Goal: Task Accomplishment & Management: Complete application form

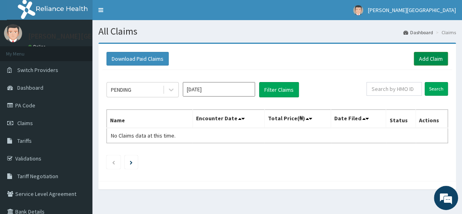
click at [426, 56] on link "Add Claim" at bounding box center [431, 59] width 34 height 14
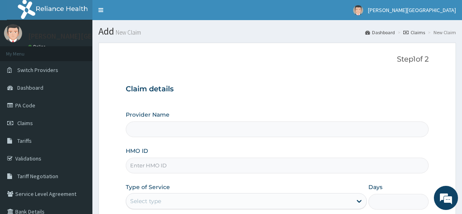
type input "BRONK PREMIERE HOSPITAL"
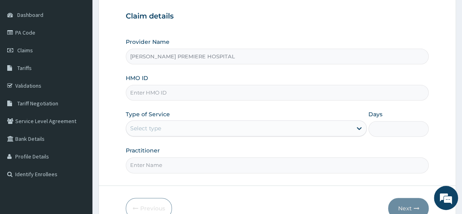
paste input "ELN/10356/B"
type input "ELN/10356/B"
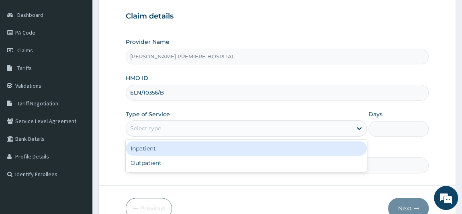
click at [212, 123] on div "Select type" at bounding box center [239, 128] width 226 height 13
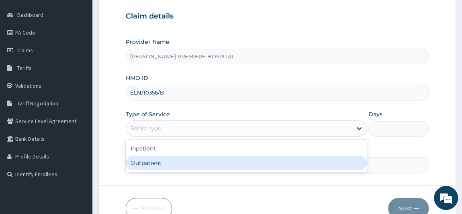
click at [184, 158] on div "Outpatient" at bounding box center [246, 162] width 241 height 14
type input "1"
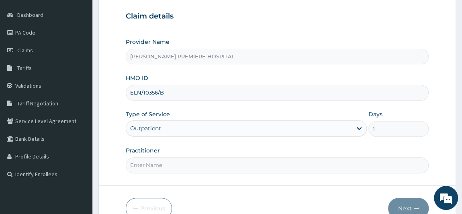
click at [187, 165] on input "Practitioner" at bounding box center [277, 165] width 303 height 16
type input "[PERSON_NAME]"
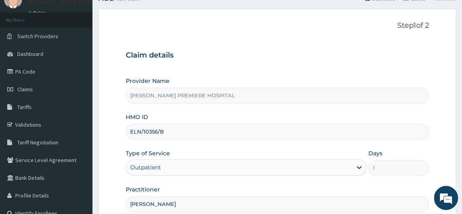
scroll to position [114, 0]
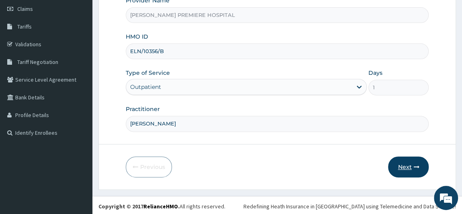
click at [405, 163] on button "Next" at bounding box center [408, 166] width 41 height 21
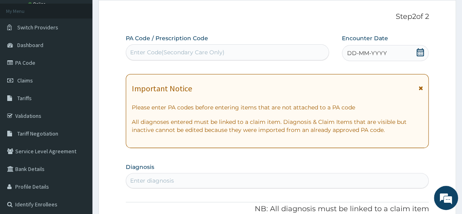
scroll to position [41, 0]
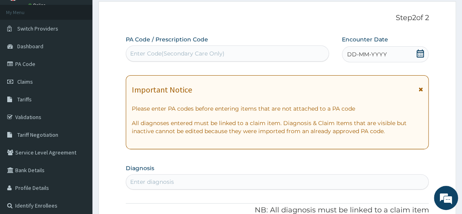
click at [419, 51] on icon at bounding box center [420, 53] width 8 height 8
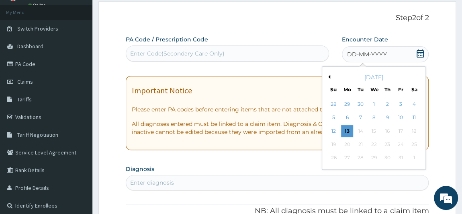
click at [327, 78] on button "Previous Month" at bounding box center [328, 77] width 4 height 4
click at [413, 145] on div "27" at bounding box center [414, 144] width 12 height 12
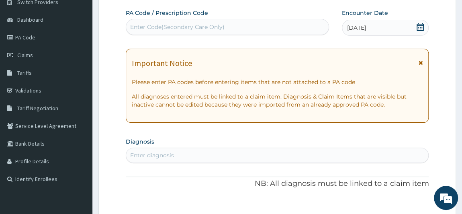
scroll to position [114, 0]
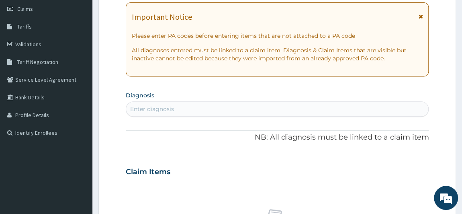
click at [277, 111] on div "Enter diagnosis" at bounding box center [277, 108] width 302 height 13
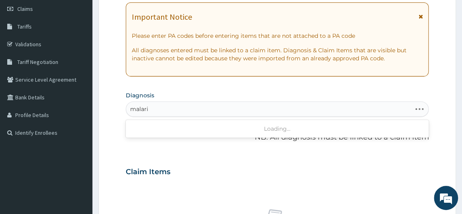
type input "malaria"
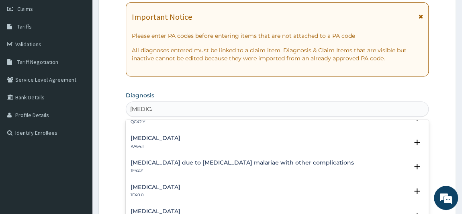
scroll to position [219, 0]
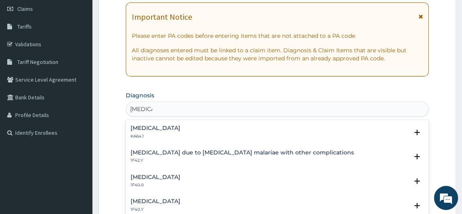
click at [222, 156] on div "Malaria due to Plasmodium malariae with other complications 1F42.Y" at bounding box center [242, 156] width 223 height 14
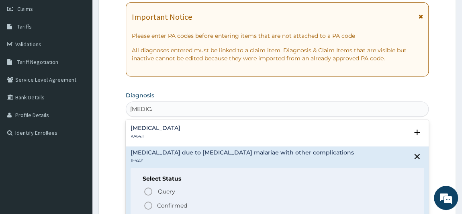
click at [180, 198] on div "Query Query covers suspected (?), Keep in view (kiv), Ruled out (r/o) Confirmed" at bounding box center [278, 198] width 270 height 25
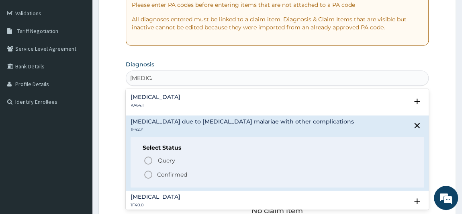
scroll to position [187, 0]
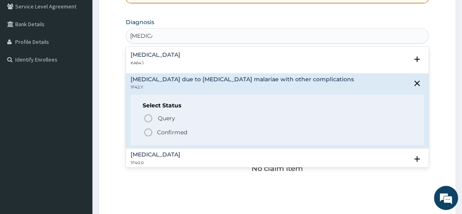
click at [161, 131] on p "Confirmed" at bounding box center [172, 132] width 30 height 8
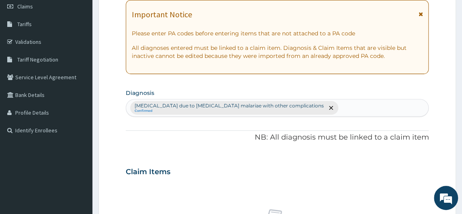
scroll to position [114, 0]
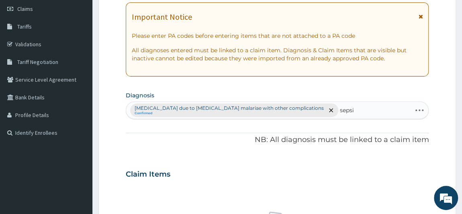
type input "sepsis"
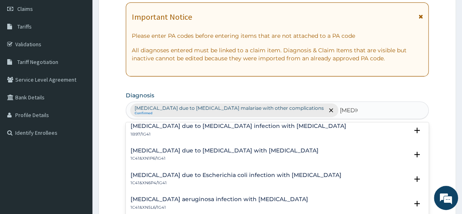
scroll to position [954, 0]
click at [190, 201] on div "Sepsis due to Pseudomonas aeruginosa infection with septic shock 1C41&XN5L6/1G41" at bounding box center [220, 203] width 178 height 14
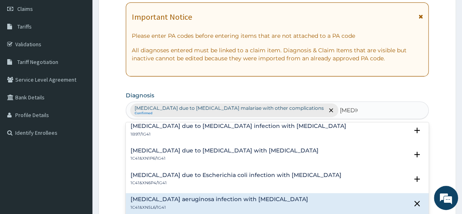
scroll to position [1005, 0]
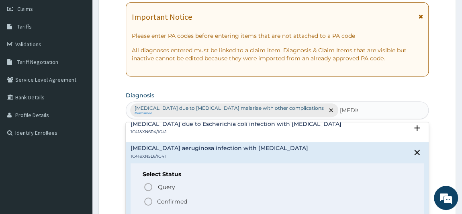
click at [164, 198] on p "Confirmed" at bounding box center [172, 201] width 30 height 8
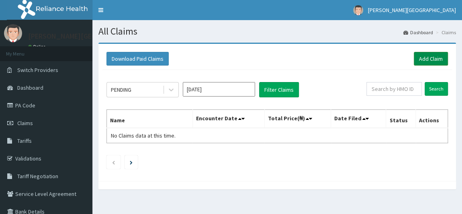
click at [429, 59] on link "Add Claim" at bounding box center [431, 59] width 34 height 14
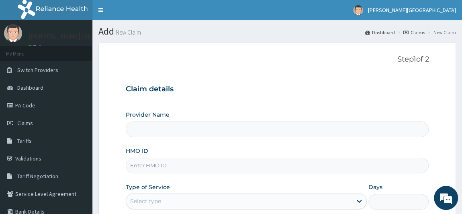
drag, startPoint x: 154, startPoint y: 125, endPoint x: 314, endPoint y: 144, distance: 161.4
click at [314, 144] on div "Provider Name HMO ID Type of Service Select type Days Practitioner" at bounding box center [277, 177] width 303 height 135
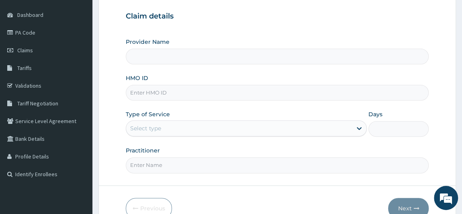
type input "BRONK PREMIERE HOSPITAL"
click at [154, 88] on input "HMO ID" at bounding box center [277, 93] width 303 height 16
paste input "ELN/10356/B"
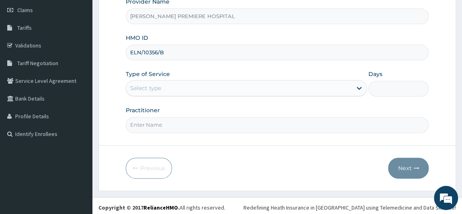
scroll to position [114, 0]
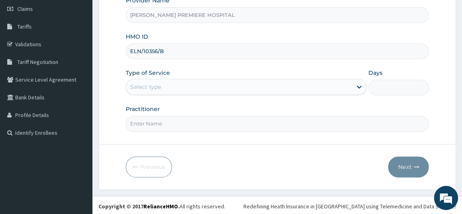
type input "ELN/10356/B"
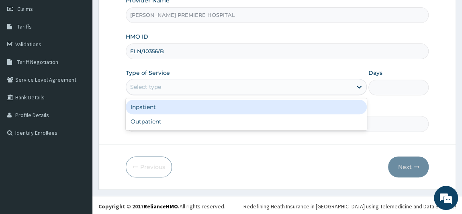
click at [182, 81] on div "Select type" at bounding box center [239, 86] width 226 height 13
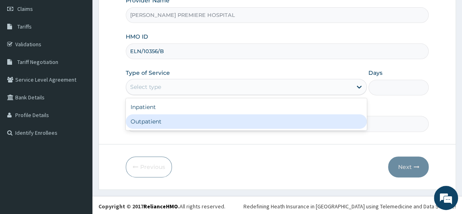
click at [165, 117] on div "Outpatient" at bounding box center [246, 121] width 241 height 14
type input "1"
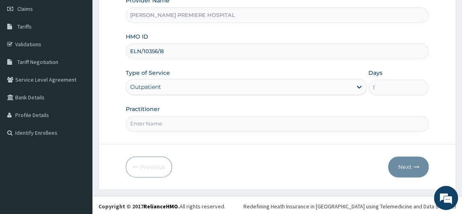
click at [168, 120] on input "Practitioner" at bounding box center [277, 124] width 303 height 16
type input "[PERSON_NAME]"
click at [404, 161] on button "Next" at bounding box center [408, 166] width 41 height 21
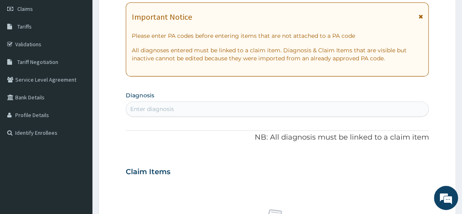
click at [209, 109] on div "Enter diagnosis" at bounding box center [277, 108] width 302 height 13
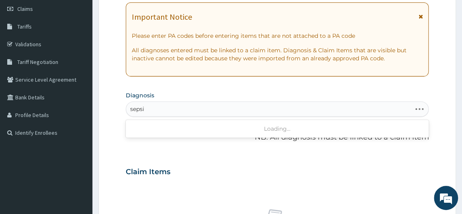
type input "sepsis"
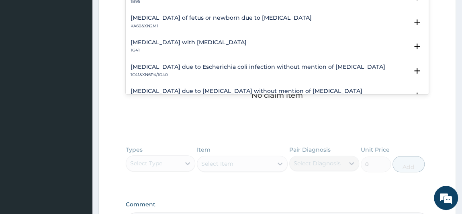
scroll to position [407, 0]
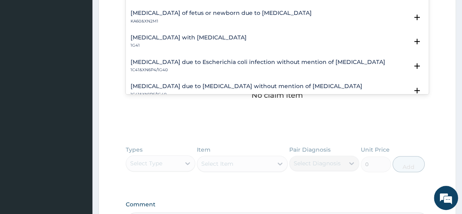
click at [176, 39] on h4 "Sepsis with septic shock" at bounding box center [189, 38] width 116 height 6
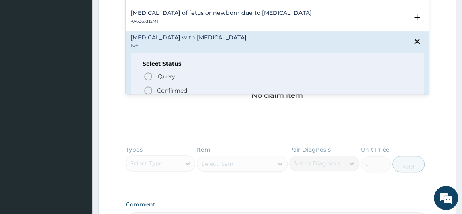
click at [178, 86] on p "Confirmed" at bounding box center [172, 90] width 30 height 8
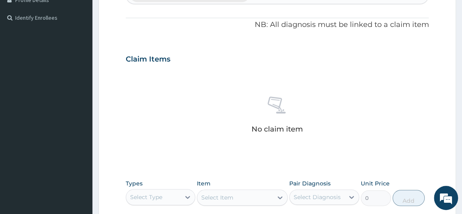
scroll to position [187, 0]
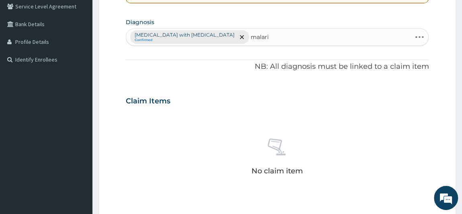
type input "malaria"
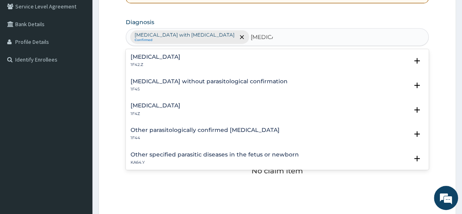
click at [170, 108] on div "Malaria, unspecified 1F4Z" at bounding box center [156, 109] width 50 height 14
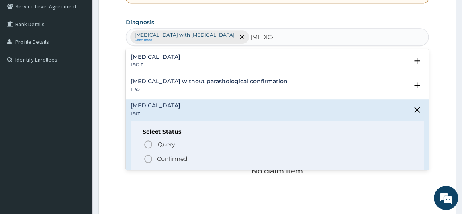
click at [169, 156] on p "Confirmed" at bounding box center [172, 159] width 30 height 8
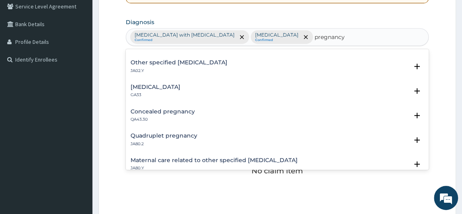
scroll to position [297, 0]
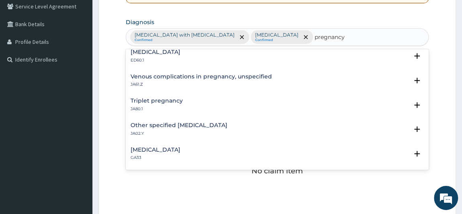
click at [314, 35] on input "pregnancy" at bounding box center [330, 37] width 33 height 8
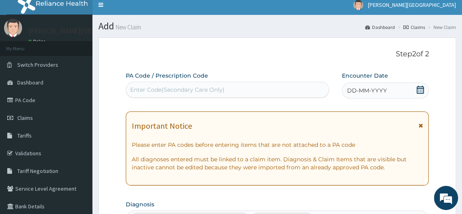
scroll to position [5, 0]
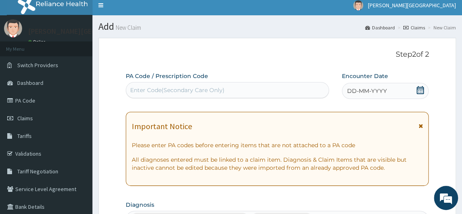
type input "pregnancy"
click at [225, 89] on div "Enter Code(Secondary Care Only)" at bounding box center [227, 90] width 202 height 13
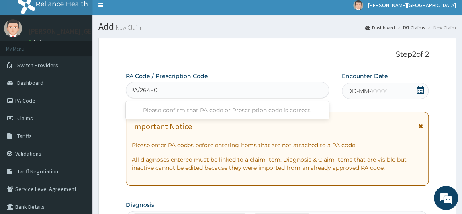
type input "PA/264E0C"
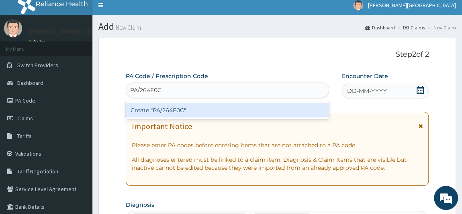
click at [204, 112] on div "Create "PA/264E0C"" at bounding box center [227, 110] width 203 height 14
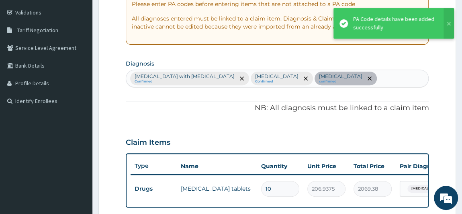
scroll to position [44, 0]
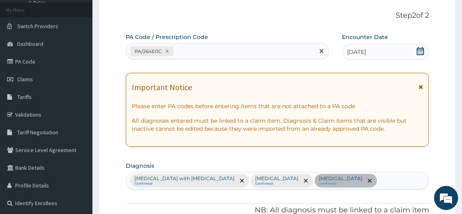
click at [213, 54] on div "PA/264E0C" at bounding box center [220, 51] width 188 height 13
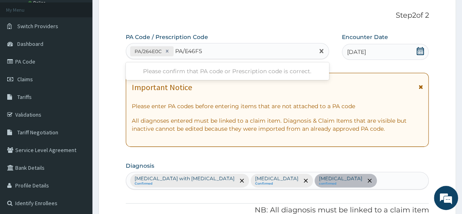
type input "PA/E46F56"
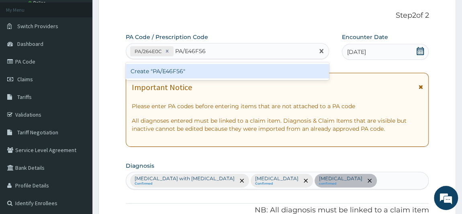
click at [199, 69] on div "Create "PA/E46F56"" at bounding box center [227, 71] width 203 height 14
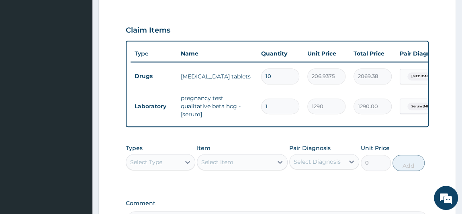
scroll to position [329, 0]
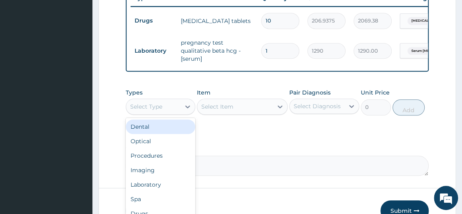
click at [155, 109] on div "Select Type" at bounding box center [146, 106] width 32 height 8
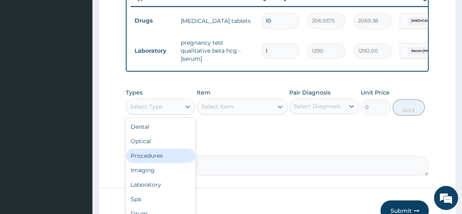
drag, startPoint x: 162, startPoint y: 161, endPoint x: 217, endPoint y: 128, distance: 64.3
click at [162, 161] on div "Procedures" at bounding box center [161, 155] width 70 height 14
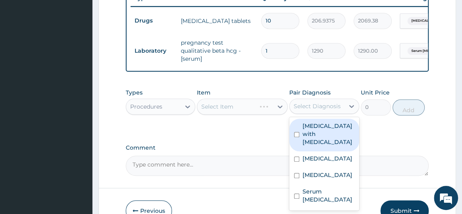
click at [328, 110] on div "Select Diagnosis" at bounding box center [317, 106] width 47 height 8
click at [323, 138] on label "[MEDICAL_DATA] with [MEDICAL_DATA]" at bounding box center [328, 134] width 52 height 24
checkbox input "true"
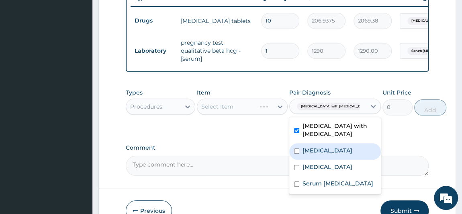
drag, startPoint x: 323, startPoint y: 155, endPoint x: 304, endPoint y: 175, distance: 27.8
click at [322, 154] on label "[MEDICAL_DATA]" at bounding box center [327, 150] width 50 height 8
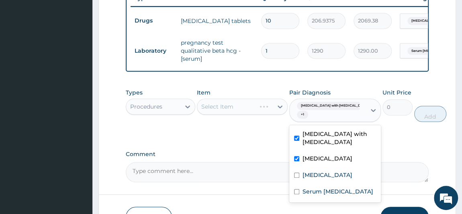
drag, startPoint x: 306, startPoint y: 178, endPoint x: 306, endPoint y: 183, distance: 5.2
click at [306, 167] on div "[MEDICAL_DATA]" at bounding box center [335, 159] width 92 height 16
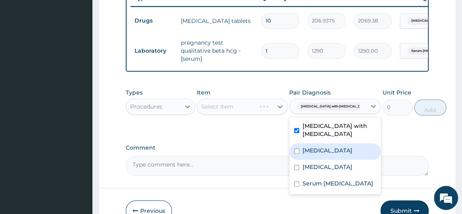
drag, startPoint x: 308, startPoint y: 164, endPoint x: 310, endPoint y: 180, distance: 15.8
click at [308, 154] on label "[MEDICAL_DATA]" at bounding box center [327, 150] width 50 height 8
checkbox input "true"
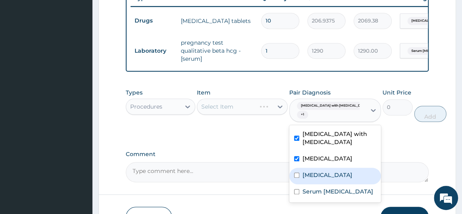
click at [312, 179] on label "Upper respiratory infection" at bounding box center [327, 175] width 50 height 8
checkbox input "true"
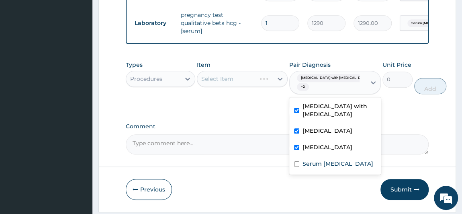
scroll to position [385, 0]
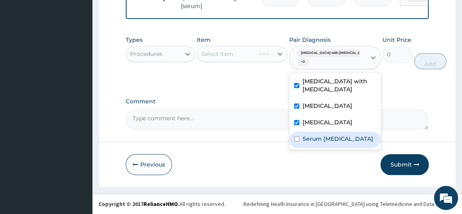
click at [332, 143] on label "Serum pregnancy test positive" at bounding box center [337, 139] width 71 height 8
checkbox input "true"
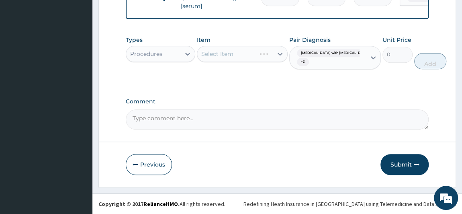
click at [228, 55] on div "Select Item" at bounding box center [242, 54] width 91 height 16
click at [237, 54] on div "Select Item" at bounding box center [242, 54] width 91 height 16
click at [242, 55] on div "Select Item" at bounding box center [242, 54] width 91 height 16
click at [231, 54] on div "Select Item" at bounding box center [242, 54] width 91 height 16
click at [233, 54] on div "Select Item" at bounding box center [217, 54] width 32 height 8
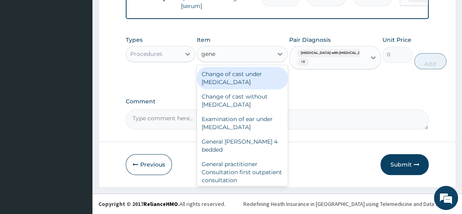
type input "gener"
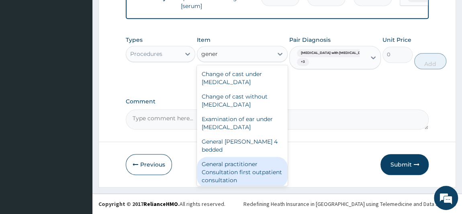
click at [254, 174] on div "General practitioner Consultation first outpatient consultation" at bounding box center [242, 172] width 91 height 31
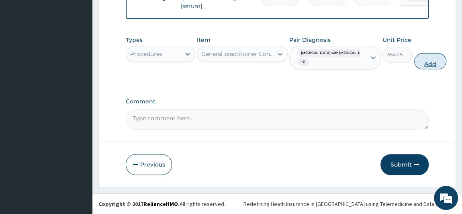
click at [414, 63] on button "Add" at bounding box center [430, 61] width 32 height 16
type input "0"
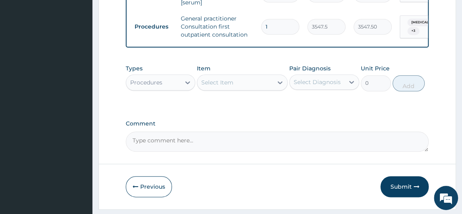
click at [172, 82] on div "Procedures" at bounding box center [153, 82] width 55 height 13
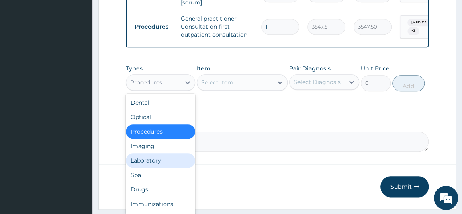
drag, startPoint x: 167, startPoint y: 161, endPoint x: 189, endPoint y: 140, distance: 29.5
click at [170, 161] on div "Laboratory" at bounding box center [161, 160] width 70 height 14
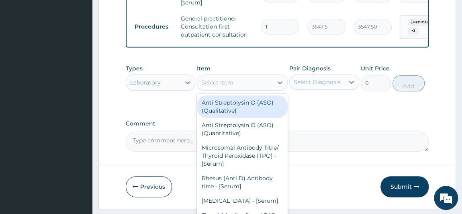
click at [225, 86] on div "Select Item" at bounding box center [217, 82] width 32 height 8
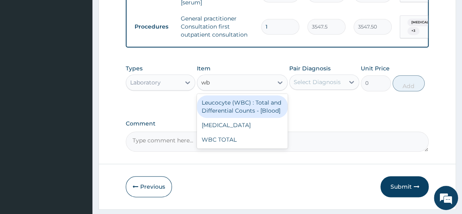
type input "wbc"
click at [241, 111] on div "Leucocyte (WBC) : Total and Differential Counts - [Blood]" at bounding box center [242, 106] width 91 height 22
type input "2150"
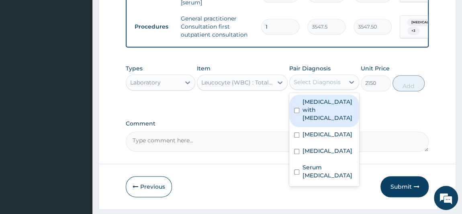
click at [301, 83] on div "Select Diagnosis" at bounding box center [317, 82] width 47 height 8
drag, startPoint x: 317, startPoint y: 116, endPoint x: 383, endPoint y: 98, distance: 68.4
click at [319, 116] on label "[MEDICAL_DATA] with [MEDICAL_DATA]" at bounding box center [328, 110] width 52 height 24
checkbox input "true"
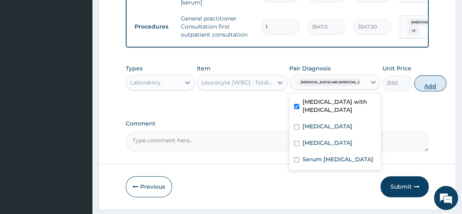
click at [414, 90] on button "Add" at bounding box center [430, 83] width 32 height 16
type input "0"
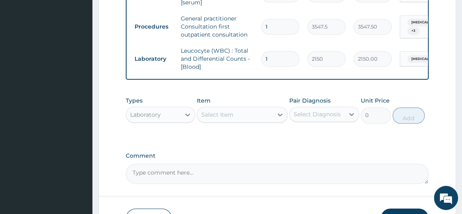
click at [263, 118] on div "Select Item" at bounding box center [235, 114] width 76 height 13
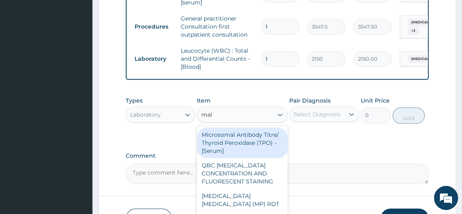
type input "mala"
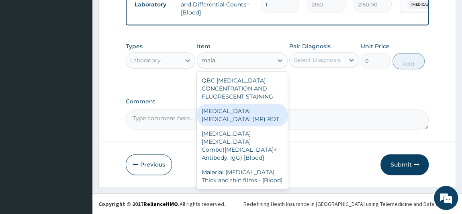
scroll to position [443, 0]
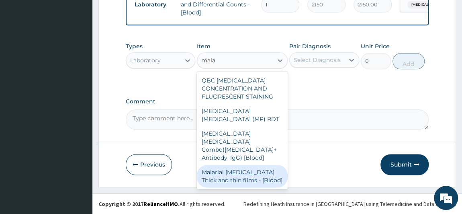
drag, startPoint x: 225, startPoint y: 168, endPoint x: 243, endPoint y: 153, distance: 24.3
click at [225, 168] on div "Malarial [MEDICAL_DATA] Thick and thin films - [Blood]" at bounding box center [242, 176] width 91 height 22
type input "1612.5"
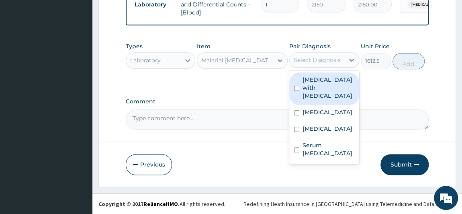
drag, startPoint x: 318, startPoint y: 63, endPoint x: 315, endPoint y: 76, distance: 13.2
click at [318, 62] on div "Select Diagnosis" at bounding box center [317, 60] width 47 height 8
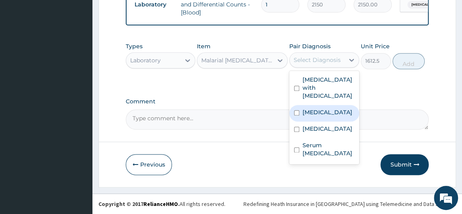
drag, startPoint x: 319, startPoint y: 112, endPoint x: 344, endPoint y: 96, distance: 30.0
click at [321, 113] on label "[MEDICAL_DATA]" at bounding box center [327, 112] width 50 height 8
checkbox input "true"
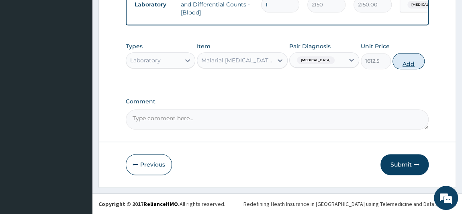
click at [410, 63] on button "Add" at bounding box center [408, 61] width 32 height 16
type input "0"
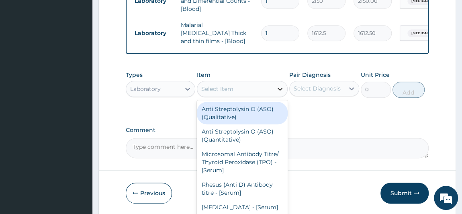
click at [276, 87] on icon at bounding box center [280, 89] width 8 height 8
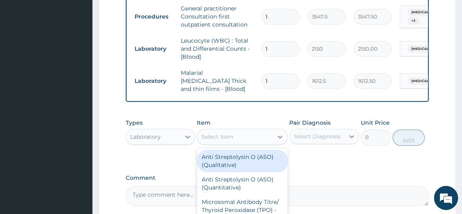
scroll to position [406, 0]
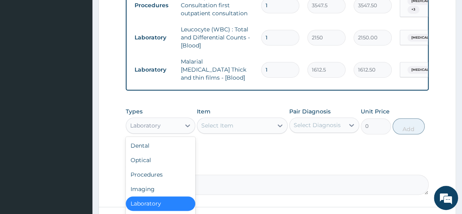
click at [157, 128] on div "Types option Laboratory, selected. option Laboratory selected, 5 of 10. 10 resu…" at bounding box center [161, 120] width 70 height 27
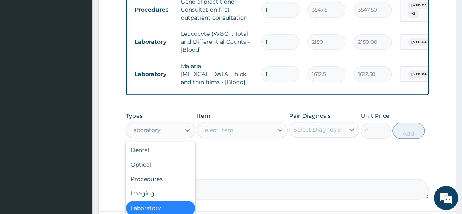
scroll to position [471, 0]
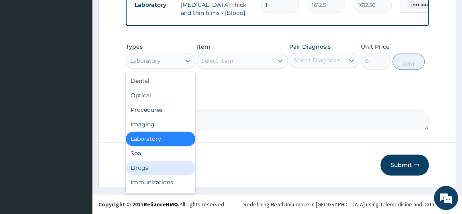
click at [146, 166] on div "Drugs" at bounding box center [161, 167] width 70 height 14
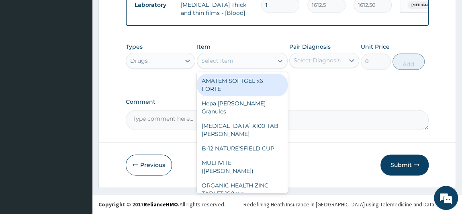
click at [262, 62] on div "Select Item" at bounding box center [235, 60] width 76 height 13
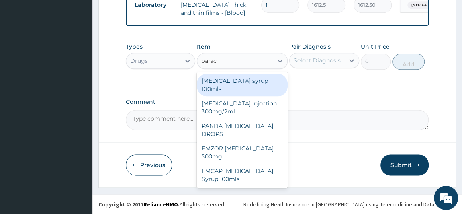
type input "parace"
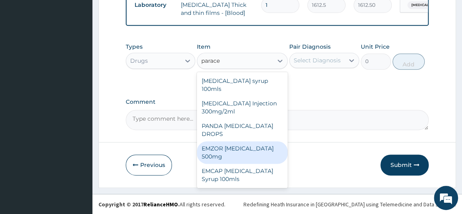
click at [249, 153] on div "EMZOR [MEDICAL_DATA] 500mg" at bounding box center [242, 152] width 91 height 22
type input "23.65"
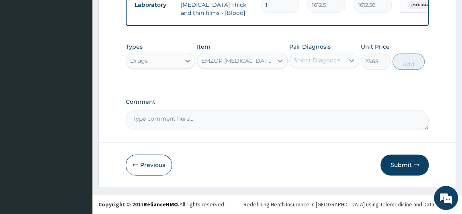
click at [304, 64] on div "Select Diagnosis" at bounding box center [317, 60] width 47 height 8
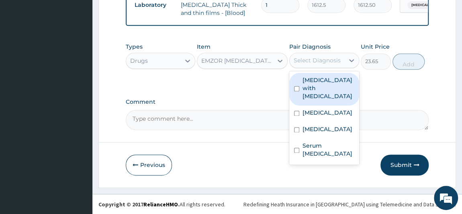
drag, startPoint x: 314, startPoint y: 94, endPoint x: 315, endPoint y: 98, distance: 4.5
click at [315, 96] on div "[MEDICAL_DATA] with [MEDICAL_DATA]" at bounding box center [324, 89] width 70 height 33
checkbox input "true"
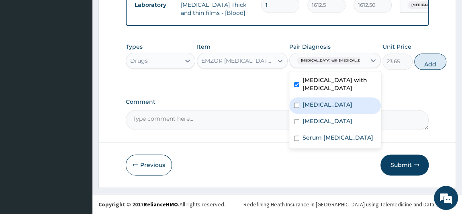
click at [317, 108] on label "[MEDICAL_DATA]" at bounding box center [327, 104] width 50 height 8
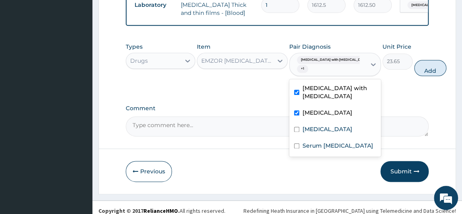
click at [317, 114] on label "[MEDICAL_DATA]" at bounding box center [327, 112] width 50 height 8
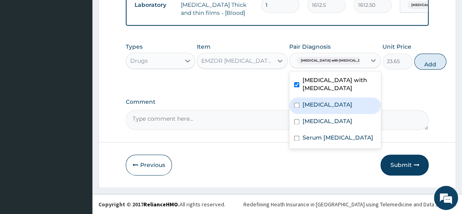
click at [317, 114] on div "[MEDICAL_DATA]" at bounding box center [335, 105] width 92 height 16
checkbox input "true"
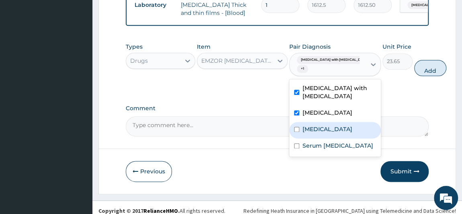
drag, startPoint x: 319, startPoint y: 137, endPoint x: 314, endPoint y: 133, distance: 5.8
click at [314, 133] on label "Upper respiratory infection" at bounding box center [327, 129] width 50 height 8
checkbox input "true"
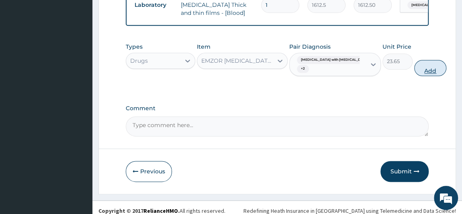
click at [414, 67] on button "Add" at bounding box center [430, 68] width 32 height 16
type input "0"
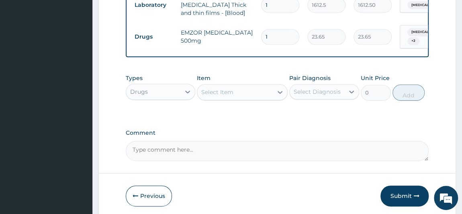
type input "18"
type input "425.70"
type input "18"
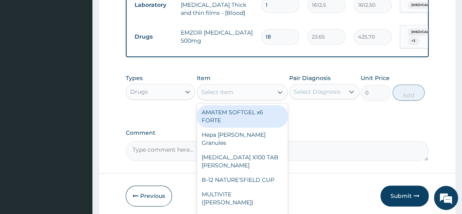
click at [237, 92] on div "Select Item" at bounding box center [235, 92] width 76 height 13
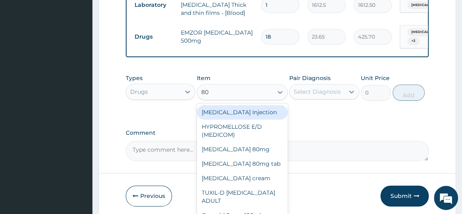
type input "80/"
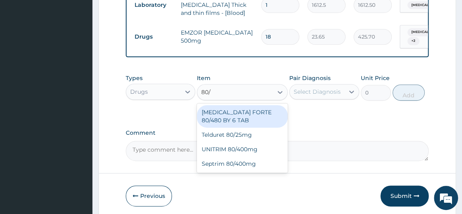
click at [233, 119] on div "[MEDICAL_DATA] FORTE 80/480 BY 6 TAB" at bounding box center [242, 116] width 91 height 22
type input "449.35"
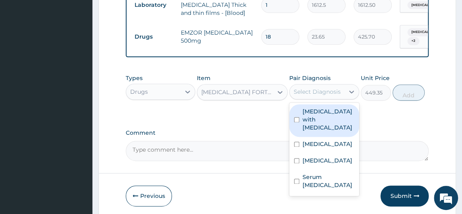
click at [309, 88] on div "Select Diagnosis" at bounding box center [317, 92] width 47 height 8
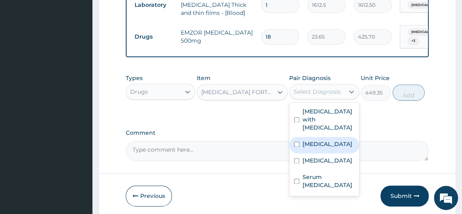
drag, startPoint x: 321, startPoint y: 139, endPoint x: 319, endPoint y: 132, distance: 7.1
click at [320, 140] on label "[MEDICAL_DATA]" at bounding box center [327, 144] width 50 height 8
checkbox input "true"
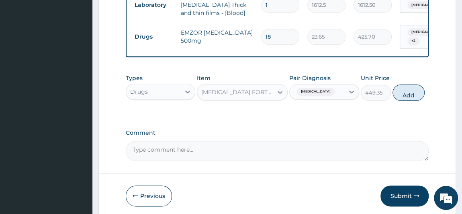
click at [424, 90] on div "Types Drugs Item COARTEM FORTE 80/480 BY 6 TAB Pair Diagnosis Malaria, unspecif…" at bounding box center [277, 87] width 303 height 35
click at [407, 92] on button "Add" at bounding box center [408, 92] width 32 height 16
type input "0"
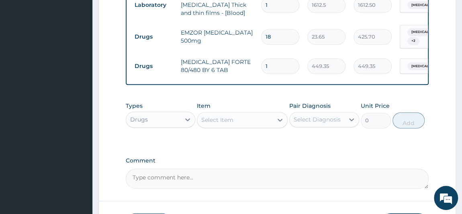
type input "0.00"
type input "6"
type input "2696.10"
type input "6"
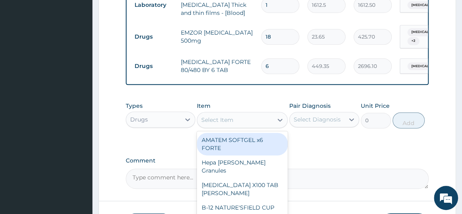
click at [251, 116] on div "Select Item" at bounding box center [235, 119] width 76 height 13
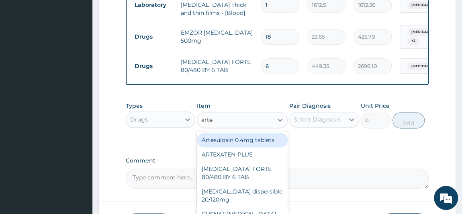
type input "artee"
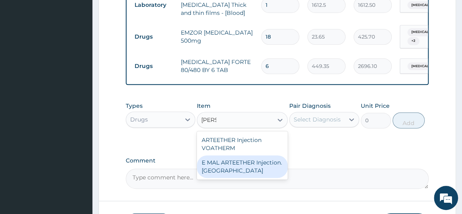
drag, startPoint x: 250, startPoint y: 164, endPoint x: 261, endPoint y: 159, distance: 12.5
click at [250, 164] on div "E MAL ARTEETHER Injection. FIDSON" at bounding box center [242, 166] width 91 height 22
type input "1773.75"
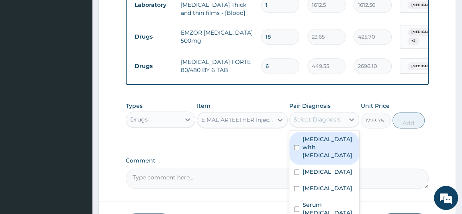
click at [308, 123] on div "Select Diagnosis" at bounding box center [317, 119] width 47 height 8
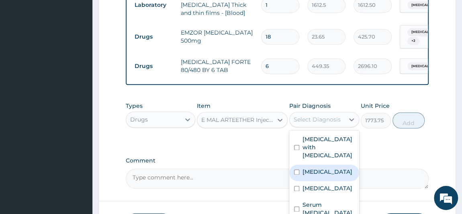
drag, startPoint x: 312, startPoint y: 160, endPoint x: 316, endPoint y: 156, distance: 4.8
click at [312, 167] on label "Malaria, unspecified" at bounding box center [327, 171] width 50 height 8
checkbox input "true"
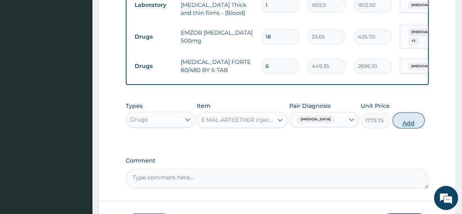
click at [412, 120] on button "Add" at bounding box center [408, 120] width 32 height 16
type input "0"
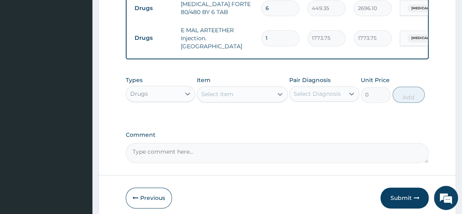
scroll to position [543, 0]
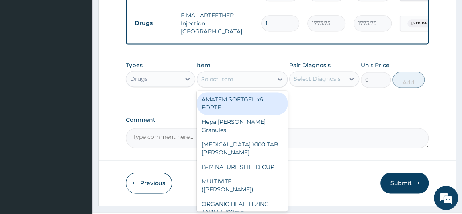
click at [228, 78] on div "Select Item" at bounding box center [217, 79] width 32 height 8
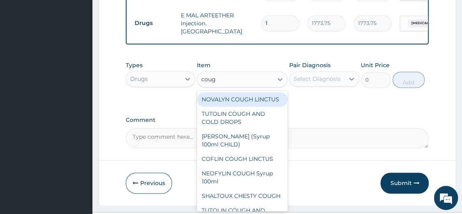
type input "cough"
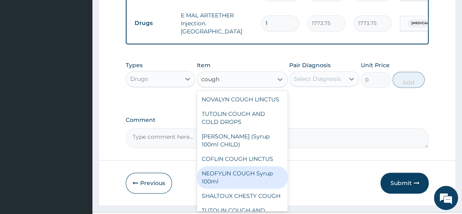
click at [253, 187] on div "NEOFYLIN COUGH Syrup 100ml" at bounding box center [242, 177] width 91 height 22
type input "1419"
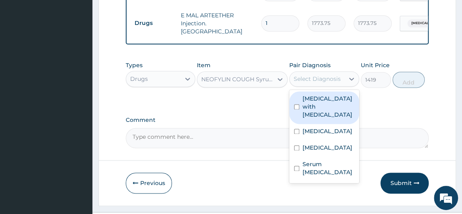
click at [322, 75] on div "Select Diagnosis" at bounding box center [317, 79] width 47 height 8
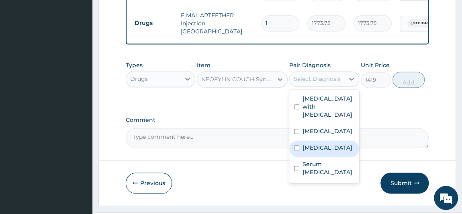
drag, startPoint x: 334, startPoint y: 151, endPoint x: 363, endPoint y: 126, distance: 38.1
click at [334, 151] on label "Upper respiratory infection" at bounding box center [327, 147] width 50 height 8
checkbox input "true"
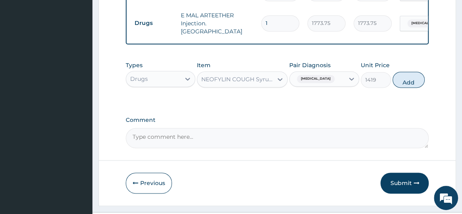
click at [411, 77] on button "Add" at bounding box center [408, 79] width 32 height 16
type input "0"
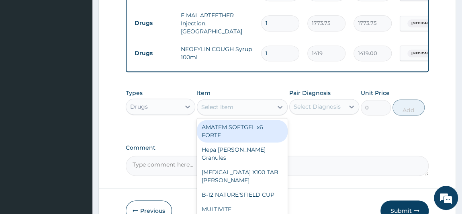
click at [254, 107] on div "Select Item" at bounding box center [235, 106] width 76 height 13
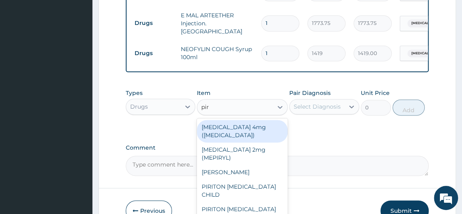
type input "piri"
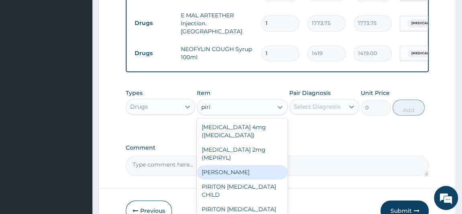
drag, startPoint x: 239, startPoint y: 174, endPoint x: 245, endPoint y: 167, distance: 9.2
click at [240, 174] on div "PIRITON TAB EVANS" at bounding box center [242, 172] width 91 height 14
type input "23.65"
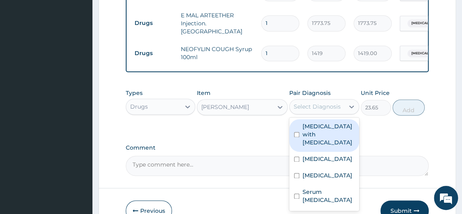
click at [318, 102] on div "Select Diagnosis" at bounding box center [317, 106] width 47 height 8
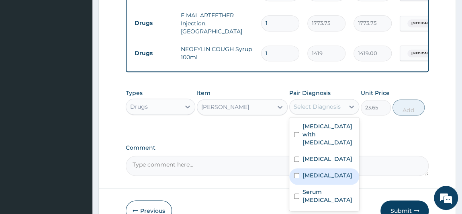
click at [324, 173] on label "Upper respiratory infection" at bounding box center [327, 175] width 50 height 8
checkbox input "true"
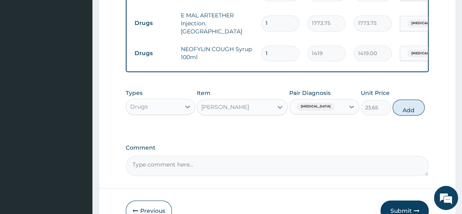
click at [413, 104] on button "Add" at bounding box center [408, 107] width 32 height 16
type input "0"
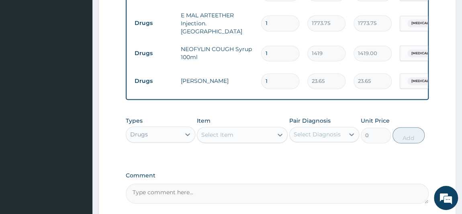
type input "10"
type input "236.50"
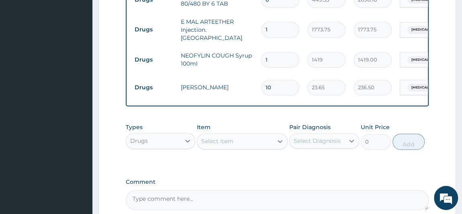
scroll to position [613, 0]
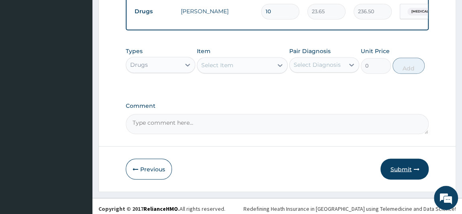
type input "10"
click at [411, 165] on button "Submit" at bounding box center [404, 168] width 48 height 21
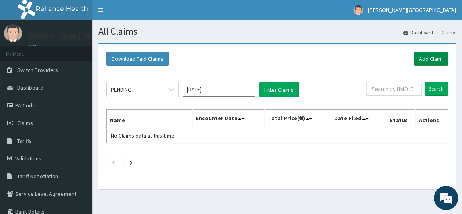
click at [429, 55] on link "Add Claim" at bounding box center [431, 59] width 34 height 14
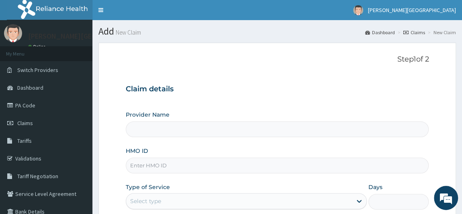
type input "[PERSON_NAME] PREMIERE HOSPITAL"
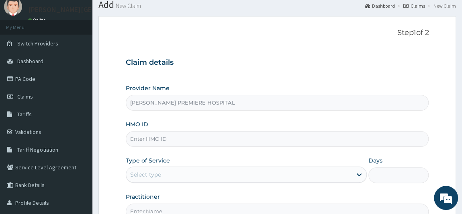
scroll to position [73, 0]
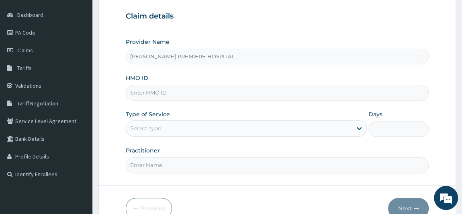
click at [224, 94] on input "HMO ID" at bounding box center [277, 93] width 303 height 16
paste input "ELN/10452/C"
type input "ELN/10356/D"
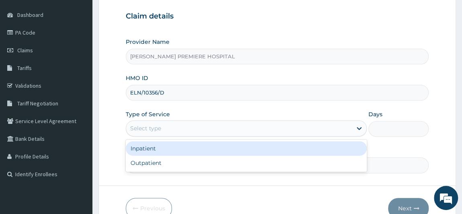
click at [213, 126] on div "Select type" at bounding box center [239, 128] width 226 height 13
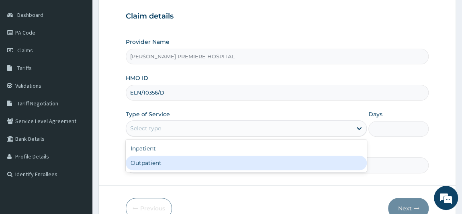
click at [190, 160] on div "Outpatient" at bounding box center [246, 162] width 241 height 14
type input "1"
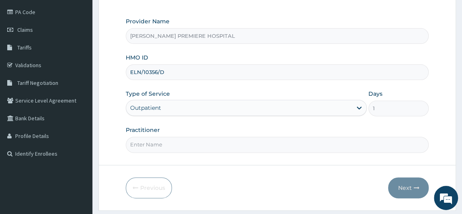
scroll to position [114, 0]
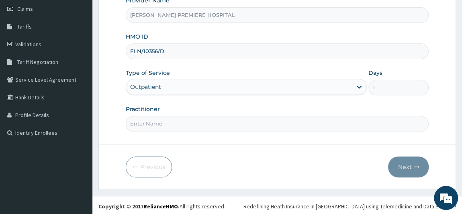
click at [187, 118] on input "Practitioner" at bounding box center [277, 124] width 303 height 16
type input "DR ALAMBA"
click at [411, 164] on button "Next" at bounding box center [408, 166] width 41 height 21
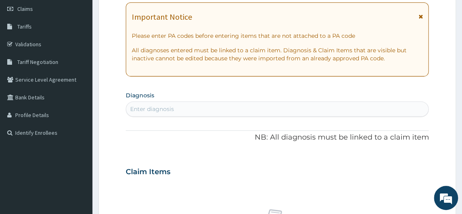
click at [272, 110] on div "Enter diagnosis" at bounding box center [277, 108] width 302 height 13
type input "UPPER"
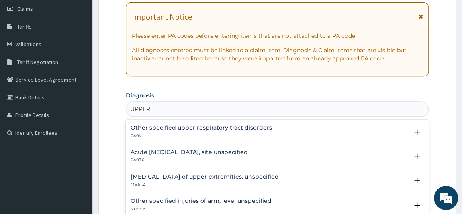
click at [250, 127] on h4 "Other specified upper respiratory tract disorders" at bounding box center [201, 128] width 141 height 6
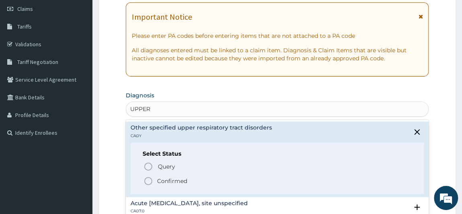
click at [171, 184] on div "Select Status Query Query covers suspected (?), Keep in view (kiv), Ruled out (…" at bounding box center [278, 168] width 294 height 51
click at [177, 177] on p "Confirmed" at bounding box center [172, 181] width 30 height 8
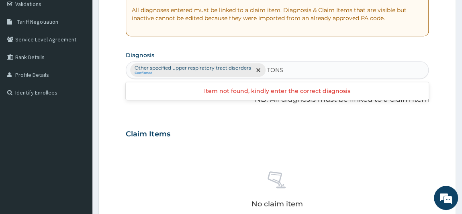
scroll to position [151, 0]
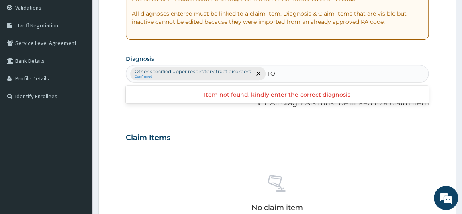
type input "T"
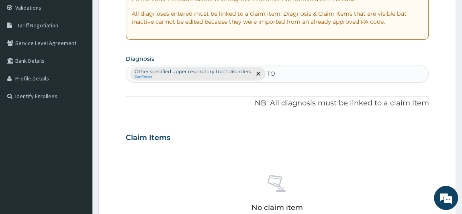
type input "T"
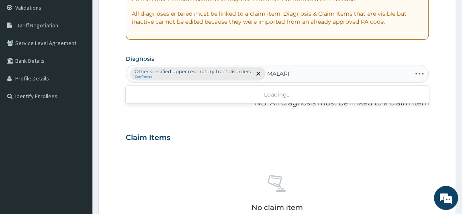
type input "[MEDICAL_DATA]"
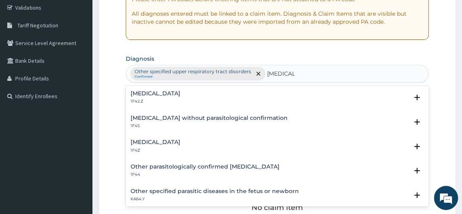
click at [180, 139] on h4 "[MEDICAL_DATA]" at bounding box center [156, 142] width 50 height 6
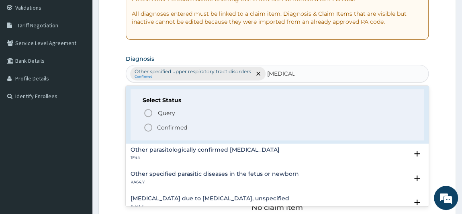
scroll to position [73, 0]
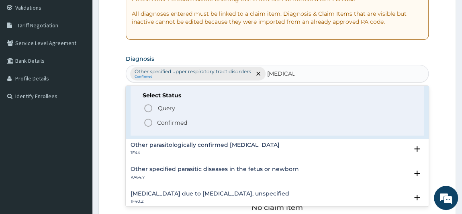
click at [171, 121] on p "Confirmed" at bounding box center [172, 122] width 30 height 8
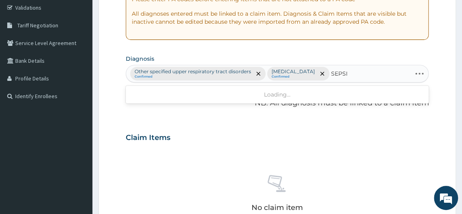
type input "SEPSIS"
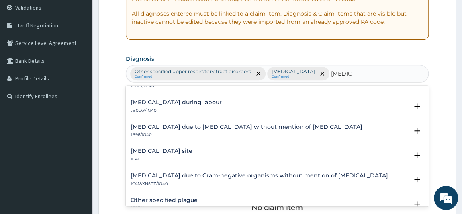
scroll to position [219, 0]
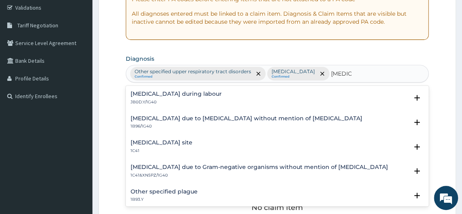
click at [192, 145] on div "Bacterial infection of unspecified site 1C41" at bounding box center [162, 146] width 62 height 14
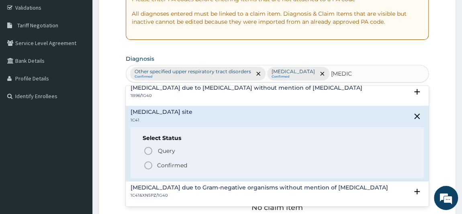
scroll to position [292, 0]
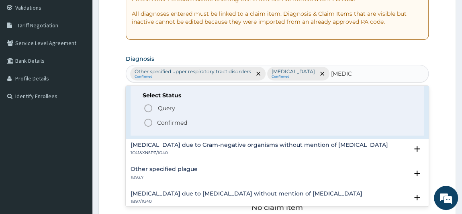
click at [160, 120] on p "Confirmed" at bounding box center [172, 122] width 30 height 8
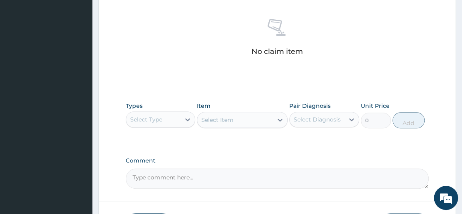
scroll to position [333, 0]
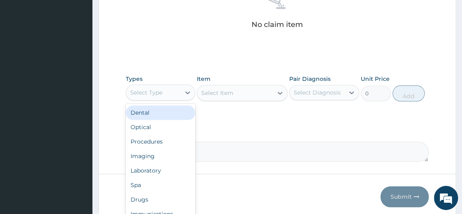
click at [170, 99] on div "Select Type" at bounding box center [153, 92] width 55 height 13
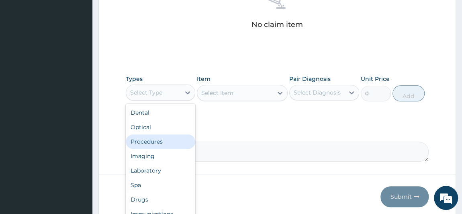
click at [147, 149] on div "Procedures" at bounding box center [161, 141] width 70 height 14
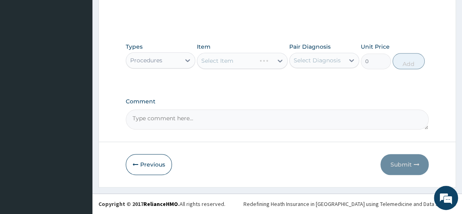
scroll to position [379, 0]
click at [320, 56] on div "Select Diagnosis" at bounding box center [317, 60] width 55 height 13
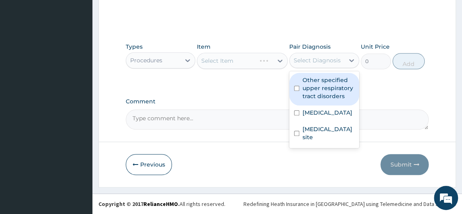
click at [313, 100] on label "Other specified upper respiratory tract disorders" at bounding box center [328, 88] width 52 height 24
checkbox input "true"
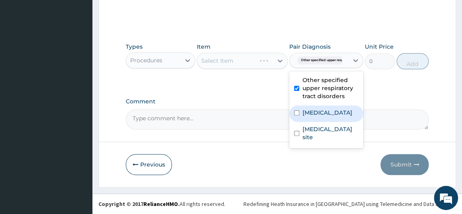
click at [316, 113] on label "[MEDICAL_DATA]" at bounding box center [327, 112] width 50 height 8
checkbox input "true"
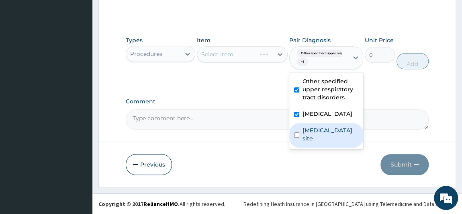
drag, startPoint x: 312, startPoint y: 141, endPoint x: 307, endPoint y: 134, distance: 8.9
click at [312, 142] on label "[MEDICAL_DATA] site" at bounding box center [330, 134] width 56 height 16
checkbox input "true"
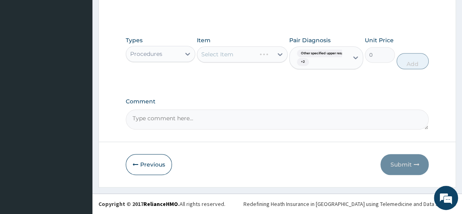
scroll to position [385, 0]
click at [202, 123] on textarea "Comment" at bounding box center [277, 119] width 303 height 20
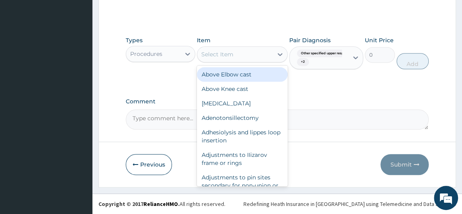
click at [248, 58] on div "Select Item" at bounding box center [235, 54] width 76 height 13
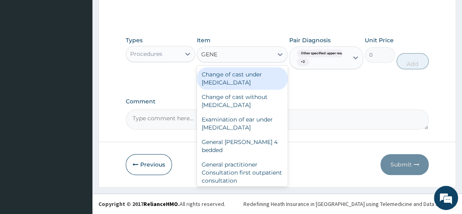
type input "GENER"
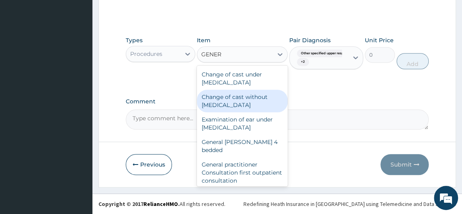
scroll to position [73, 0]
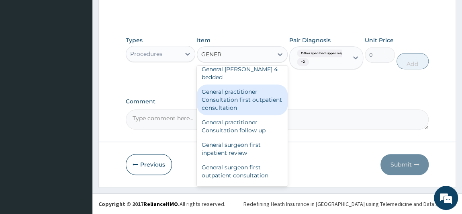
click at [245, 97] on div "General practitioner Consultation first outpatient consultation" at bounding box center [242, 99] width 91 height 31
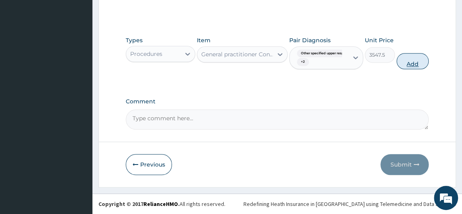
click at [419, 60] on button "Add" at bounding box center [412, 61] width 32 height 16
type input "0"
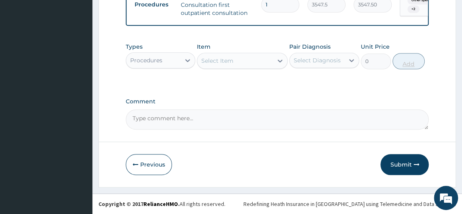
scroll to position [343, 0]
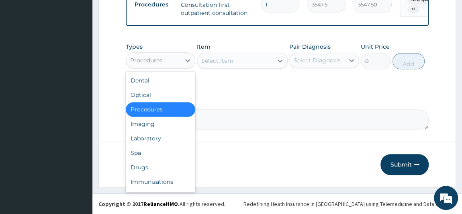
click at [169, 67] on div "Procedures" at bounding box center [153, 60] width 55 height 13
click at [136, 145] on div "Laboratory" at bounding box center [161, 138] width 70 height 14
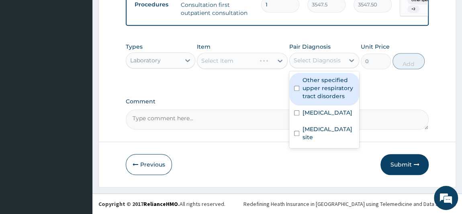
click at [304, 64] on div "Select Diagnosis" at bounding box center [317, 60] width 47 height 8
click at [306, 95] on label "Other specified upper respiratory tract disorders" at bounding box center [328, 88] width 52 height 24
checkbox input "true"
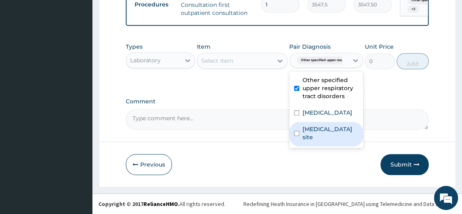
drag, startPoint x: 334, startPoint y: 143, endPoint x: 330, endPoint y: 137, distance: 7.2
click at [332, 141] on label "[MEDICAL_DATA] site" at bounding box center [330, 133] width 56 height 16
checkbox input "true"
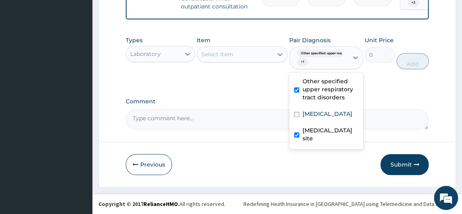
click at [319, 101] on label "Other specified upper respiratory tract disorders" at bounding box center [330, 89] width 56 height 24
checkbox input "false"
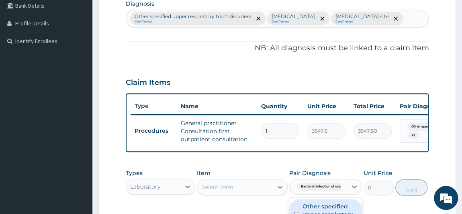
scroll to position [197, 0]
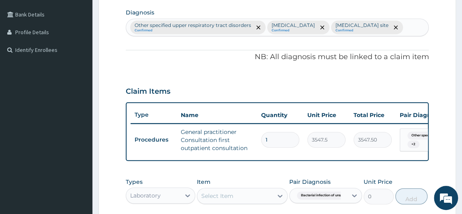
click at [286, 36] on div "Other specified upper respiratory tract disorders Confirmed Malaria, unspecifie…" at bounding box center [277, 27] width 302 height 17
type input "S"
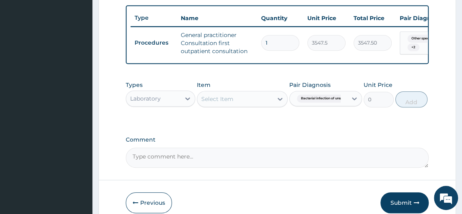
scroll to position [306, 0]
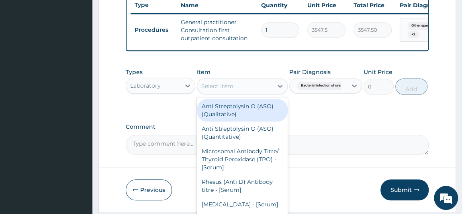
click at [253, 92] on div "Select Item" at bounding box center [235, 86] width 76 height 13
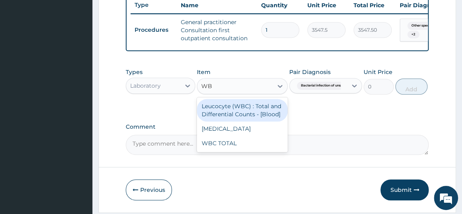
type input "WBC"
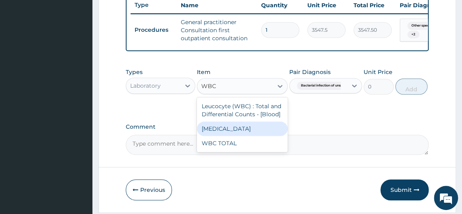
click at [251, 136] on div "[MEDICAL_DATA]" at bounding box center [242, 128] width 91 height 14
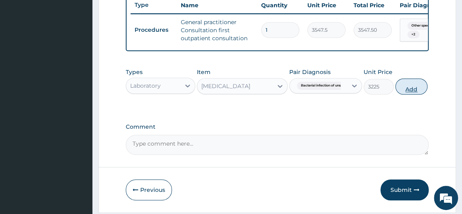
click at [408, 94] on button "Add" at bounding box center [411, 86] width 32 height 16
type input "0"
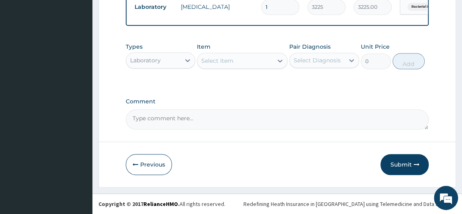
scroll to position [378, 0]
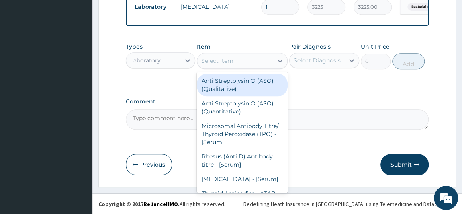
click at [272, 63] on div "Select Item" at bounding box center [235, 60] width 76 height 13
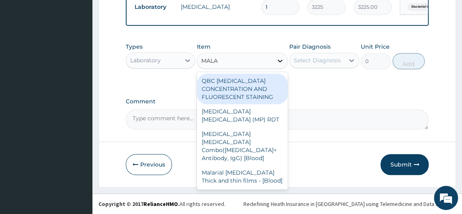
type input "MALAR"
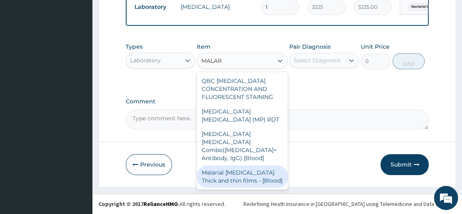
click at [251, 169] on div "Malarial [MEDICAL_DATA] Thick and thin films - [Blood]" at bounding box center [242, 176] width 91 height 22
type input "1612.5"
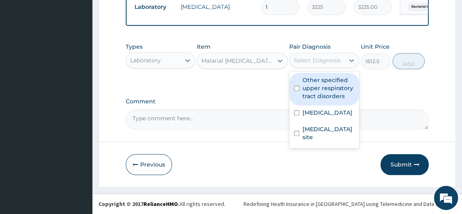
click at [329, 62] on div "Select Diagnosis" at bounding box center [317, 60] width 47 height 8
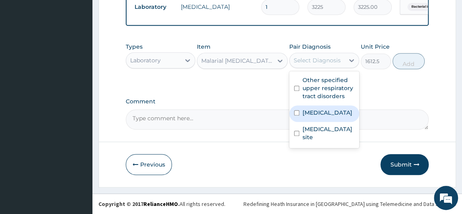
drag, startPoint x: 323, startPoint y: 125, endPoint x: 367, endPoint y: 98, distance: 52.3
click at [324, 122] on div "[MEDICAL_DATA]" at bounding box center [324, 113] width 70 height 16
checkbox input "true"
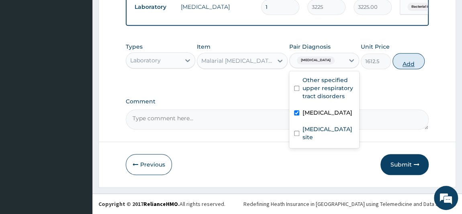
click at [412, 58] on button "Add" at bounding box center [408, 61] width 32 height 16
type input "0"
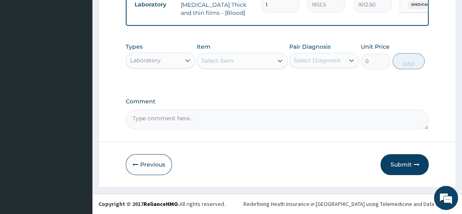
scroll to position [406, 0]
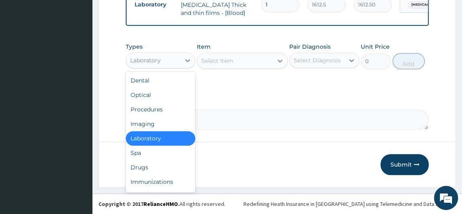
click at [149, 62] on div "Laboratory" at bounding box center [145, 60] width 31 height 8
drag, startPoint x: 141, startPoint y: 165, endPoint x: 153, endPoint y: 159, distance: 13.1
click at [142, 163] on div "Drugs" at bounding box center [161, 167] width 70 height 14
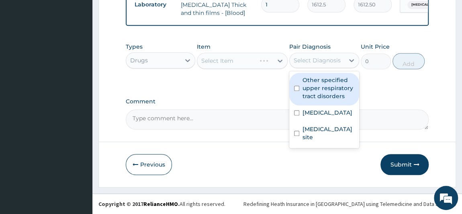
click at [326, 58] on div "Select Diagnosis" at bounding box center [317, 60] width 47 height 8
click at [320, 90] on label "Other specified upper respiratory tract disorders" at bounding box center [328, 88] width 52 height 24
checkbox input "true"
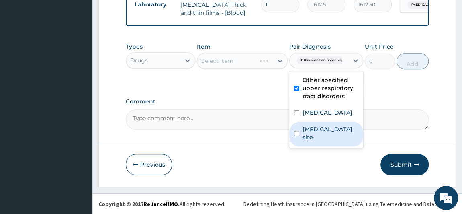
click at [318, 135] on label "[MEDICAL_DATA] site" at bounding box center [330, 133] width 56 height 16
checkbox input "true"
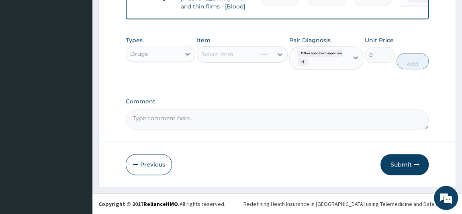
click at [247, 61] on div "Select Item" at bounding box center [242, 54] width 91 height 16
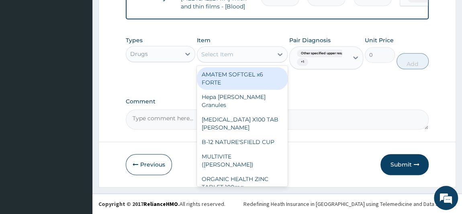
click at [251, 61] on div "Select Item" at bounding box center [235, 54] width 76 height 13
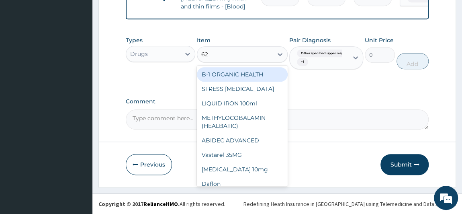
type input "625"
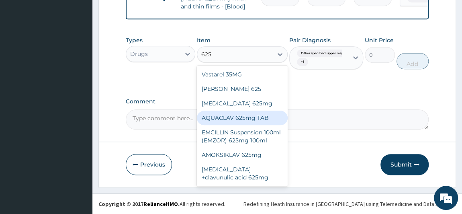
scroll to position [8, 0]
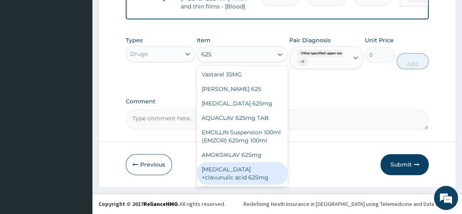
click at [228, 179] on div "[MEDICAL_DATA] +clavunulic acid 625mg" at bounding box center [242, 173] width 91 height 22
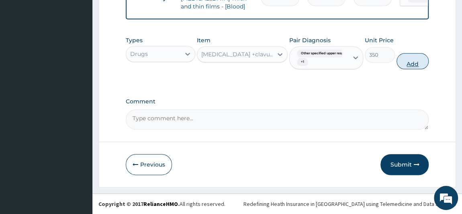
click at [417, 69] on button "Add" at bounding box center [412, 61] width 32 height 16
type input "0"
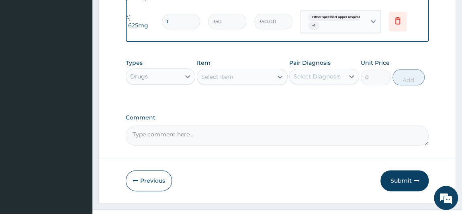
scroll to position [0, 100]
click at [393, 25] on icon at bounding box center [397, 21] width 10 height 10
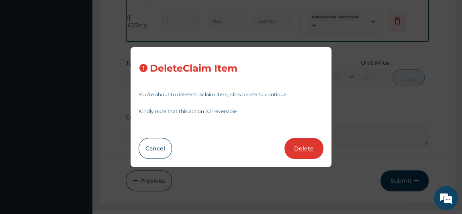
drag, startPoint x: 305, startPoint y: 144, endPoint x: 313, endPoint y: 141, distance: 8.8
click at [311, 142] on button "Delete" at bounding box center [303, 148] width 39 height 21
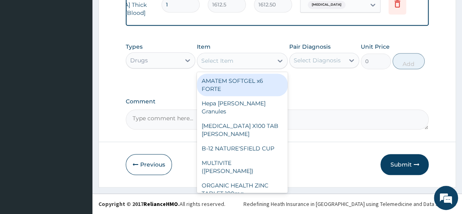
click at [222, 59] on div "Select Item" at bounding box center [217, 61] width 32 height 8
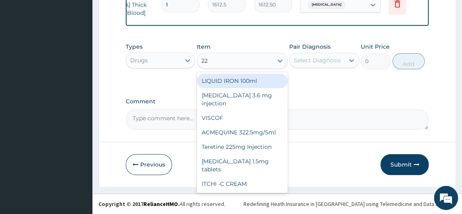
type input "228"
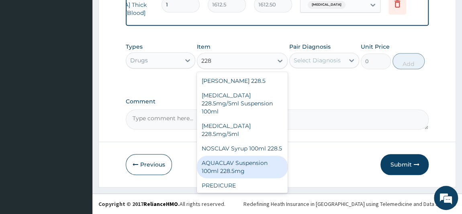
click at [250, 166] on div "AQUACLAV Suspension 100ml 228.5mg" at bounding box center [242, 166] width 91 height 22
type input "2365"
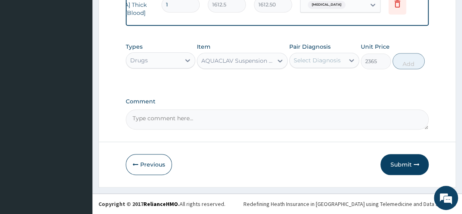
click at [329, 60] on div "Select Diagnosis" at bounding box center [317, 60] width 47 height 8
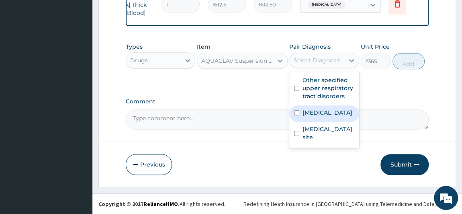
drag, startPoint x: 321, startPoint y: 142, endPoint x: 323, endPoint y: 115, distance: 26.7
click at [319, 129] on div "Other specified upper respiratory tract disorders Malaria, unspecified Bacteria…" at bounding box center [324, 109] width 70 height 77
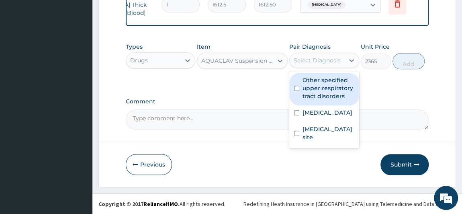
click at [337, 80] on label "Other specified upper respiratory tract disorders" at bounding box center [328, 88] width 52 height 24
checkbox input "true"
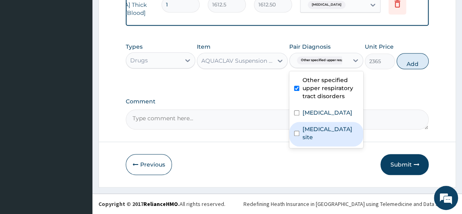
click at [328, 141] on label "[MEDICAL_DATA] site" at bounding box center [330, 133] width 56 height 16
checkbox input "true"
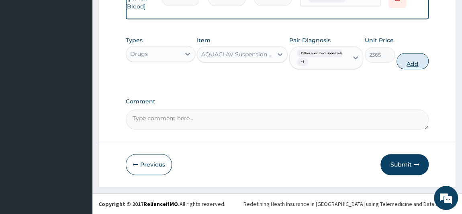
click at [411, 67] on button "Add" at bounding box center [412, 61] width 32 height 16
type input "0"
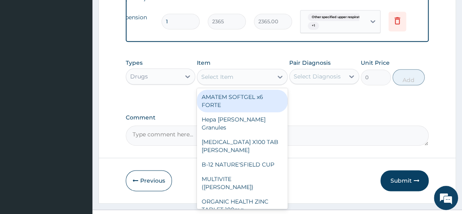
click at [255, 83] on div "Select Item" at bounding box center [235, 76] width 76 height 13
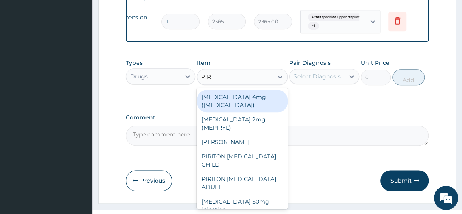
type input "PIRI"
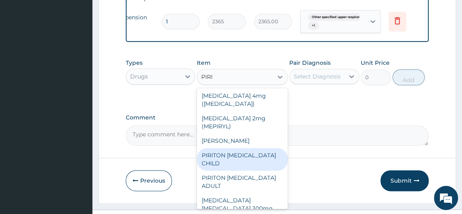
click at [255, 170] on div "PIRITON [MEDICAL_DATA] CHILD" at bounding box center [242, 159] width 91 height 22
type input "1182.5"
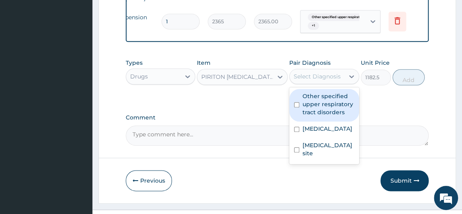
click at [326, 80] on div "Select Diagnosis" at bounding box center [317, 76] width 47 height 8
drag, startPoint x: 331, startPoint y: 129, endPoint x: 398, endPoint y: 107, distance: 71.3
click at [331, 116] on label "Other specified upper respiratory tract disorders" at bounding box center [328, 104] width 52 height 24
checkbox input "true"
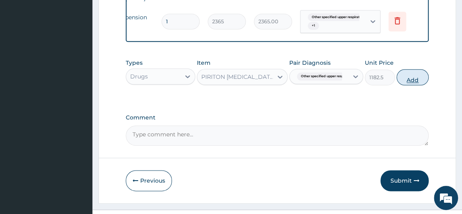
click at [414, 85] on button "Add" at bounding box center [412, 77] width 32 height 16
type input "0"
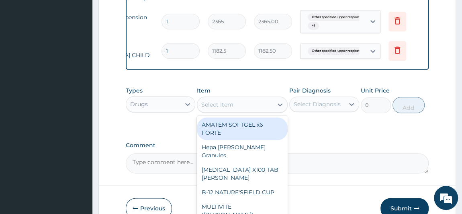
click at [246, 111] on div "Select Item" at bounding box center [235, 104] width 76 height 13
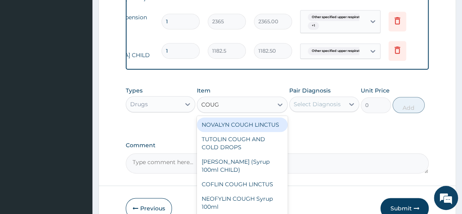
type input "COUGH"
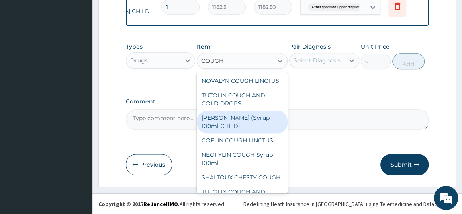
scroll to position [36, 0]
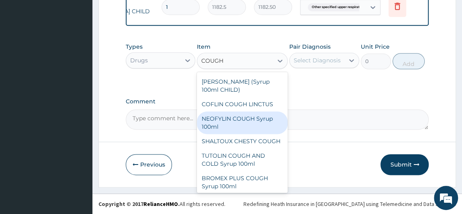
click at [262, 122] on div "NEOFYLIN COUGH Syrup 100ml" at bounding box center [242, 122] width 91 height 22
type input "1419"
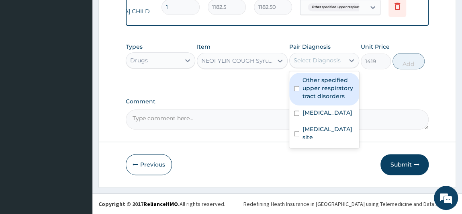
drag, startPoint x: 330, startPoint y: 63, endPoint x: 325, endPoint y: 74, distance: 11.9
click at [329, 65] on div "Select Diagnosis" at bounding box center [317, 60] width 55 height 13
click at [325, 84] on label "Other specified upper respiratory tract disorders" at bounding box center [328, 88] width 52 height 24
checkbox input "true"
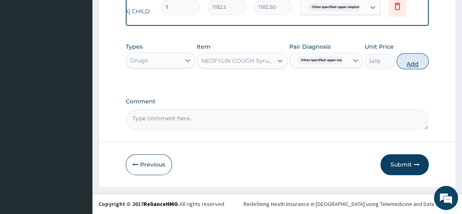
click at [414, 63] on button "Add" at bounding box center [412, 61] width 32 height 16
type input "0"
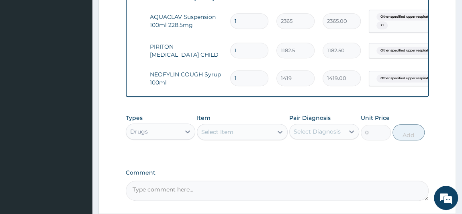
scroll to position [493, 0]
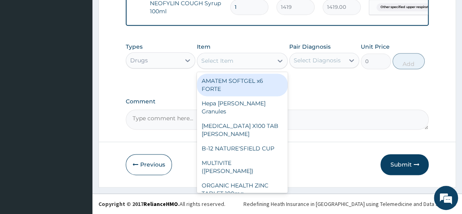
click at [253, 63] on div "Select Item" at bounding box center [235, 60] width 76 height 13
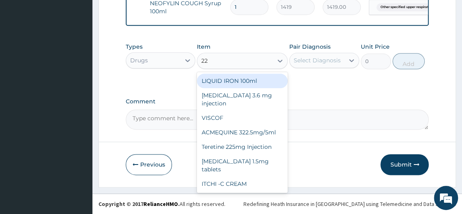
type input "228"
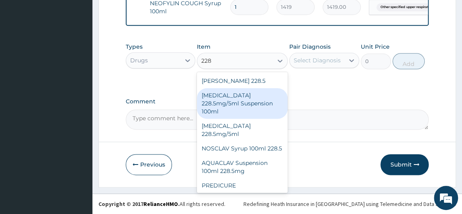
scroll to position [24, 0]
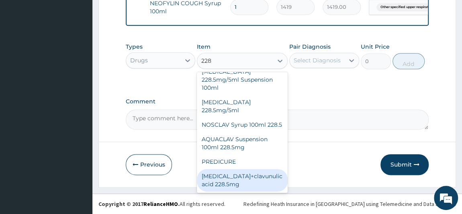
click at [257, 185] on div "Amoxicillin+clavunulic acid 228.5mg" at bounding box center [242, 180] width 91 height 22
type input "3500"
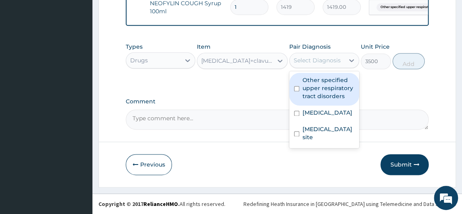
click at [325, 56] on div "Select Diagnosis" at bounding box center [317, 60] width 47 height 8
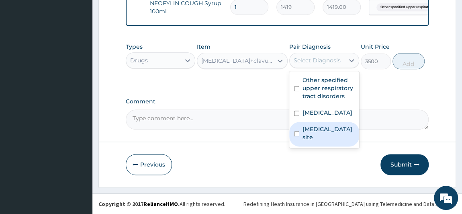
drag, startPoint x: 333, startPoint y: 154, endPoint x: 334, endPoint y: 138, distance: 16.1
click at [333, 141] on label "Bacterial infection of unspecified site" at bounding box center [328, 133] width 52 height 16
checkbox input "true"
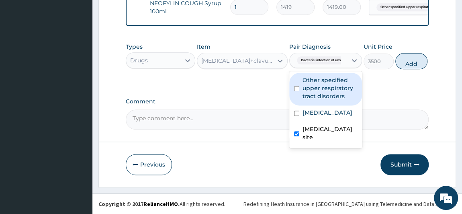
click at [333, 88] on label "Other specified upper respiratory tract disorders" at bounding box center [329, 88] width 55 height 24
checkbox input "true"
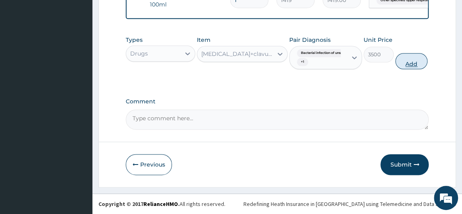
click at [421, 67] on button "Add" at bounding box center [411, 61] width 32 height 16
type input "0"
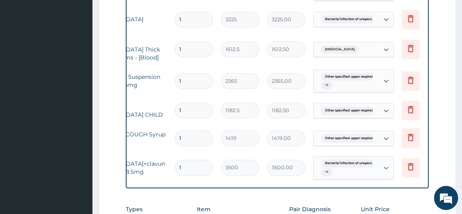
scroll to position [0, 100]
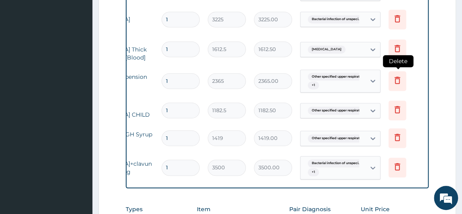
click at [397, 85] on icon at bounding box center [397, 80] width 10 height 10
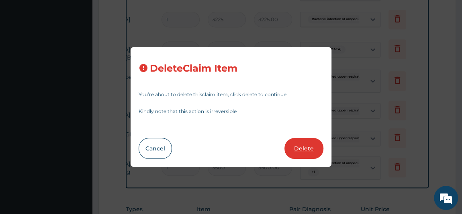
click at [311, 151] on button "Delete" at bounding box center [303, 148] width 39 height 21
type input "1182.5"
type input "1182.50"
type input "1419"
type input "1419.00"
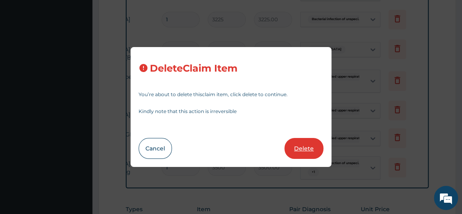
type input "3500"
type input "3500.00"
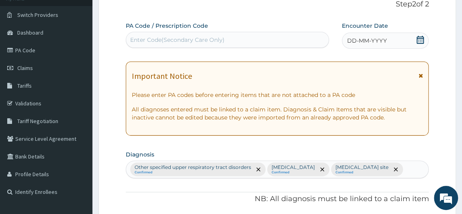
scroll to position [55, 0]
click at [424, 41] on icon at bounding box center [420, 40] width 7 height 8
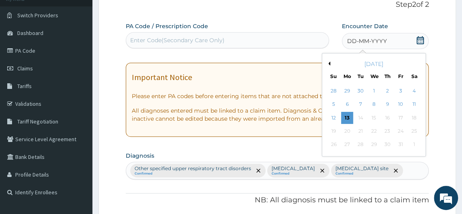
drag, startPoint x: 328, startPoint y: 63, endPoint x: 332, endPoint y: 66, distance: 5.1
click at [329, 63] on button "Previous Month" at bounding box center [328, 63] width 4 height 4
click at [410, 131] on div "27" at bounding box center [414, 131] width 12 height 12
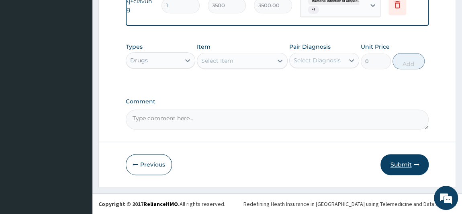
scroll to position [493, 0]
click at [402, 167] on button "Submit" at bounding box center [404, 164] width 48 height 21
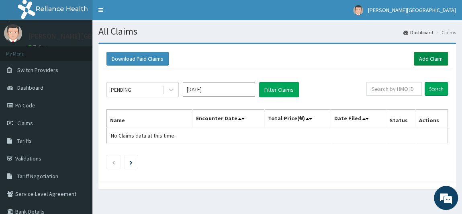
click at [432, 59] on link "Add Claim" at bounding box center [431, 59] width 34 height 14
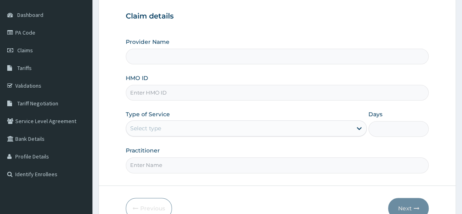
scroll to position [73, 0]
click at [159, 91] on input "HMO ID" at bounding box center [277, 93] width 303 height 16
type input "[PERSON_NAME] PREMIERE HOSPITAL"
paste input "ELN/10452/C"
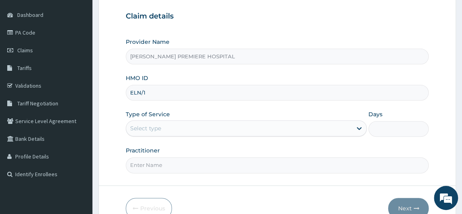
scroll to position [0, 0]
type input "ELN/10356/C"
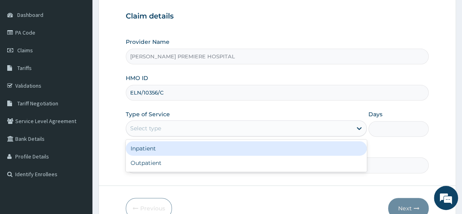
click at [303, 128] on div "Select type" at bounding box center [239, 128] width 226 height 13
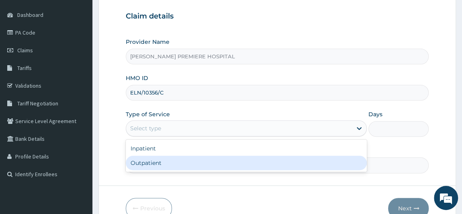
click at [204, 163] on div "Outpatient" at bounding box center [246, 162] width 241 height 14
type input "1"
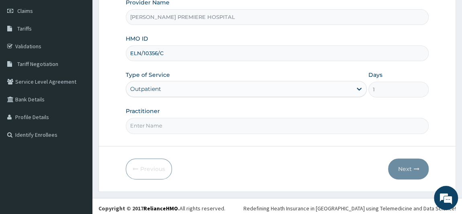
scroll to position [114, 0]
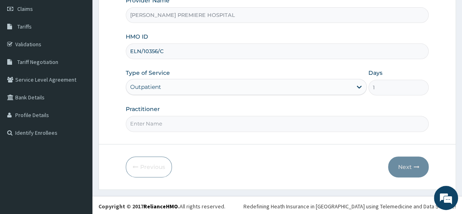
click at [191, 120] on input "Practitioner" at bounding box center [277, 124] width 303 height 16
type input "[PERSON_NAME]"
click at [406, 165] on button "Next" at bounding box center [408, 166] width 41 height 21
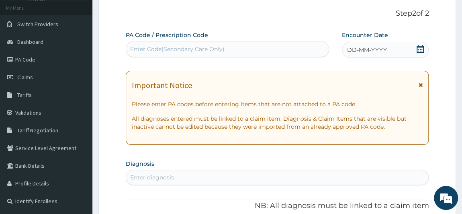
scroll to position [41, 0]
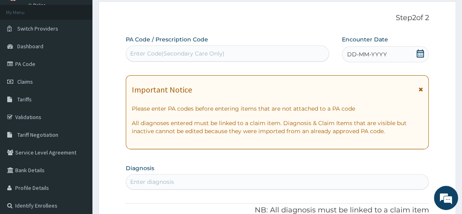
click at [421, 51] on icon at bounding box center [420, 53] width 8 height 8
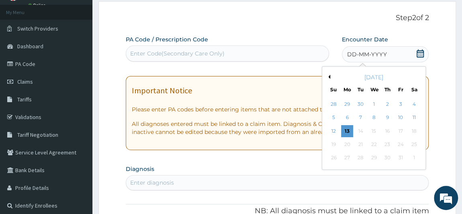
click at [329, 77] on button "Previous Month" at bounding box center [328, 77] width 4 height 4
click at [411, 146] on div "27" at bounding box center [414, 144] width 12 height 12
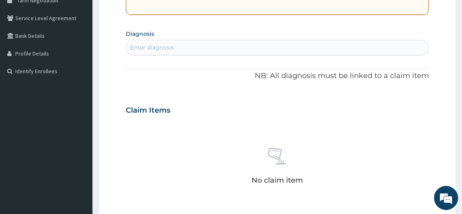
scroll to position [187, 0]
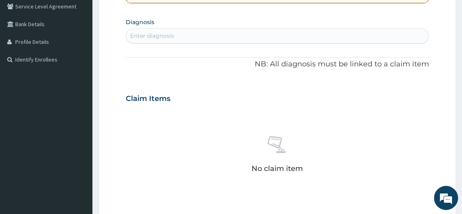
click at [243, 30] on div "Enter diagnosis" at bounding box center [277, 35] width 302 height 13
type input "[MEDICAL_DATA]"
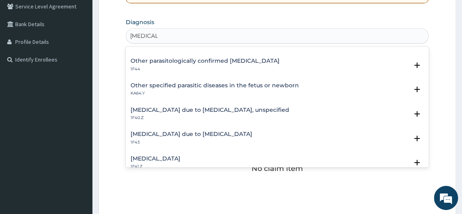
scroll to position [73, 0]
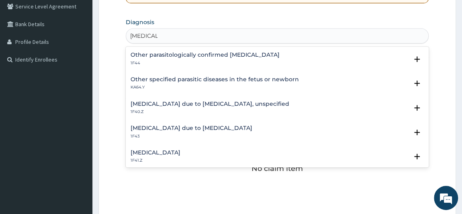
click at [213, 127] on h4 "[MEDICAL_DATA] due to [MEDICAL_DATA]" at bounding box center [192, 128] width 122 height 6
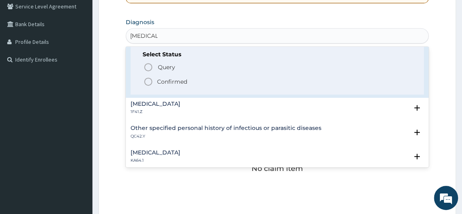
scroll to position [182, 0]
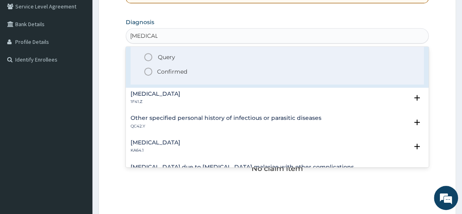
click at [173, 71] on p "Confirmed" at bounding box center [172, 71] width 30 height 8
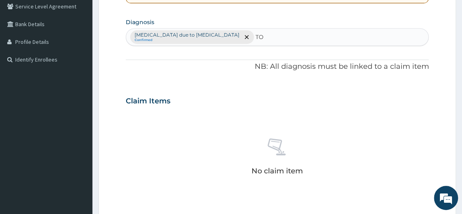
type input "T"
type input "SEPSI"
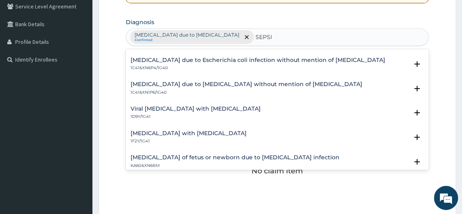
scroll to position [474, 0]
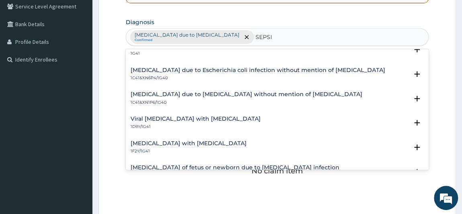
click at [178, 116] on h4 "Viral [MEDICAL_DATA] with [MEDICAL_DATA]" at bounding box center [196, 119] width 130 height 6
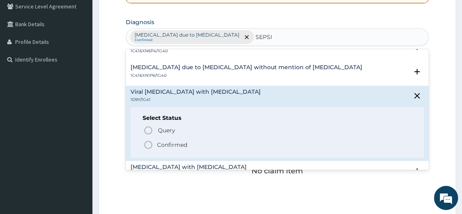
scroll to position [511, 0]
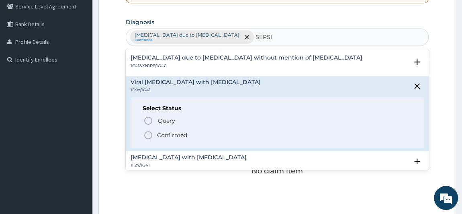
click at [170, 131] on p "Confirmed" at bounding box center [172, 135] width 30 height 8
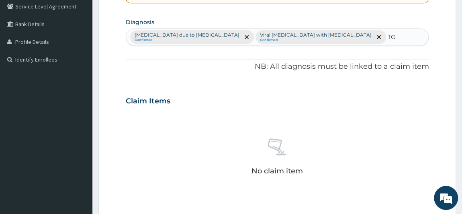
type input "T"
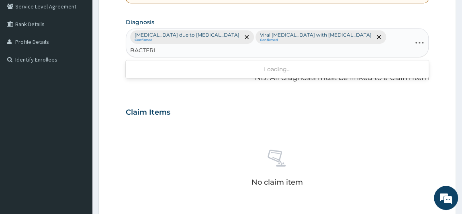
type input "BACTERIA"
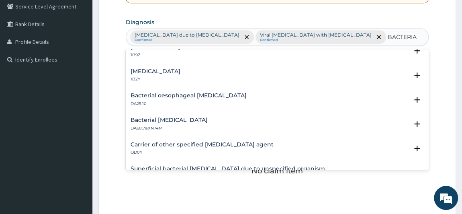
scroll to position [146, 0]
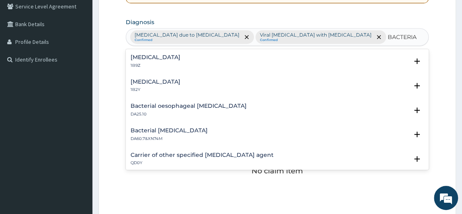
click at [180, 80] on h4 "[MEDICAL_DATA]" at bounding box center [156, 82] width 50 height 6
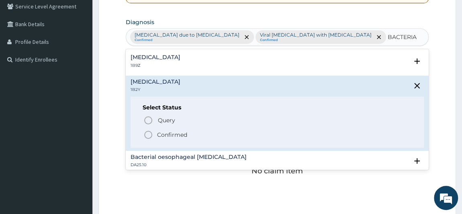
click at [182, 134] on p "Confirmed" at bounding box center [172, 135] width 30 height 8
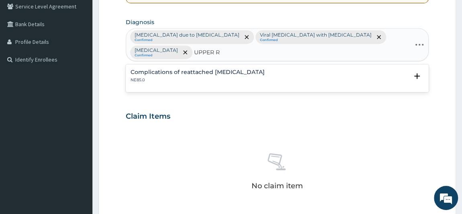
type input "UPPER"
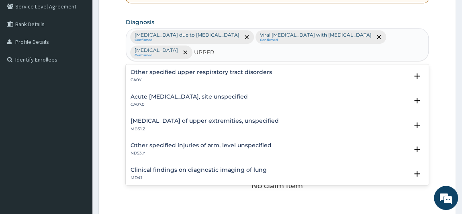
click at [180, 80] on p "CA0Y" at bounding box center [201, 80] width 141 height 6
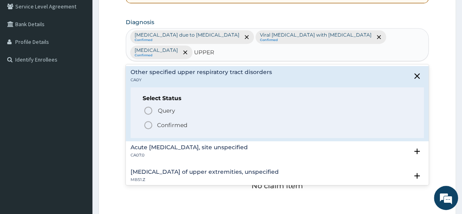
click at [184, 121] on p "Confirmed" at bounding box center [172, 125] width 30 height 8
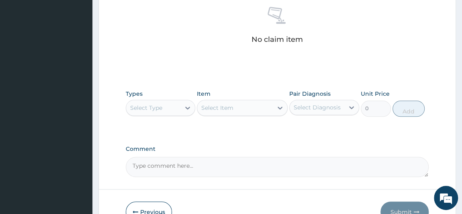
scroll to position [370, 0]
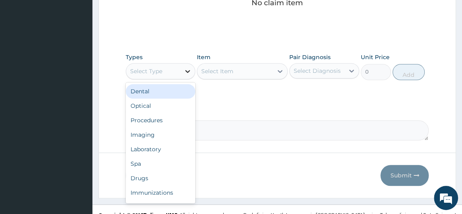
click at [181, 66] on div at bounding box center [187, 71] width 14 height 14
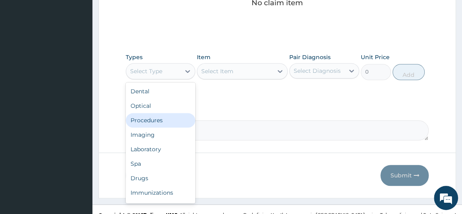
click at [173, 119] on div "Procedures" at bounding box center [161, 120] width 70 height 14
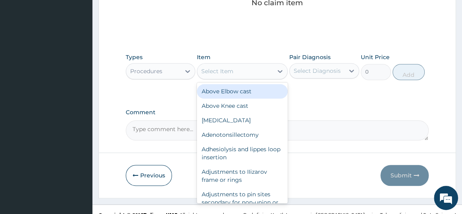
click at [223, 72] on div "Select Item" at bounding box center [217, 71] width 32 height 8
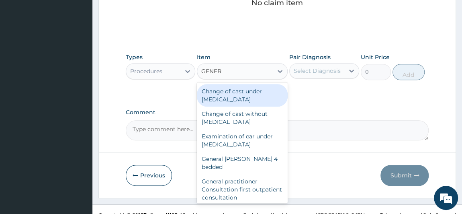
type input "GENERA"
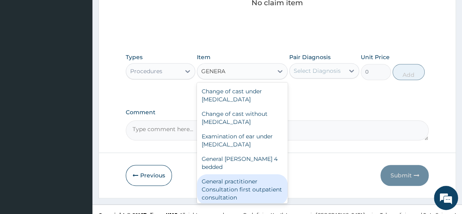
click at [265, 185] on div "General practitioner Consultation first outpatient consultation" at bounding box center [242, 189] width 91 height 31
type input "3547.5"
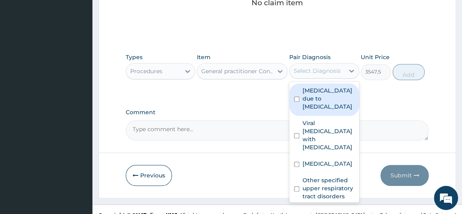
click at [330, 70] on div "Select Diagnosis" at bounding box center [317, 71] width 47 height 8
click at [321, 110] on div "[MEDICAL_DATA] due to [MEDICAL_DATA]" at bounding box center [324, 99] width 70 height 33
checkbox input "true"
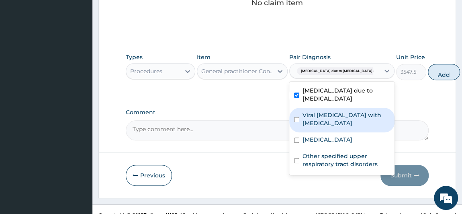
click at [319, 127] on div "Viral [MEDICAL_DATA] with [MEDICAL_DATA]" at bounding box center [341, 120] width 105 height 25
checkbox input "true"
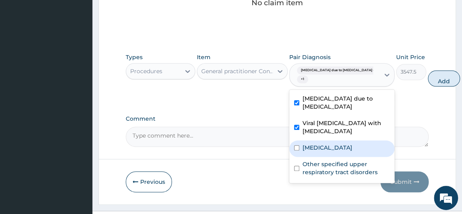
click at [318, 143] on label "[MEDICAL_DATA]" at bounding box center [327, 147] width 50 height 8
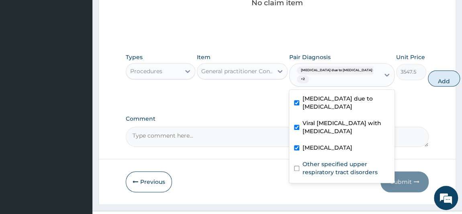
checkbox input "true"
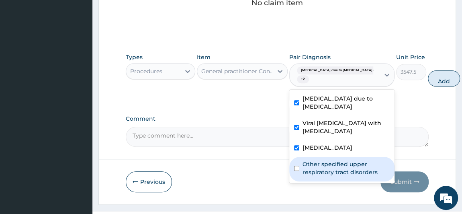
drag, startPoint x: 321, startPoint y: 181, endPoint x: 354, endPoint y: 141, distance: 52.0
click at [321, 176] on label "Other specified upper respiratory tract disorders" at bounding box center [345, 168] width 87 height 16
checkbox input "true"
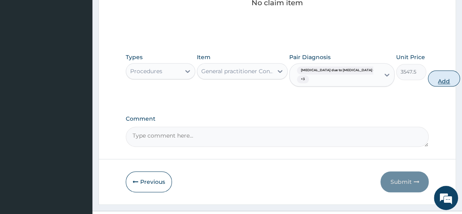
click at [428, 80] on button "Add" at bounding box center [444, 78] width 32 height 16
type input "0"
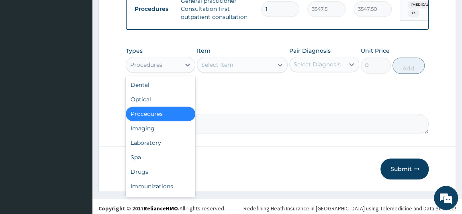
click at [150, 69] on div "Procedures" at bounding box center [146, 65] width 32 height 8
click at [147, 147] on div "Laboratory" at bounding box center [161, 142] width 70 height 14
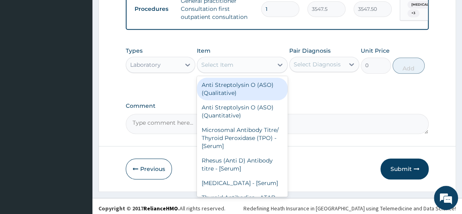
click at [235, 71] on div "Select Item" at bounding box center [235, 64] width 76 height 13
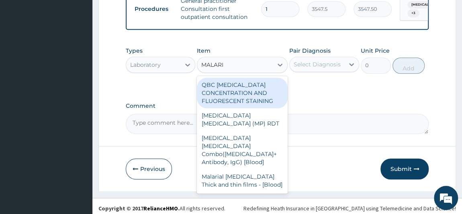
type input "[MEDICAL_DATA]"
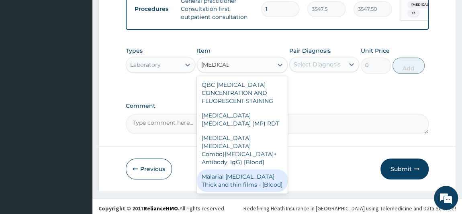
click at [247, 172] on div "Malarial [MEDICAL_DATA] Thick and thin films - [Blood]" at bounding box center [242, 180] width 91 height 22
type input "1612.5"
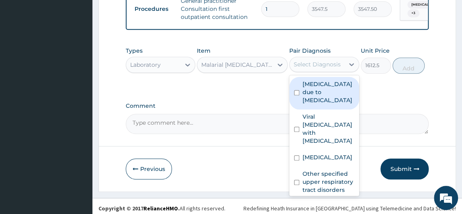
click at [329, 64] on div "Select Diagnosis" at bounding box center [317, 64] width 47 height 8
click at [323, 93] on label "[MEDICAL_DATA] due to [MEDICAL_DATA]" at bounding box center [328, 92] width 52 height 24
checkbox input "true"
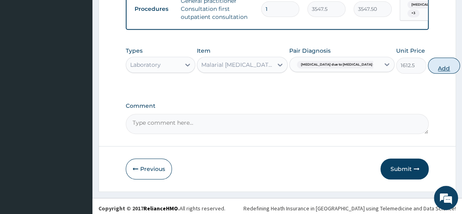
click at [428, 73] on button "Add" at bounding box center [444, 65] width 32 height 16
type input "0"
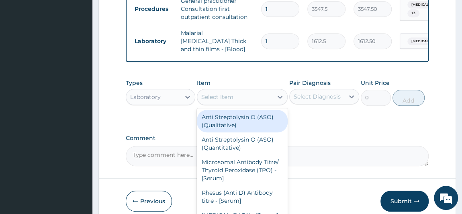
click at [245, 97] on div "Select Item" at bounding box center [235, 96] width 76 height 13
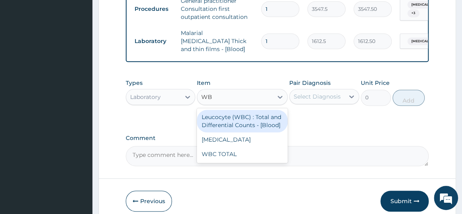
type input "WBC"
click at [250, 122] on div "Leucocyte (WBC) : Total and Differential Counts - [Blood]" at bounding box center [242, 121] width 91 height 22
type input "2150"
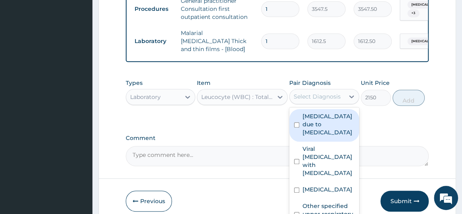
click at [314, 101] on div "Select Diagnosis" at bounding box center [317, 96] width 55 height 13
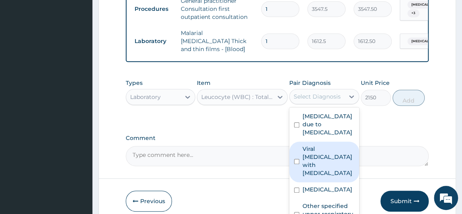
click at [330, 161] on div "Viral [MEDICAL_DATA] with [MEDICAL_DATA]" at bounding box center [324, 161] width 70 height 41
checkbox input "true"
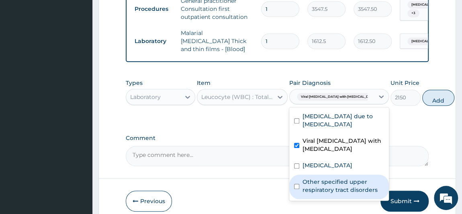
click at [325, 194] on label "Other specified upper respiratory tract disorders" at bounding box center [343, 186] width 82 height 16
checkbox input "true"
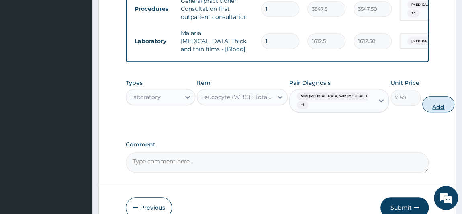
click at [422, 101] on button "Add" at bounding box center [438, 104] width 32 height 16
type input "0"
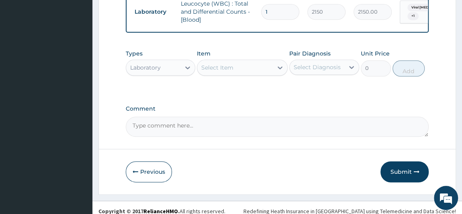
scroll to position [410, 0]
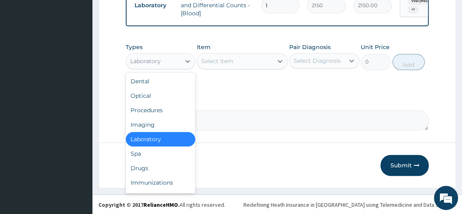
click at [153, 59] on div "Laboratory" at bounding box center [145, 61] width 31 height 8
click at [159, 172] on div "Drugs" at bounding box center [161, 168] width 70 height 14
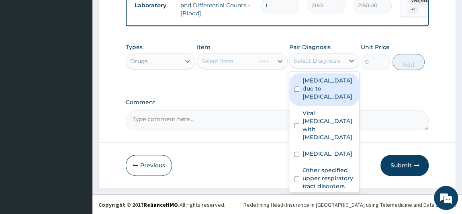
click at [306, 58] on div "Select Diagnosis" at bounding box center [317, 61] width 47 height 8
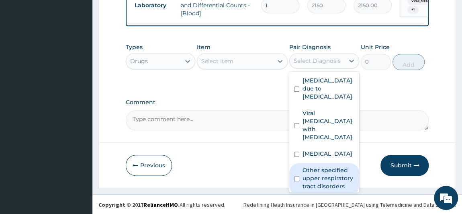
drag, startPoint x: 325, startPoint y: 180, endPoint x: 325, endPoint y: 172, distance: 7.6
click at [325, 177] on label "Other specified upper respiratory tract disorders" at bounding box center [328, 178] width 52 height 24
checkbox input "true"
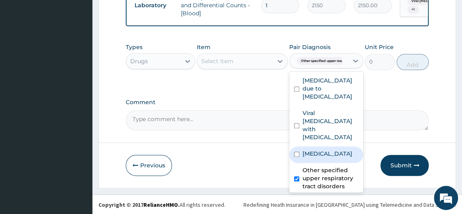
click at [325, 157] on label "[MEDICAL_DATA]" at bounding box center [327, 153] width 50 height 8
checkbox input "true"
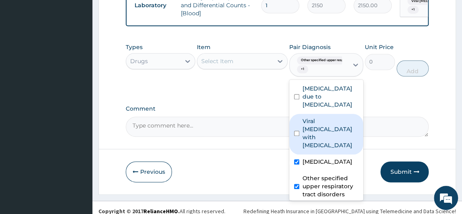
click at [326, 129] on label "Viral [MEDICAL_DATA] with [MEDICAL_DATA]" at bounding box center [330, 133] width 56 height 32
checkbox input "true"
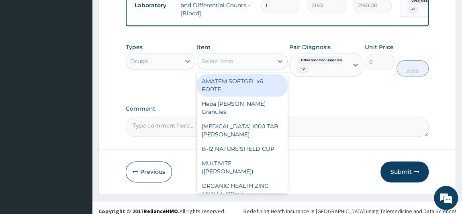
click at [251, 60] on div "Select Item" at bounding box center [235, 61] width 76 height 13
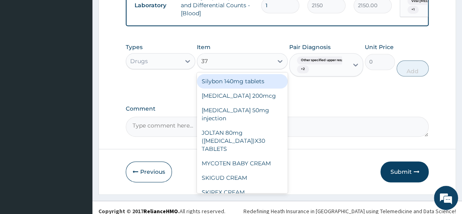
type input "375"
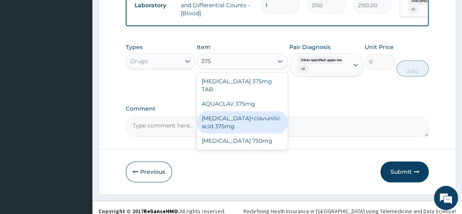
click at [242, 121] on div "[MEDICAL_DATA]+clavunilic acid 375mg" at bounding box center [242, 122] width 91 height 22
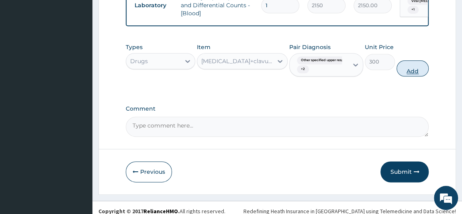
click at [417, 72] on button "Add" at bounding box center [412, 68] width 32 height 16
type input "0"
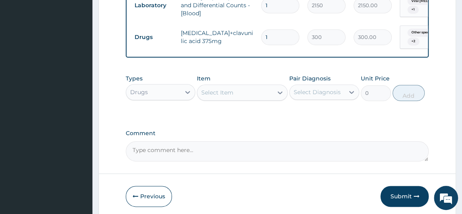
type input "10"
type input "3000.00"
type input "10"
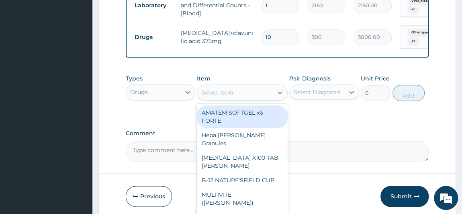
click at [231, 92] on div "Select Item" at bounding box center [217, 92] width 32 height 8
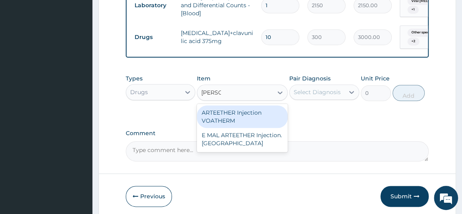
type input "ARTE"
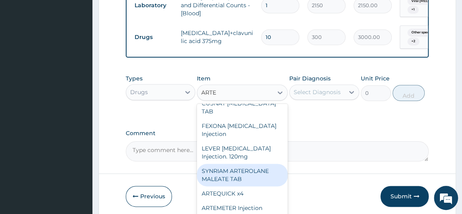
scroll to position [120, 0]
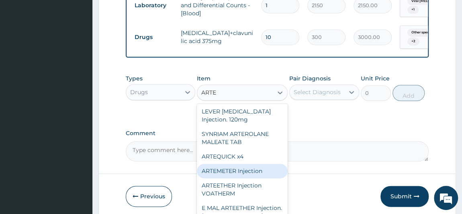
click at [257, 174] on div "ARTEMETER Injection" at bounding box center [242, 170] width 91 height 14
type input "946"
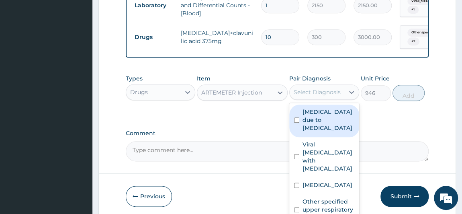
click at [311, 97] on div "Select Diagnosis" at bounding box center [317, 92] width 55 height 13
drag, startPoint x: 329, startPoint y: 121, endPoint x: 345, endPoint y: 108, distance: 20.5
click at [331, 120] on label "[MEDICAL_DATA] due to [MEDICAL_DATA]" at bounding box center [328, 120] width 52 height 24
checkbox input "true"
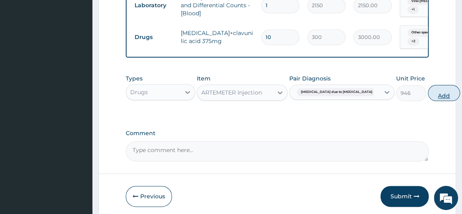
click at [428, 88] on button "Add" at bounding box center [444, 93] width 32 height 16
type input "0"
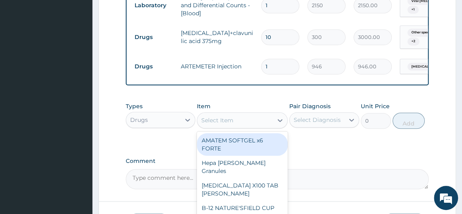
click at [248, 120] on div "Select Item" at bounding box center [235, 120] width 76 height 13
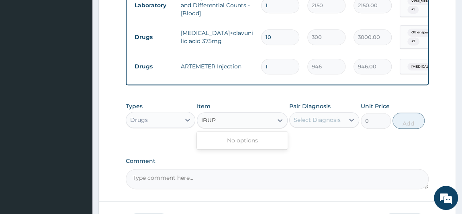
type input "IBU"
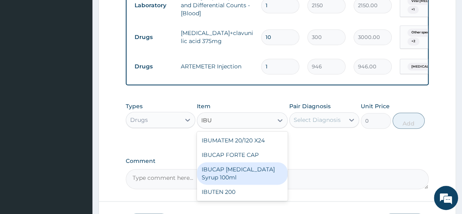
click at [245, 179] on div "IBUCAP [MEDICAL_DATA] Syrup 100ml" at bounding box center [242, 173] width 91 height 22
type input "768.625"
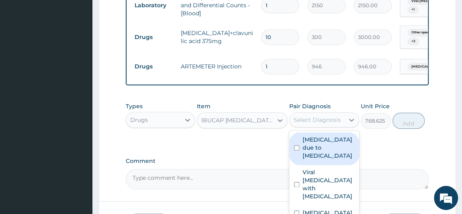
click at [309, 123] on div "Select Diagnosis" at bounding box center [317, 120] width 47 height 8
click at [310, 155] on label "[MEDICAL_DATA] due to [MEDICAL_DATA]" at bounding box center [328, 147] width 52 height 24
checkbox input "true"
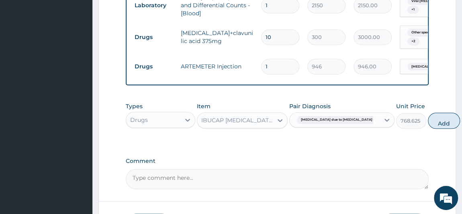
click at [428, 123] on button "Add" at bounding box center [444, 120] width 32 height 16
type input "0"
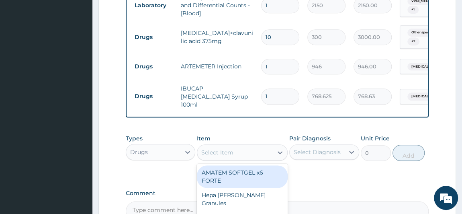
click at [227, 151] on div "Select Item" at bounding box center [217, 152] width 32 height 8
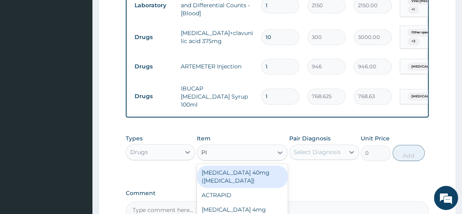
type input "PIR"
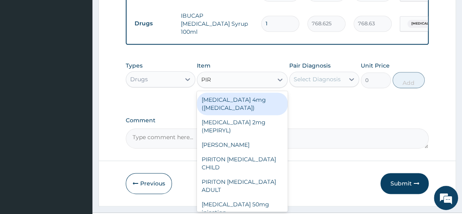
scroll to position [484, 0]
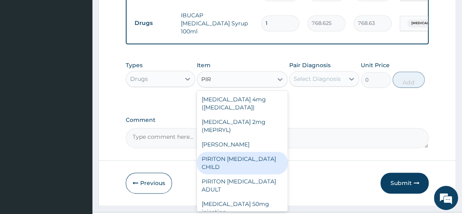
click at [268, 164] on div "PIRITON [MEDICAL_DATA] CHILD" at bounding box center [242, 162] width 91 height 22
type input "1182.5"
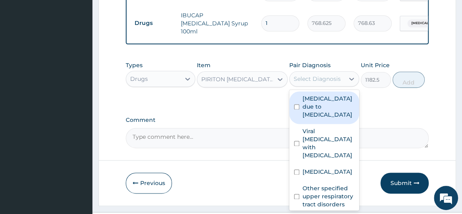
click at [305, 75] on div "Select Diagnosis" at bounding box center [317, 79] width 47 height 8
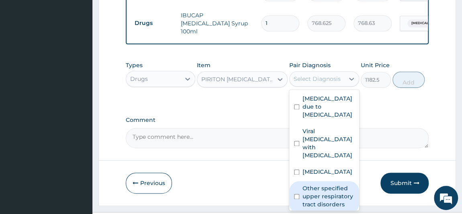
drag, startPoint x: 337, startPoint y: 197, endPoint x: 341, endPoint y: 188, distance: 9.7
click at [337, 196] on label "Other specified upper respiratory tract disorders" at bounding box center [328, 196] width 52 height 24
checkbox input "true"
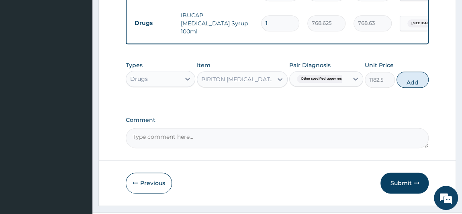
click at [412, 80] on button "Add" at bounding box center [412, 79] width 32 height 16
type input "0"
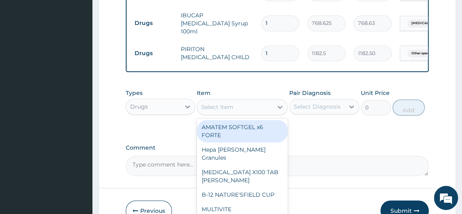
click at [254, 102] on div "Select Item" at bounding box center [235, 106] width 76 height 13
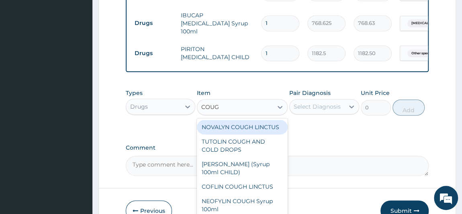
type input "COUGH"
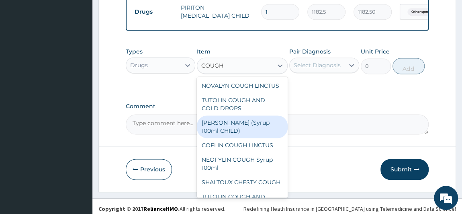
scroll to position [525, 0]
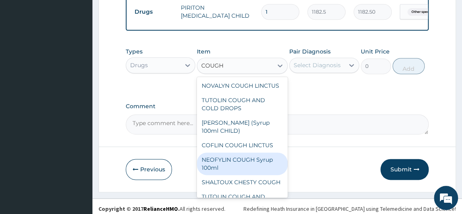
click at [245, 166] on div "NEOFYLIN COUGH Syrup 100ml" at bounding box center [242, 163] width 91 height 22
type input "1419"
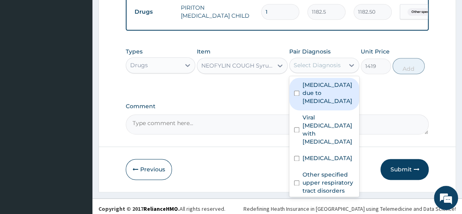
click at [312, 59] on div "Select Diagnosis" at bounding box center [317, 65] width 55 height 13
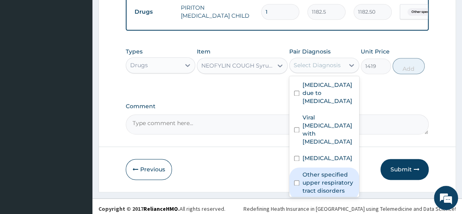
drag, startPoint x: 326, startPoint y: 172, endPoint x: 337, endPoint y: 139, distance: 35.1
click at [326, 170] on label "Other specified upper respiratory tract disorders" at bounding box center [328, 182] width 52 height 24
checkbox input "true"
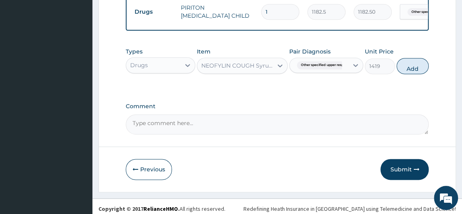
drag, startPoint x: 410, startPoint y: 61, endPoint x: 409, endPoint y: 68, distance: 7.3
click at [410, 65] on button "Add" at bounding box center [412, 66] width 32 height 16
type input "0"
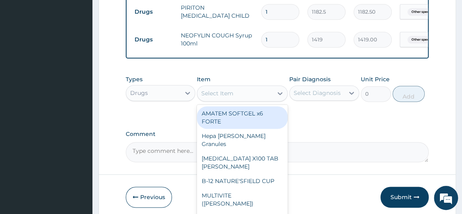
click at [257, 89] on div "Select Item" at bounding box center [235, 93] width 76 height 13
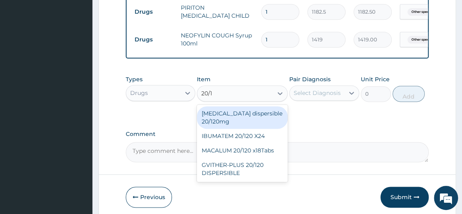
type input "20/12"
click at [258, 114] on div "[MEDICAL_DATA] dispersible 20/120mg" at bounding box center [242, 117] width 91 height 22
type input "112.3375"
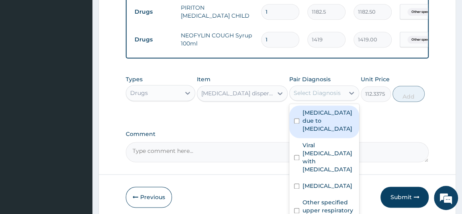
click at [315, 91] on div "Select Diagnosis" at bounding box center [317, 93] width 47 height 8
click at [319, 118] on label "Malaria due to Plasmodium ovale" at bounding box center [328, 120] width 52 height 24
checkbox input "true"
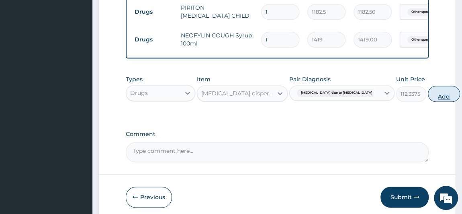
click at [428, 93] on button "Add" at bounding box center [444, 94] width 32 height 16
type input "0"
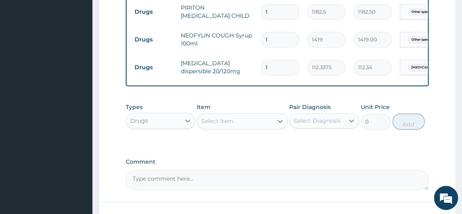
type input "12"
type input "1348.05"
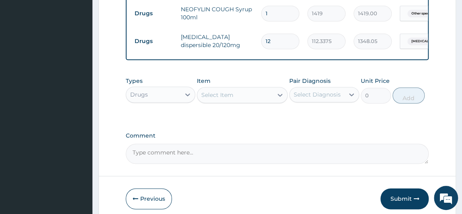
scroll to position [581, 0]
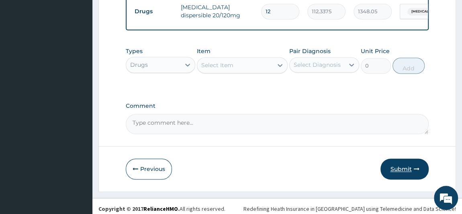
type input "12"
click at [404, 159] on button "Submit" at bounding box center [404, 168] width 48 height 21
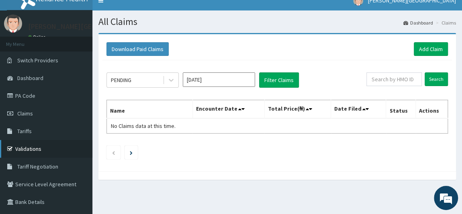
scroll to position [36, 0]
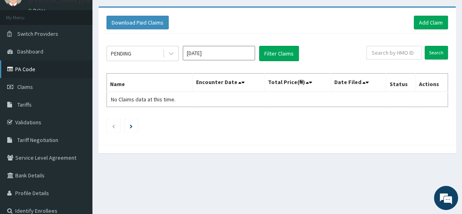
click at [26, 67] on link "PA Code" at bounding box center [46, 69] width 92 height 18
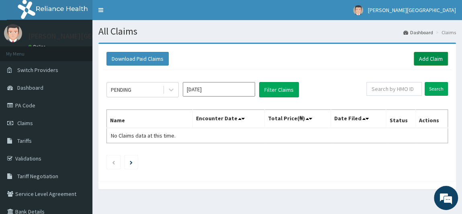
click at [426, 57] on link "Add Claim" at bounding box center [431, 59] width 34 height 14
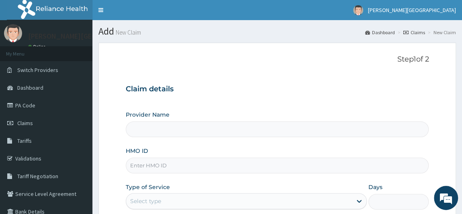
type input "BRONK PREMIERE HOSPITAL"
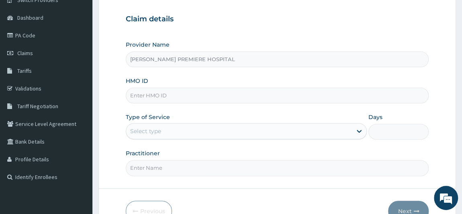
scroll to position [73, 0]
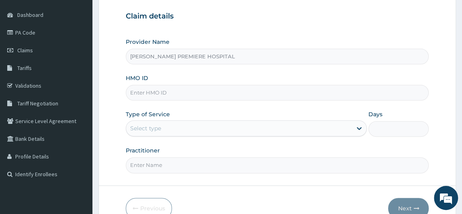
click at [165, 94] on input "HMO ID" at bounding box center [277, 93] width 303 height 16
paste input "CWP/10255/A"
type input "CWP/10255/A"
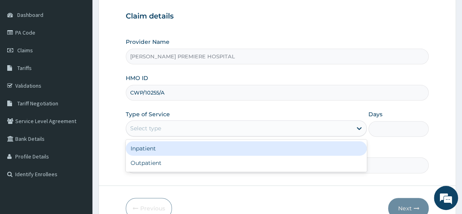
click at [173, 126] on div "Select type" at bounding box center [239, 128] width 226 height 13
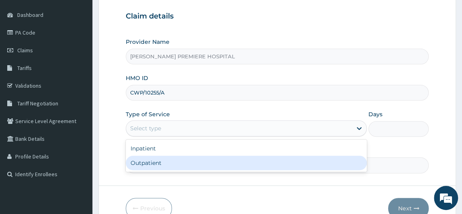
click at [167, 159] on div "Outpatient" at bounding box center [246, 162] width 241 height 14
type input "1"
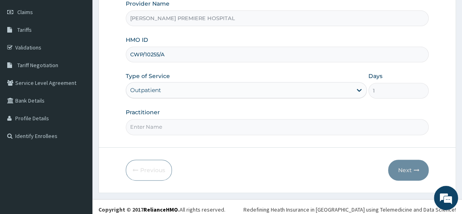
scroll to position [114, 0]
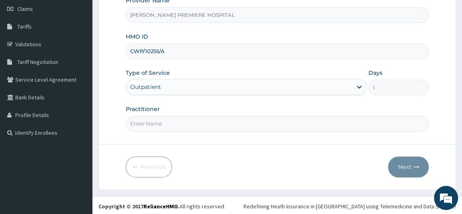
click at [177, 119] on input "Practitioner" at bounding box center [277, 124] width 303 height 16
type input "[PERSON_NAME]"
click at [402, 167] on button "Next" at bounding box center [408, 166] width 41 height 21
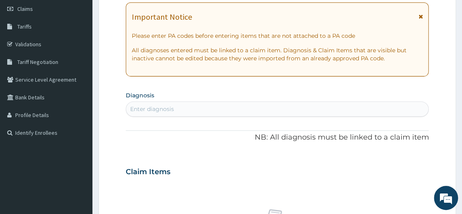
click at [227, 108] on div "Enter diagnosis" at bounding box center [277, 108] width 302 height 13
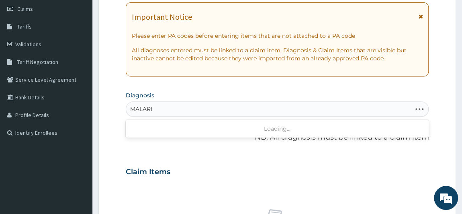
type input "[MEDICAL_DATA]"
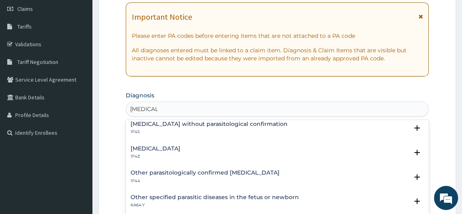
scroll to position [36, 0]
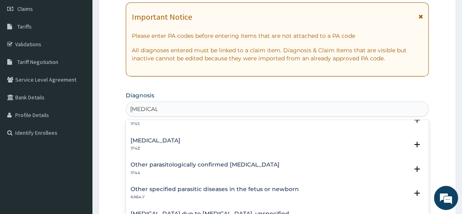
click at [180, 143] on div "Malaria, unspecified 1F4Z" at bounding box center [156, 144] width 50 height 14
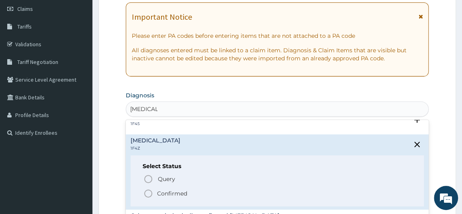
drag, startPoint x: 165, startPoint y: 193, endPoint x: 162, endPoint y: 187, distance: 6.5
click at [165, 192] on p "Confirmed" at bounding box center [172, 193] width 30 height 8
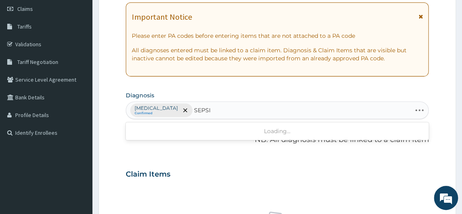
type input "[MEDICAL_DATA]"
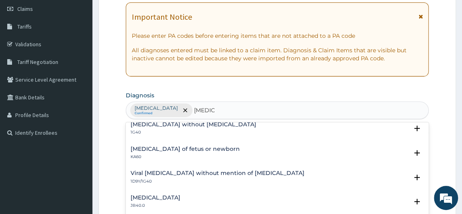
scroll to position [0, 0]
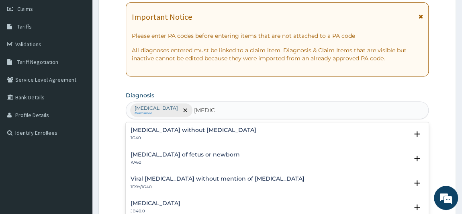
click at [196, 130] on h4 "[MEDICAL_DATA] without [MEDICAL_DATA]" at bounding box center [194, 130] width 126 height 6
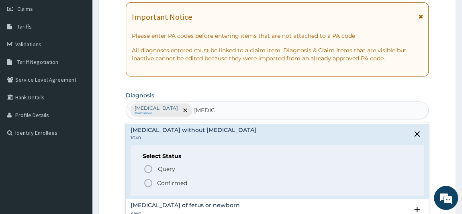
click at [166, 183] on p "Confirmed" at bounding box center [172, 183] width 30 height 8
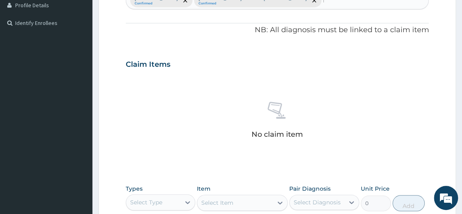
scroll to position [220, 0]
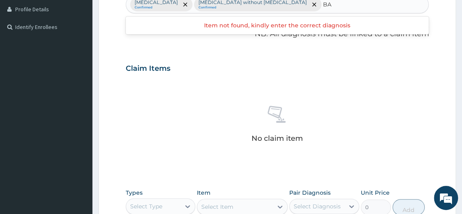
type input "B"
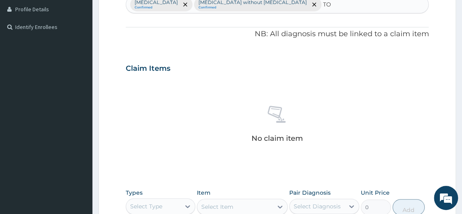
type input "T"
type input "P"
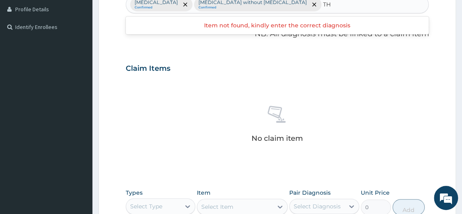
type input "T"
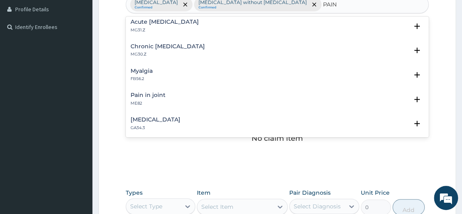
scroll to position [0, 0]
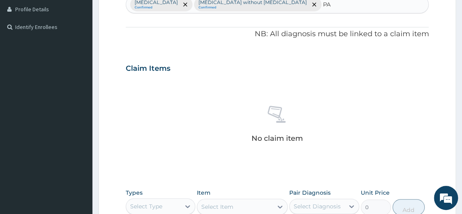
type input "P"
type input "T"
type input "B"
type input "S"
type input "T"
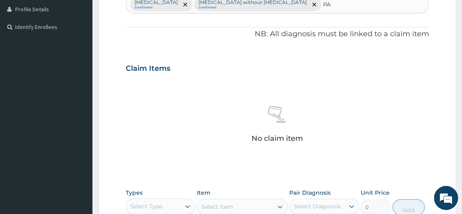
type input "P"
click at [259, 67] on div "Claim Items" at bounding box center [277, 66] width 303 height 21
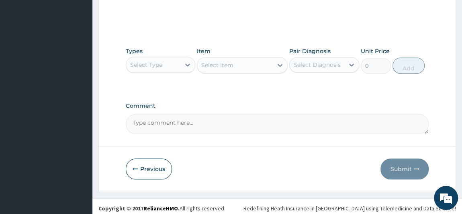
scroll to position [364, 0]
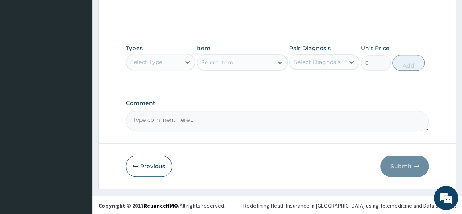
click at [165, 61] on div "Select Type" at bounding box center [153, 61] width 55 height 13
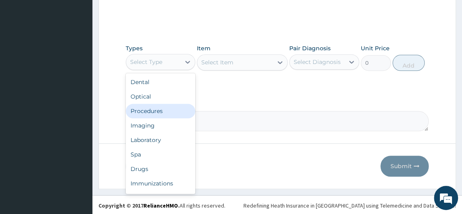
click at [156, 111] on div "Procedures" at bounding box center [161, 111] width 70 height 14
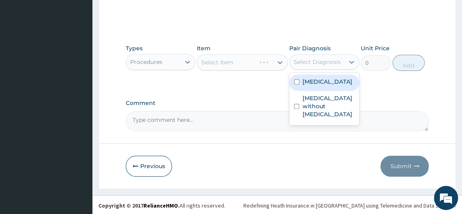
click at [321, 59] on div "Select Diagnosis" at bounding box center [317, 62] width 47 height 8
drag, startPoint x: 314, startPoint y: 88, endPoint x: 314, endPoint y: 106, distance: 18.1
click at [314, 86] on label "[MEDICAL_DATA]" at bounding box center [327, 82] width 50 height 8
checkbox input "true"
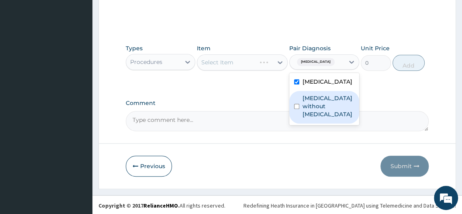
drag, startPoint x: 314, startPoint y: 106, endPoint x: 285, endPoint y: 90, distance: 33.4
click at [314, 106] on label "[MEDICAL_DATA] without [MEDICAL_DATA]" at bounding box center [328, 106] width 52 height 24
checkbox input "true"
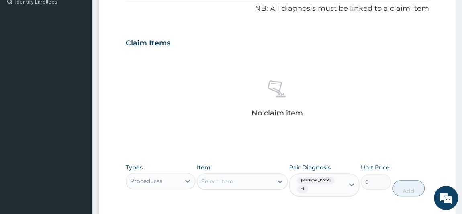
scroll to position [327, 0]
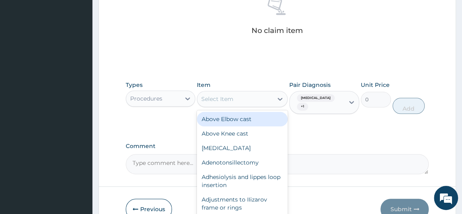
click at [246, 100] on div "Select Item" at bounding box center [235, 98] width 76 height 13
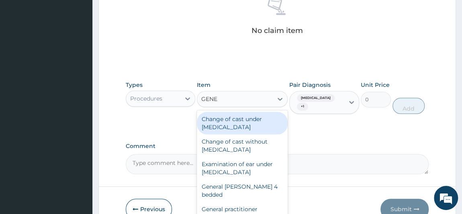
type input "GENER"
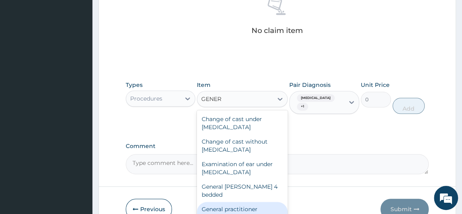
click at [251, 208] on div "General practitioner Consultation first outpatient consultation" at bounding box center [242, 217] width 91 height 31
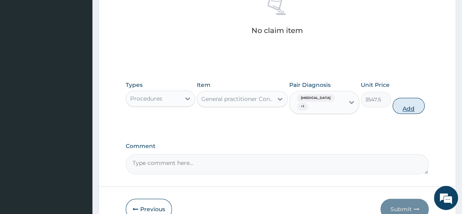
click at [413, 104] on button "Add" at bounding box center [408, 106] width 32 height 16
type input "0"
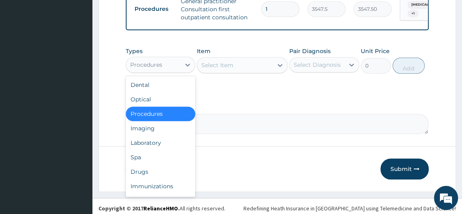
click at [176, 69] on div "Procedures" at bounding box center [153, 64] width 55 height 13
click at [159, 149] on div "Laboratory" at bounding box center [161, 142] width 70 height 14
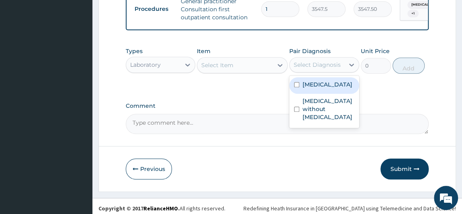
click at [335, 69] on div "Select Diagnosis" at bounding box center [317, 65] width 47 height 8
click at [328, 88] on label "[MEDICAL_DATA]" at bounding box center [327, 84] width 50 height 8
checkbox input "true"
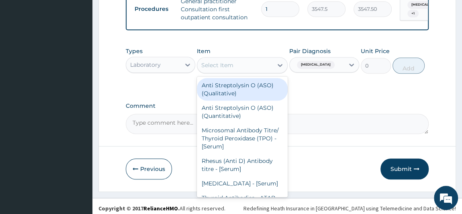
click at [245, 68] on div "Select Item" at bounding box center [235, 65] width 76 height 13
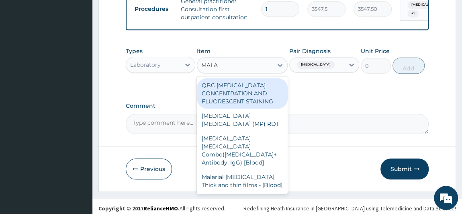
type input "MALAR"
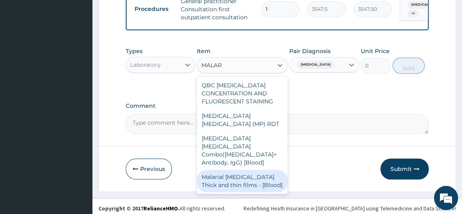
click at [253, 180] on div "Malarial [MEDICAL_DATA] Thick and thin films - [Blood]" at bounding box center [242, 180] width 91 height 22
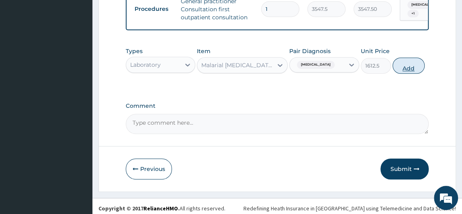
click at [409, 74] on button "Add" at bounding box center [408, 65] width 32 height 16
type input "0"
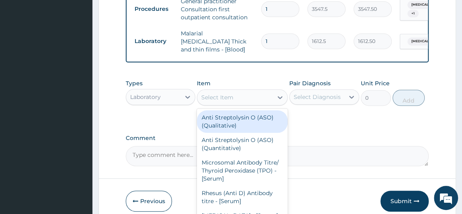
click at [238, 98] on div "Select Item" at bounding box center [235, 97] width 76 height 13
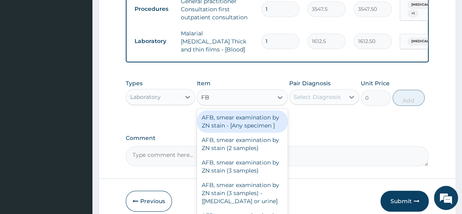
type input "FBC"
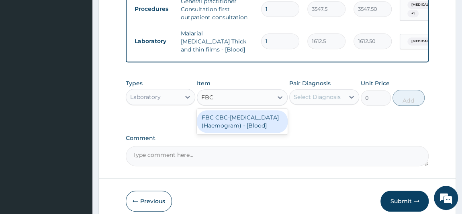
click at [236, 118] on div "FBC CBC-[MEDICAL_DATA] (Haemogram) - [Blood]" at bounding box center [242, 121] width 91 height 22
type input "4300"
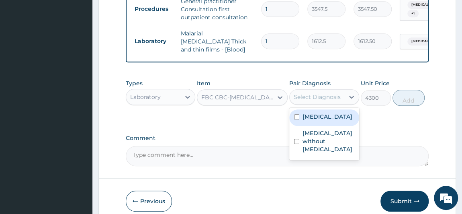
click at [325, 92] on div "Select Diagnosis" at bounding box center [317, 96] width 55 height 13
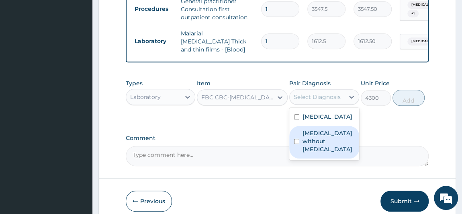
drag, startPoint x: 324, startPoint y: 144, endPoint x: 329, endPoint y: 132, distance: 12.9
click at [325, 142] on label "[MEDICAL_DATA] without [MEDICAL_DATA]" at bounding box center [328, 141] width 52 height 24
checkbox input "true"
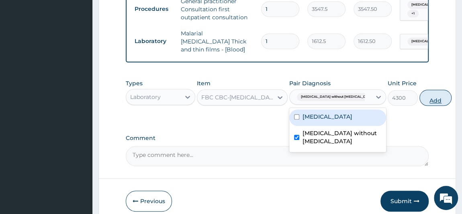
click at [419, 98] on button "Add" at bounding box center [435, 98] width 32 height 16
type input "0"
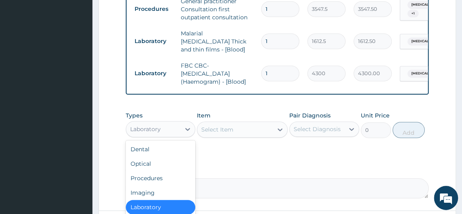
drag, startPoint x: 163, startPoint y: 124, endPoint x: 154, endPoint y: 133, distance: 13.1
click at [162, 126] on div "Laboratory" at bounding box center [153, 129] width 55 height 13
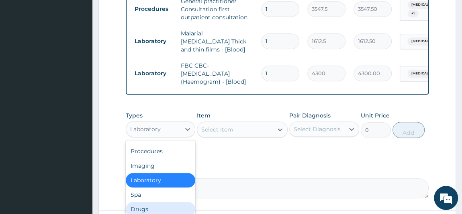
drag, startPoint x: 142, startPoint y: 204, endPoint x: 144, endPoint y: 199, distance: 6.1
click at [141, 204] on div "Drugs" at bounding box center [161, 209] width 70 height 14
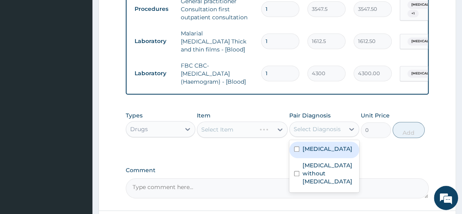
click at [335, 128] on div "Select Diagnosis" at bounding box center [317, 129] width 47 height 8
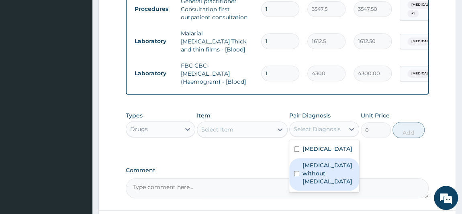
click at [328, 179] on label "[MEDICAL_DATA] without [MEDICAL_DATA]" at bounding box center [328, 173] width 52 height 24
checkbox input "true"
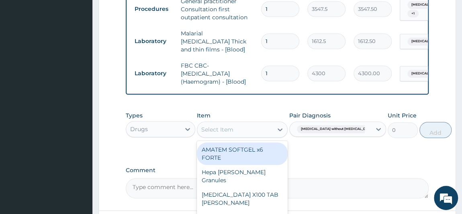
click at [260, 130] on div "Select Item" at bounding box center [235, 129] width 76 height 13
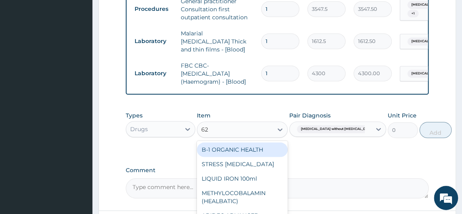
type input "625"
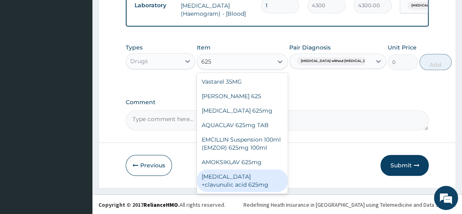
scroll to position [8, 0]
click at [240, 178] on div "[MEDICAL_DATA] +clavunulic acid 625mg" at bounding box center [242, 180] width 91 height 22
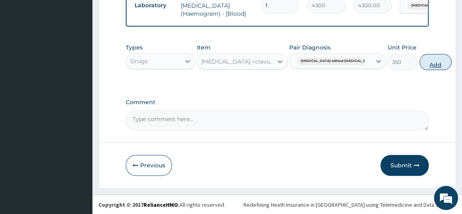
click at [419, 65] on button "Add" at bounding box center [435, 62] width 32 height 16
type input "0"
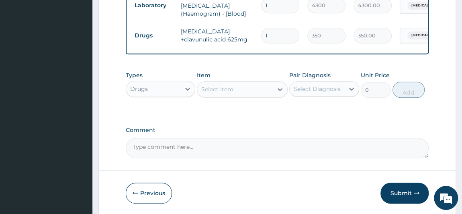
type input "10"
type input "3500.00"
type input "10"
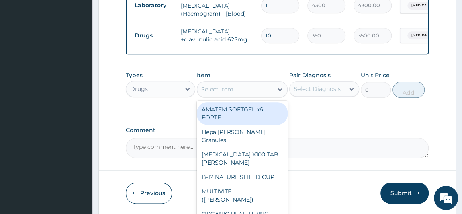
click at [254, 94] on div "Select Item" at bounding box center [235, 89] width 76 height 13
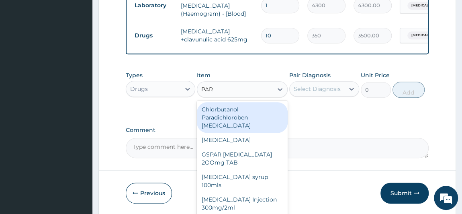
type input "PARA"
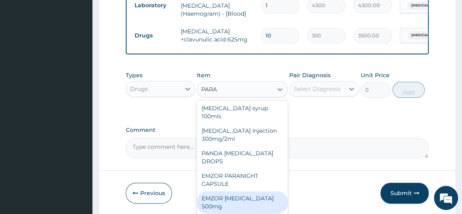
click at [258, 192] on div "EMZOR [MEDICAL_DATA] 500mg" at bounding box center [242, 202] width 91 height 22
type input "23.65"
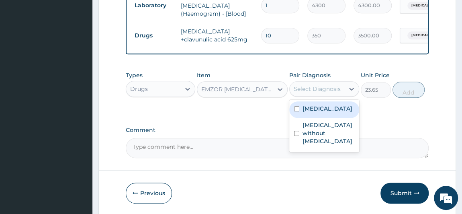
click at [338, 85] on div "Select Diagnosis" at bounding box center [317, 89] width 47 height 8
click at [326, 112] on label "[MEDICAL_DATA]" at bounding box center [327, 108] width 50 height 8
checkbox input "true"
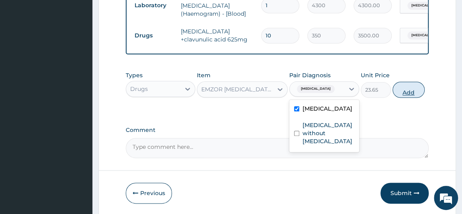
click at [403, 92] on button "Add" at bounding box center [408, 90] width 32 height 16
type input "0"
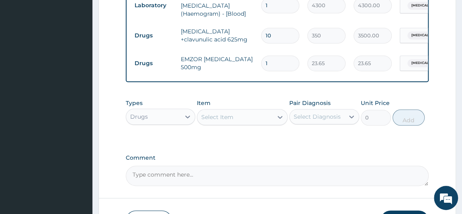
type input "18"
type input "425.70"
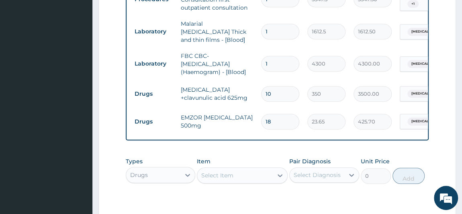
scroll to position [359, 0]
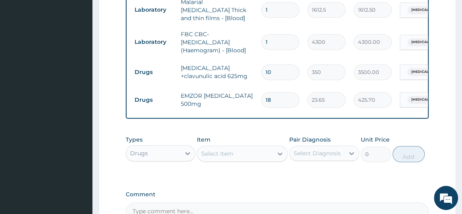
type input "18"
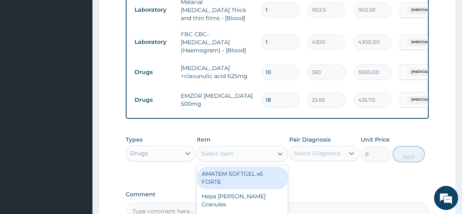
click at [234, 154] on div "Select Item" at bounding box center [235, 153] width 76 height 13
type input "P"
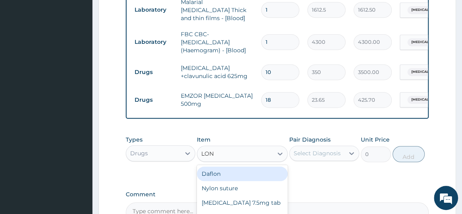
type input "LONA"
click at [229, 174] on div "LONART X6" at bounding box center [242, 173] width 91 height 14
type input "473"
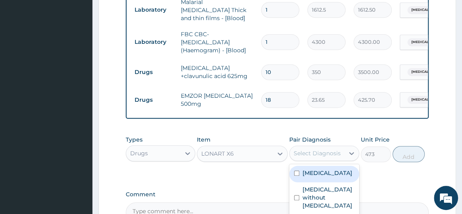
drag, startPoint x: 330, startPoint y: 153, endPoint x: 321, endPoint y: 154, distance: 9.3
click at [329, 153] on div "Select Diagnosis" at bounding box center [317, 153] width 47 height 8
click at [329, 177] on label "[MEDICAL_DATA]" at bounding box center [327, 173] width 50 height 8
checkbox input "true"
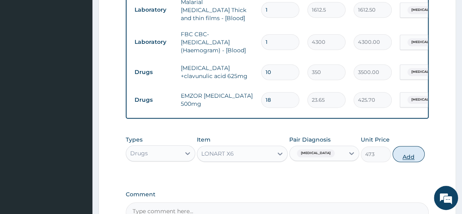
click at [412, 152] on button "Add" at bounding box center [408, 154] width 32 height 16
type input "0"
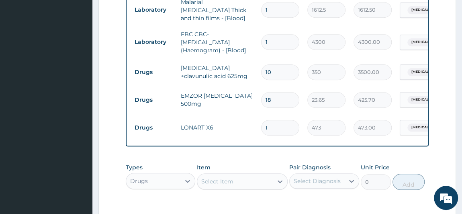
type input "0.00"
type input "6"
type input "2838.00"
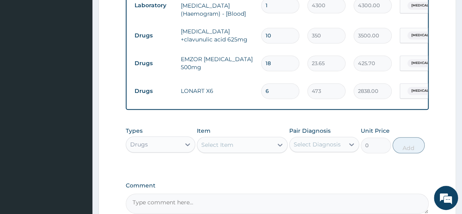
type input "6"
click at [239, 143] on div "Select Item" at bounding box center [235, 144] width 76 height 13
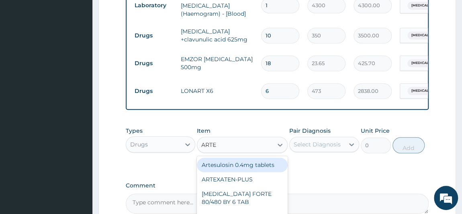
type input "[PERSON_NAME]"
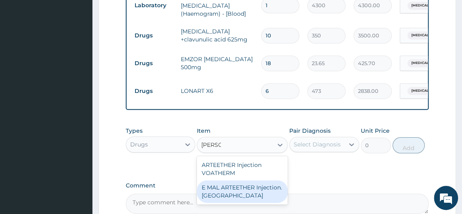
click at [246, 186] on div "E MAL ARTEETHER Injection. [GEOGRAPHIC_DATA]" at bounding box center [242, 191] width 91 height 22
type input "1773.75"
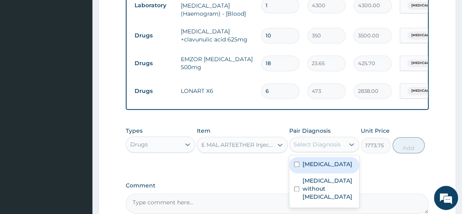
click at [313, 145] on div "Select Diagnosis" at bounding box center [317, 144] width 47 height 8
click at [310, 168] on label "[MEDICAL_DATA]" at bounding box center [327, 164] width 50 height 8
checkbox input "true"
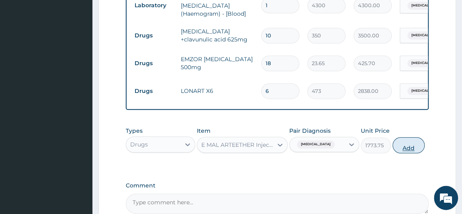
click at [399, 148] on button "Add" at bounding box center [408, 145] width 32 height 16
type input "0"
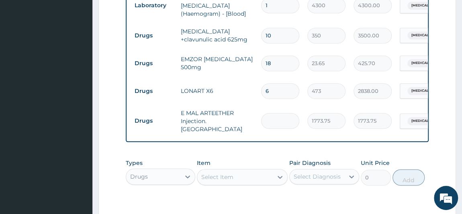
type input "0.00"
type input "2"
type input "3547.50"
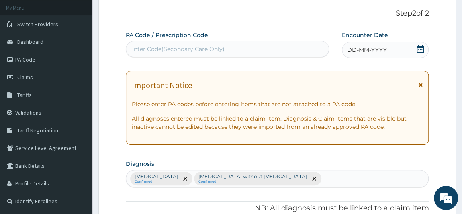
scroll to position [30, 0]
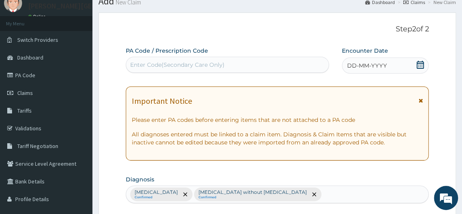
type input "2"
click at [418, 64] on icon at bounding box center [420, 65] width 8 height 8
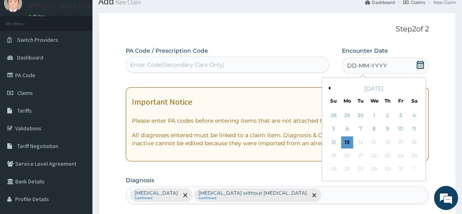
click at [326, 87] on button "Previous Month" at bounding box center [328, 88] width 4 height 4
click at [399, 158] on div "26" at bounding box center [400, 155] width 12 height 12
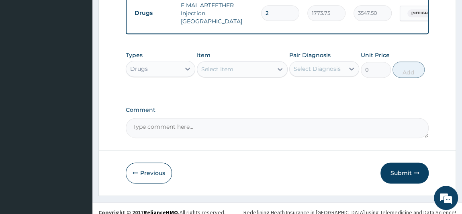
scroll to position [507, 0]
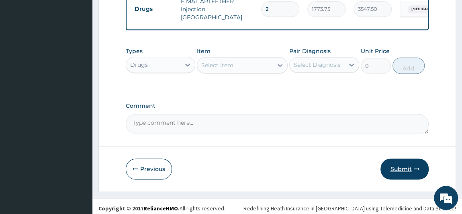
click at [408, 162] on button "Submit" at bounding box center [404, 168] width 48 height 21
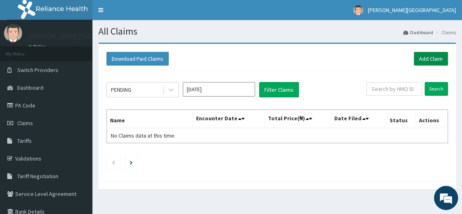
click at [439, 59] on link "Add Claim" at bounding box center [431, 59] width 34 height 14
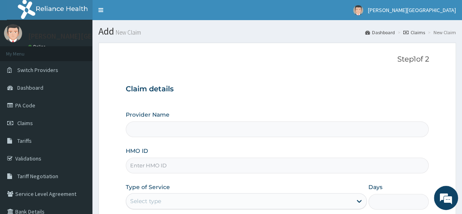
type input "[PERSON_NAME] PREMIERE HOSPITAL"
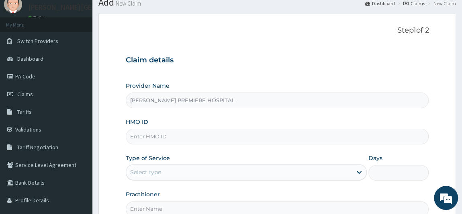
scroll to position [73, 0]
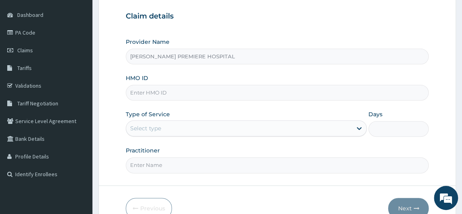
click at [164, 88] on input "HMO ID" at bounding box center [277, 93] width 303 height 16
paste input "CCD/10386/B"
type input "c"
paste input "CCD/10386/B"
type input "CCD/10386/B"
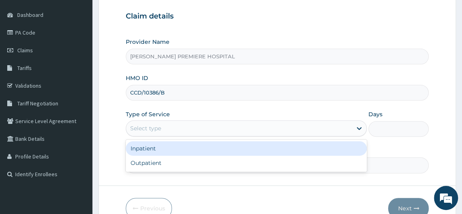
click at [145, 124] on div "Select type" at bounding box center [145, 128] width 31 height 8
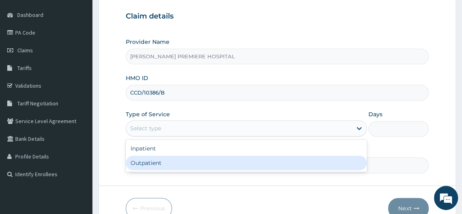
click at [147, 159] on div "Outpatient" at bounding box center [246, 162] width 241 height 14
type input "1"
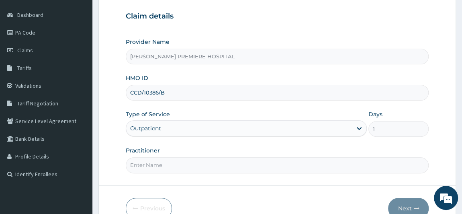
click at [148, 129] on div "Outpatient" at bounding box center [145, 128] width 31 height 8
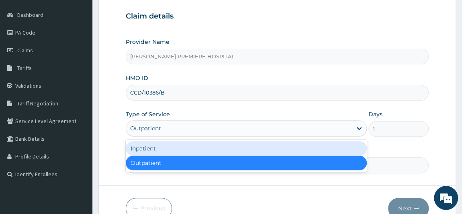
click at [151, 151] on div "Inpatient" at bounding box center [246, 148] width 241 height 14
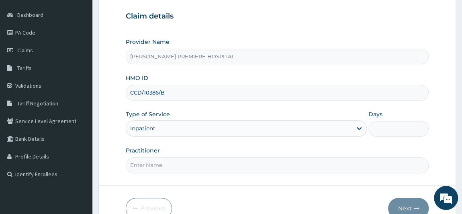
click at [228, 162] on input "Practitioner" at bounding box center [277, 165] width 303 height 16
type input "[PERSON_NAME]"
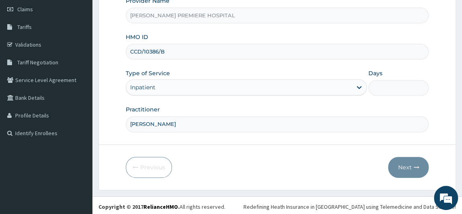
scroll to position [114, 0]
click at [394, 88] on input "Days" at bounding box center [398, 88] width 60 height 16
type input "2"
click at [408, 161] on button "Next" at bounding box center [408, 166] width 41 height 21
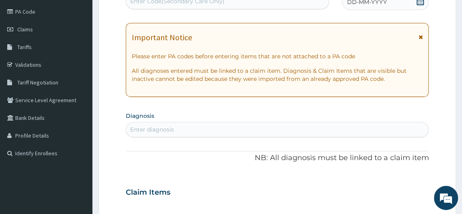
scroll to position [41, 0]
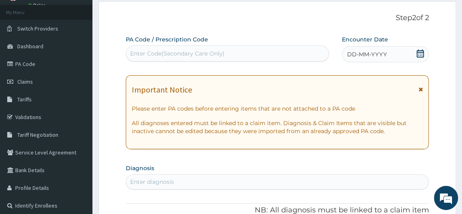
click at [233, 52] on div "Enter Code(Secondary Care Only)" at bounding box center [227, 53] width 202 height 13
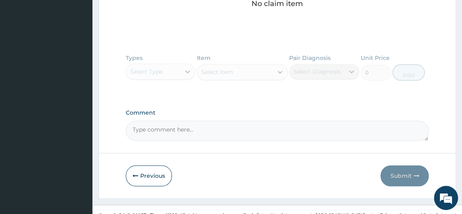
scroll to position [362, 0]
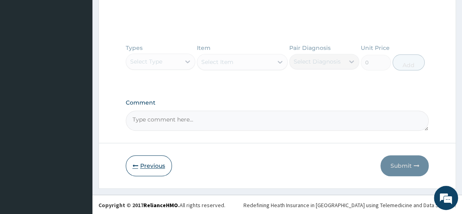
click at [140, 167] on button "Previous" at bounding box center [149, 165] width 46 height 21
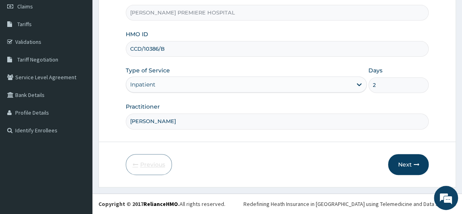
scroll to position [114, 0]
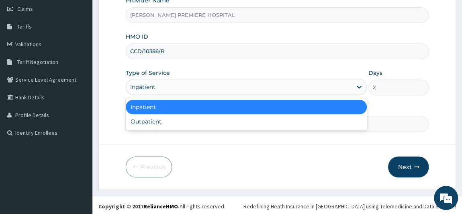
click at [208, 86] on div "Inpatient" at bounding box center [239, 86] width 226 height 13
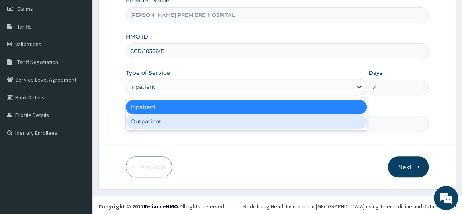
click at [186, 120] on div "Outpatient" at bounding box center [246, 121] width 241 height 14
type input "1"
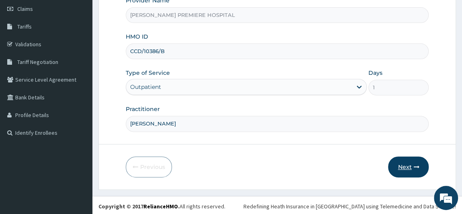
click at [416, 164] on icon "button" at bounding box center [416, 167] width 6 height 6
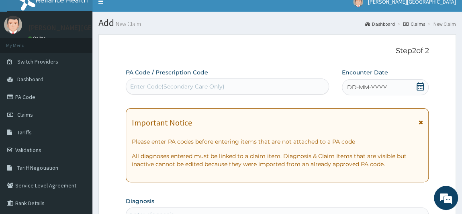
scroll to position [5, 0]
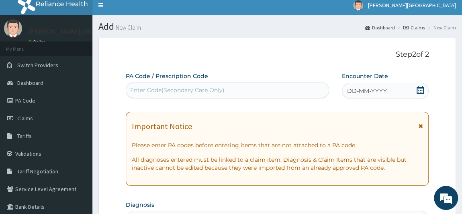
drag, startPoint x: 421, startPoint y: 91, endPoint x: 402, endPoint y: 99, distance: 20.4
click at [417, 91] on icon at bounding box center [420, 90] width 8 height 8
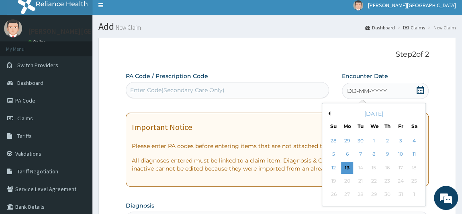
click at [328, 112] on button "Previous Month" at bounding box center [328, 113] width 4 height 4
click at [385, 182] on div "25" at bounding box center [387, 181] width 12 height 12
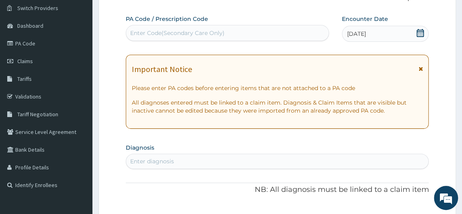
scroll to position [78, 0]
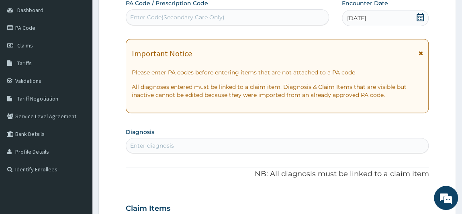
click at [316, 142] on div "Enter diagnosis" at bounding box center [277, 145] width 302 height 13
type input "[MEDICAL_DATA]"
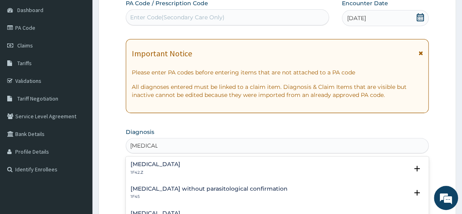
scroll to position [36, 0]
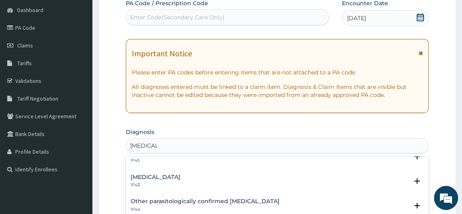
click at [180, 178] on h4 "[MEDICAL_DATA]" at bounding box center [156, 177] width 50 height 6
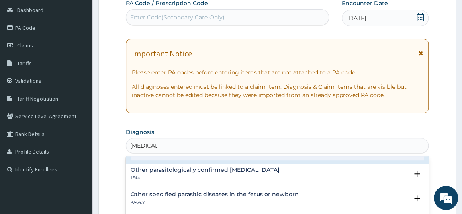
scroll to position [109, 0]
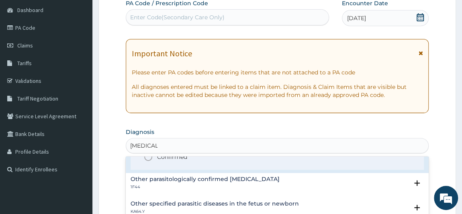
click at [180, 157] on p "Confirmed" at bounding box center [172, 157] width 30 height 8
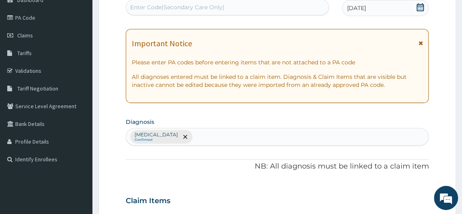
scroll to position [151, 0]
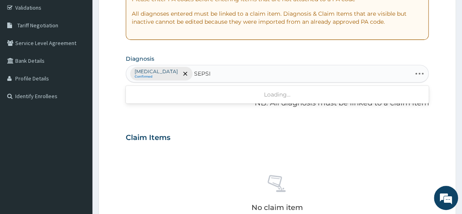
type input "[MEDICAL_DATA]"
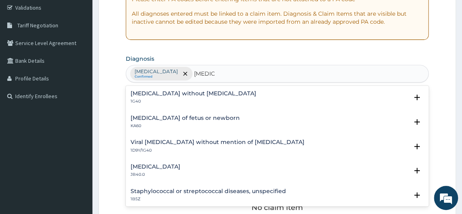
click at [205, 104] on div "Sepsis without septic shock 1G40 Select Status Query Query covers suspected (?)…" at bounding box center [278, 99] width 294 height 18
click at [196, 93] on h4 "[MEDICAL_DATA] without [MEDICAL_DATA]" at bounding box center [194, 93] width 126 height 6
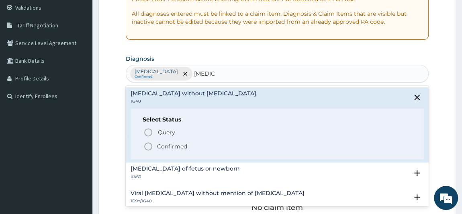
click at [177, 146] on p "Confirmed" at bounding box center [172, 146] width 30 height 8
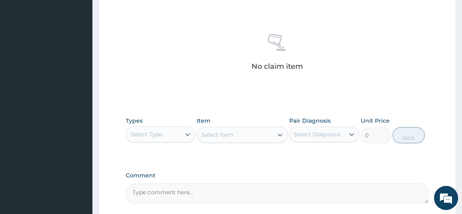
scroll to position [297, 0]
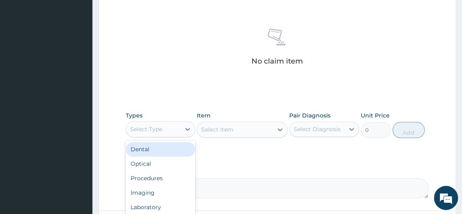
click at [176, 129] on div "Select Type" at bounding box center [153, 129] width 55 height 13
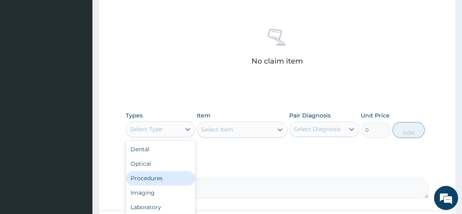
drag, startPoint x: 163, startPoint y: 176, endPoint x: 168, endPoint y: 170, distance: 7.8
click at [166, 173] on div "Procedures" at bounding box center [161, 178] width 70 height 14
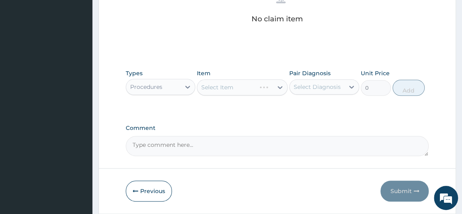
scroll to position [364, 0]
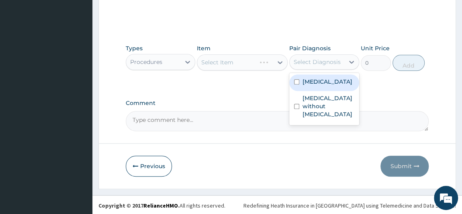
click at [322, 59] on div "Select Diagnosis" at bounding box center [317, 62] width 47 height 8
click at [313, 82] on label "[MEDICAL_DATA]" at bounding box center [327, 82] width 50 height 8
checkbox input "true"
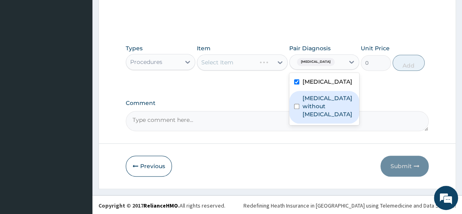
click at [313, 109] on label "[MEDICAL_DATA] without [MEDICAL_DATA]" at bounding box center [328, 106] width 52 height 24
checkbox input "true"
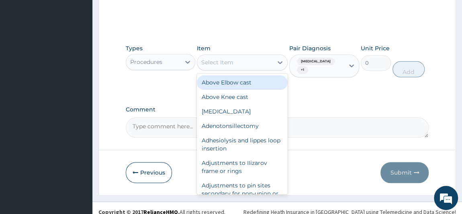
click at [226, 61] on div "Select Item" at bounding box center [217, 62] width 32 height 8
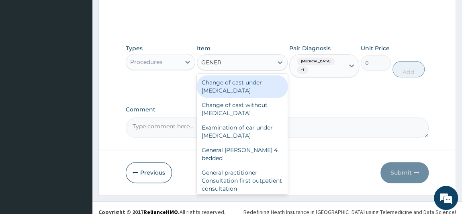
type input "GENERA"
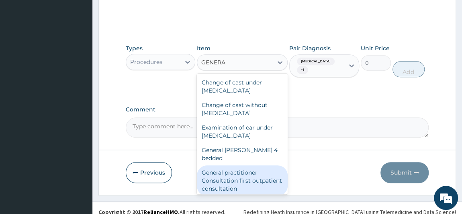
click at [242, 174] on div "General practitioner Consultation first outpatient consultation" at bounding box center [242, 180] width 91 height 31
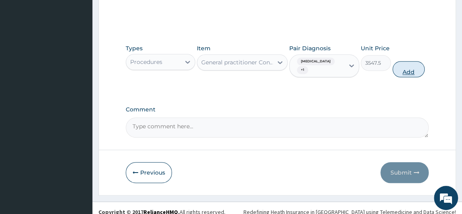
click at [402, 65] on button "Add" at bounding box center [408, 69] width 32 height 16
type input "0"
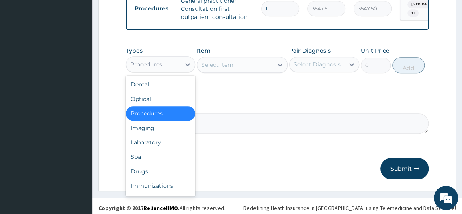
click at [164, 71] on div "Procedures" at bounding box center [153, 64] width 55 height 13
click at [158, 144] on div "Laboratory" at bounding box center [161, 142] width 70 height 14
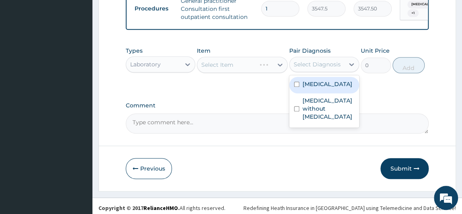
click at [336, 67] on div "Select Diagnosis" at bounding box center [317, 64] width 47 height 8
drag, startPoint x: 325, startPoint y: 92, endPoint x: 316, endPoint y: 90, distance: 8.9
click at [324, 88] on label "[MEDICAL_DATA]" at bounding box center [327, 84] width 50 height 8
checkbox input "true"
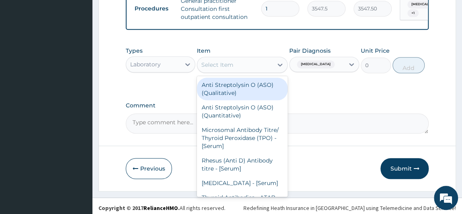
click at [237, 71] on div "Select Item" at bounding box center [235, 64] width 76 height 13
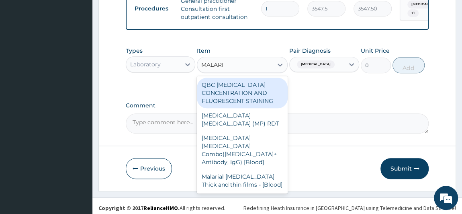
type input "[MEDICAL_DATA]"
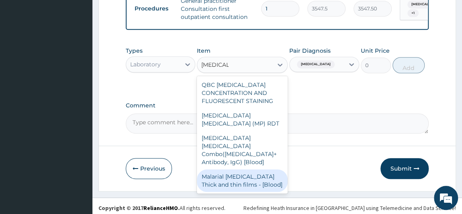
click at [248, 174] on div "Malarial [MEDICAL_DATA] Thick and thin films - [Blood]" at bounding box center [242, 180] width 91 height 22
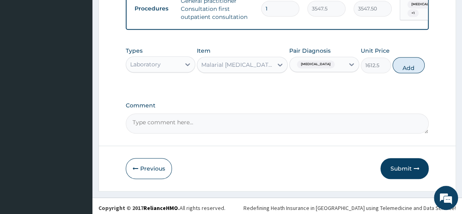
drag, startPoint x: 413, startPoint y: 71, endPoint x: 405, endPoint y: 71, distance: 8.0
click at [412, 71] on button "Add" at bounding box center [408, 65] width 32 height 16
type input "0"
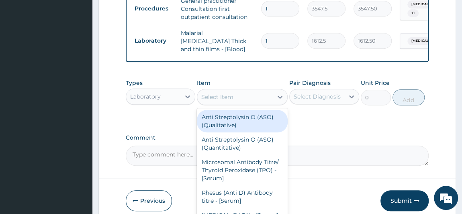
click at [264, 100] on div "Select Item" at bounding box center [235, 96] width 76 height 13
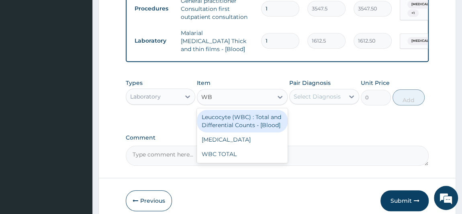
type input "WBC"
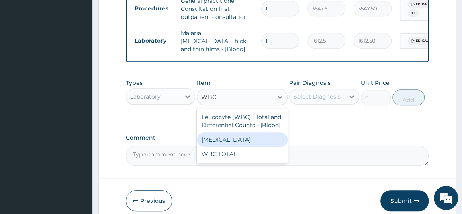
drag, startPoint x: 263, startPoint y: 136, endPoint x: 270, endPoint y: 133, distance: 7.2
click at [263, 136] on div "[MEDICAL_DATA]" at bounding box center [242, 139] width 91 height 14
type input "3225"
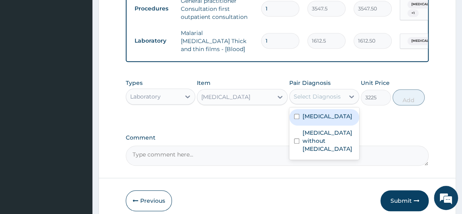
drag, startPoint x: 333, startPoint y: 95, endPoint x: 333, endPoint y: 102, distance: 7.2
click at [333, 96] on div "Select Diagnosis" at bounding box center [317, 96] width 47 height 8
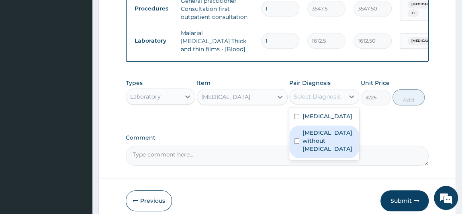
drag, startPoint x: 325, startPoint y: 144, endPoint x: 366, endPoint y: 110, distance: 53.6
click at [330, 138] on label "[MEDICAL_DATA] without [MEDICAL_DATA]" at bounding box center [328, 141] width 52 height 24
checkbox input "true"
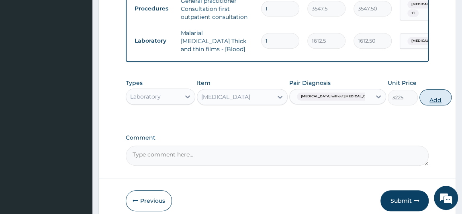
click at [419, 100] on button "Add" at bounding box center [435, 97] width 32 height 16
type input "0"
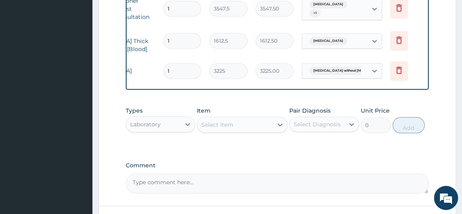
scroll to position [0, 100]
click at [397, 65] on icon at bounding box center [397, 70] width 10 height 10
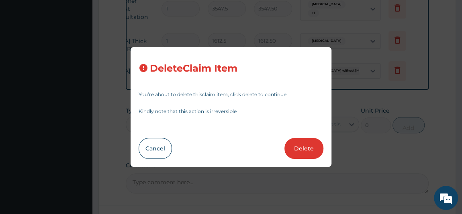
click at [309, 142] on button "Delete" at bounding box center [303, 148] width 39 height 21
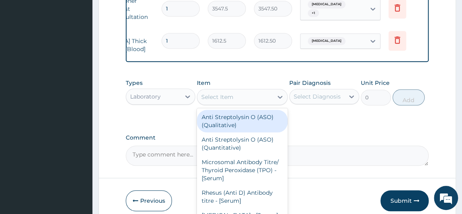
click at [233, 98] on div "Select Item" at bounding box center [235, 96] width 76 height 13
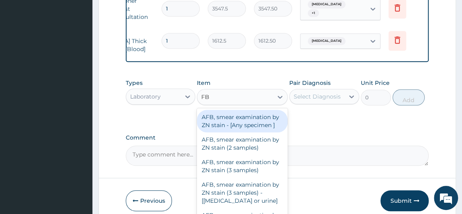
type input "FBC"
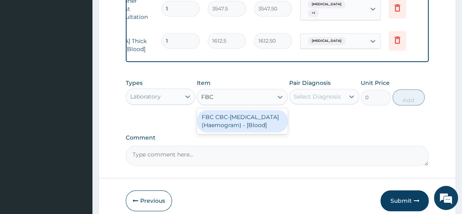
click at [237, 120] on div "FBC CBC-[MEDICAL_DATA] (Haemogram) - [Blood]" at bounding box center [242, 121] width 91 height 22
type input "4300"
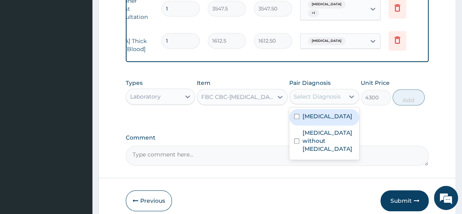
click at [336, 96] on div "Select Diagnosis" at bounding box center [317, 96] width 47 height 8
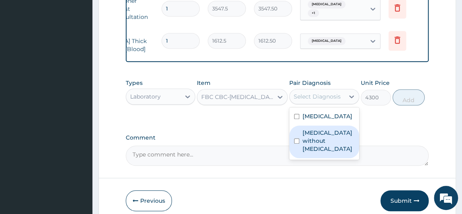
click at [322, 151] on label "[MEDICAL_DATA] without [MEDICAL_DATA]" at bounding box center [328, 141] width 52 height 24
checkbox input "true"
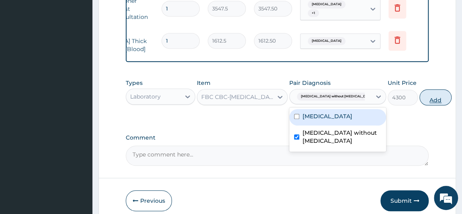
click at [419, 100] on button "Add" at bounding box center [435, 97] width 32 height 16
type input "0"
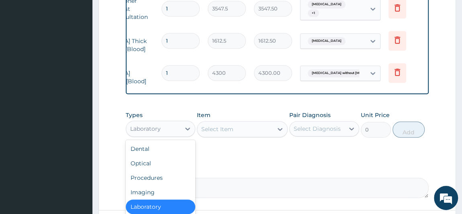
drag, startPoint x: 173, startPoint y: 126, endPoint x: 171, endPoint y: 131, distance: 5.2
click at [173, 126] on div "Laboratory" at bounding box center [153, 128] width 55 height 13
click at [157, 178] on div "Procedures" at bounding box center [161, 177] width 70 height 14
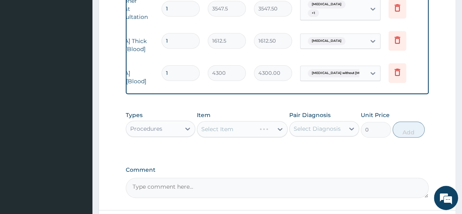
click at [319, 128] on div "Select Diagnosis" at bounding box center [317, 129] width 47 height 8
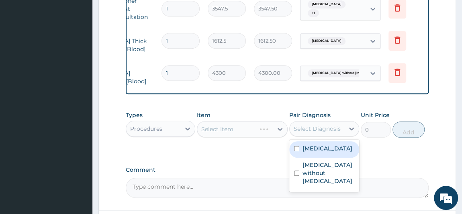
drag, startPoint x: 321, startPoint y: 151, endPoint x: 316, endPoint y: 159, distance: 9.6
click at [320, 152] on label "[MEDICAL_DATA]" at bounding box center [327, 148] width 50 height 8
checkbox input "true"
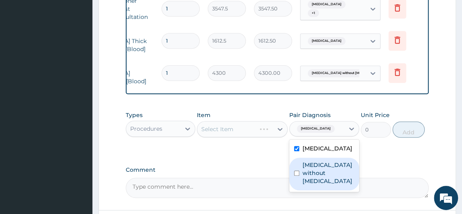
click at [316, 172] on label "[MEDICAL_DATA] without [MEDICAL_DATA]" at bounding box center [328, 173] width 52 height 24
checkbox input "true"
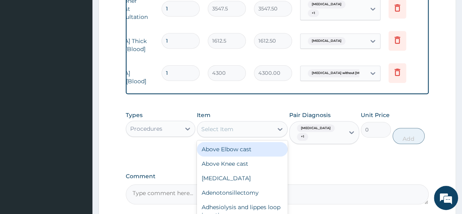
click at [261, 134] on div "Select Item" at bounding box center [235, 129] width 76 height 13
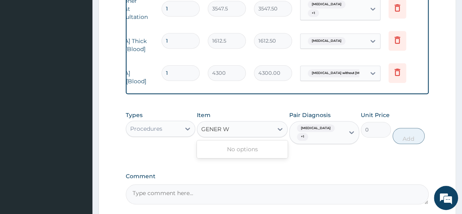
scroll to position [0, 0]
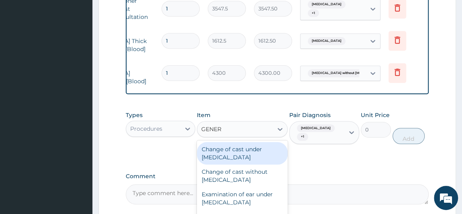
type input "GENER"
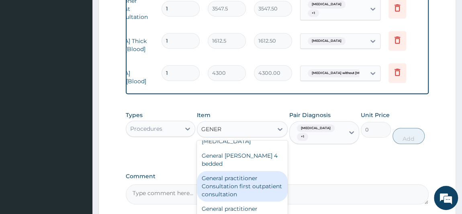
scroll to position [73, 0]
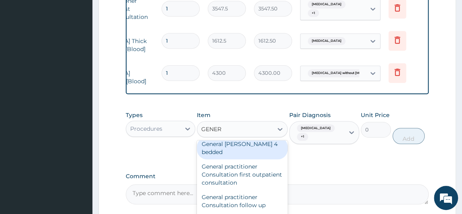
click at [265, 146] on div "General [PERSON_NAME] 4 bedded" at bounding box center [242, 148] width 91 height 22
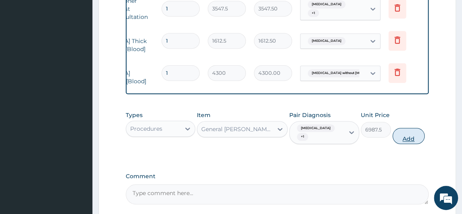
click at [410, 137] on button "Add" at bounding box center [408, 136] width 32 height 16
type input "0"
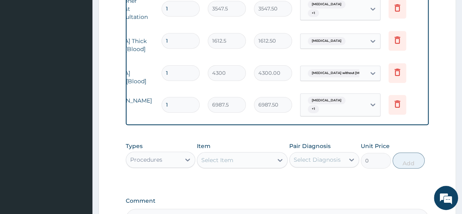
type input "0.00"
type input "2"
type input "13975.00"
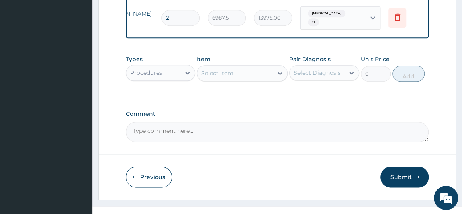
scroll to position [426, 0]
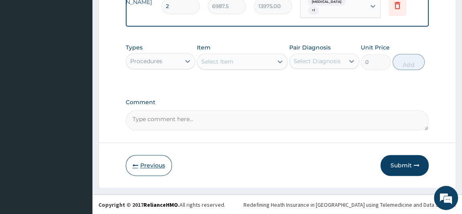
type input "2"
click at [149, 166] on button "Previous" at bounding box center [149, 165] width 46 height 21
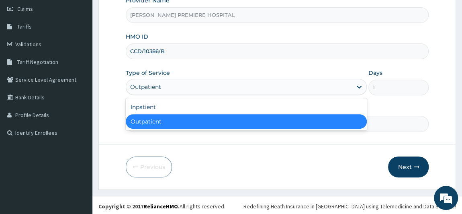
click at [203, 90] on div "Outpatient" at bounding box center [239, 86] width 226 height 13
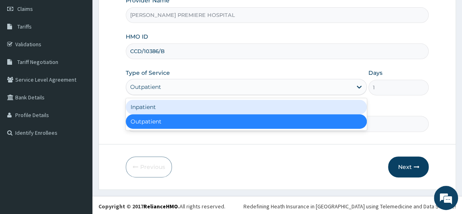
click at [186, 108] on div "Inpatient" at bounding box center [246, 107] width 241 height 14
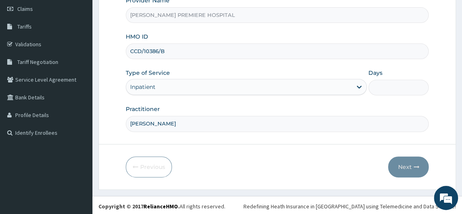
click at [385, 90] on input "Days" at bounding box center [398, 88] width 60 height 16
type input "2"
click at [406, 165] on button "Next" at bounding box center [408, 166] width 41 height 21
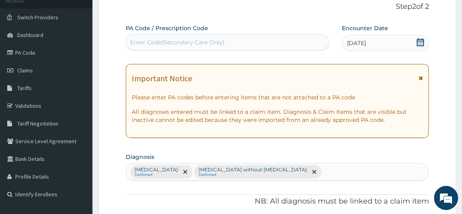
scroll to position [0, 0]
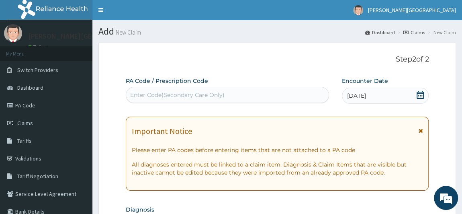
click at [262, 97] on div "Enter Code(Secondary Care Only)" at bounding box center [227, 94] width 202 height 13
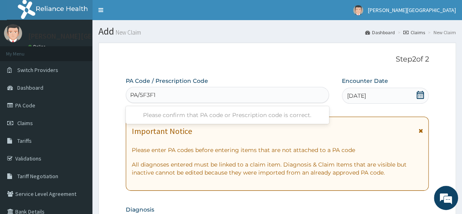
type input "PA/5F3F1E"
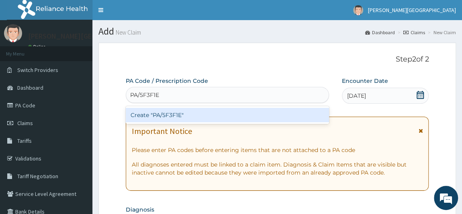
click at [253, 118] on div "Create "PA/5F3F1E"" at bounding box center [227, 115] width 203 height 14
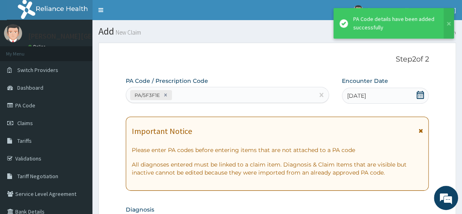
scroll to position [349, 0]
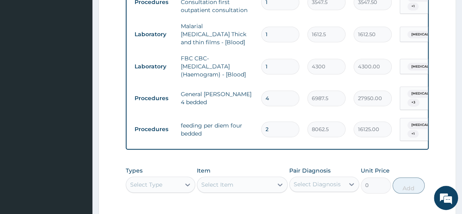
click at [280, 90] on input "4" at bounding box center [280, 98] width 38 height 16
type input "0.00"
type input "2"
type input "13975.00"
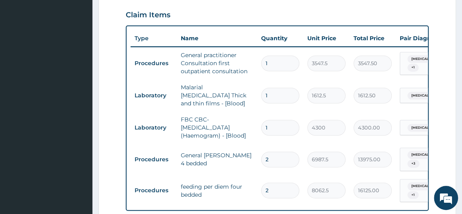
scroll to position [203, 0]
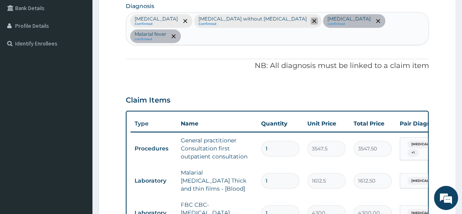
click at [310, 20] on span "remove selection option" at bounding box center [313, 20] width 7 height 7
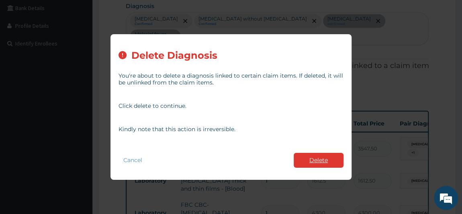
type input "2"
click at [325, 164] on button "Delete" at bounding box center [319, 160] width 50 height 15
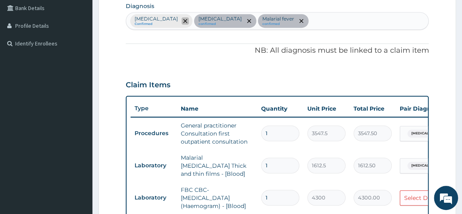
click at [187, 20] on icon "remove selection option" at bounding box center [185, 21] width 4 height 4
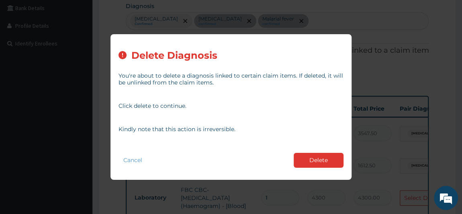
drag, startPoint x: 319, startPoint y: 159, endPoint x: 364, endPoint y: 147, distance: 46.7
click at [322, 159] on button "Delete" at bounding box center [319, 160] width 50 height 15
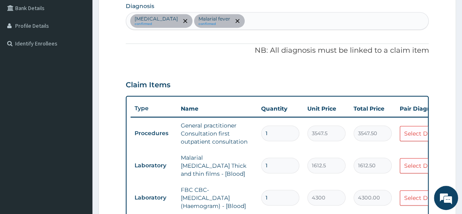
click at [408, 132] on div "Select Diagnosis" at bounding box center [427, 133] width 47 height 8
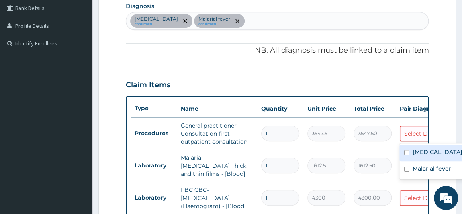
click at [416, 158] on div "Sepsis" at bounding box center [449, 153] width 100 height 16
checkbox input "true"
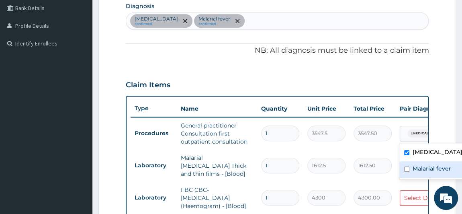
click at [414, 167] on label "Malarial fever" at bounding box center [431, 168] width 39 height 8
checkbox input "true"
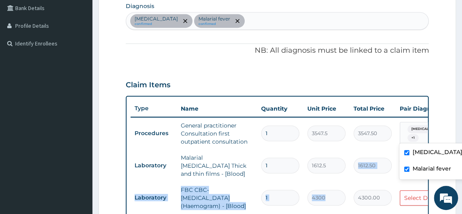
drag, startPoint x: 384, startPoint y: 176, endPoint x: 389, endPoint y: 173, distance: 5.8
click at [385, 174] on tbody "Procedures General practitioner Consultation first outpatient consultation 1 35…" at bounding box center [328, 195] width 394 height 156
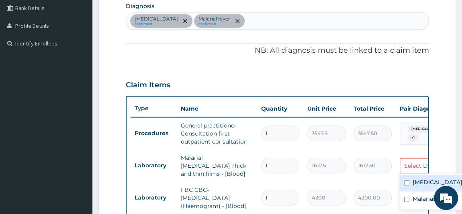
click at [408, 161] on div "Select Diagnosis" at bounding box center [427, 165] width 47 height 8
drag, startPoint x: 413, startPoint y: 182, endPoint x: 412, endPoint y: 191, distance: 9.3
click at [413, 182] on label "Sepsis" at bounding box center [437, 182] width 50 height 8
checkbox input "true"
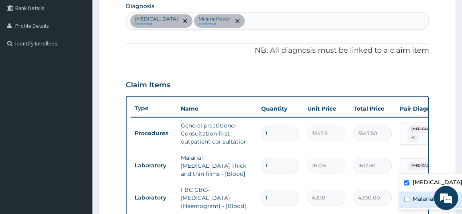
drag, startPoint x: 411, startPoint y: 196, endPoint x: 408, endPoint y: 194, distance: 4.1
click at [411, 196] on div "Malarial fever" at bounding box center [449, 199] width 100 height 16
checkbox input "true"
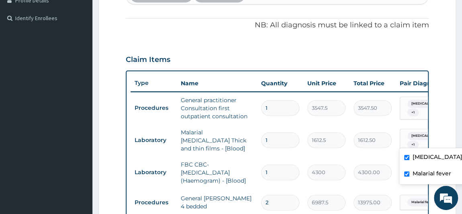
scroll to position [240, 0]
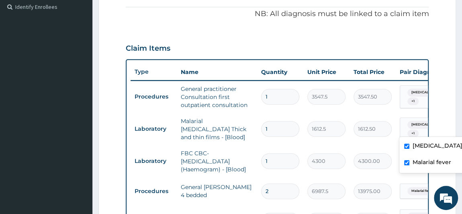
click at [410, 145] on div "Sepsis" at bounding box center [449, 146] width 100 height 16
checkbox input "false"
click at [416, 177] on tr "Procedures General ward 4 bedded 2 6987.5 13975.00 Malarial fever + 1 Delete" at bounding box center [328, 191] width 394 height 28
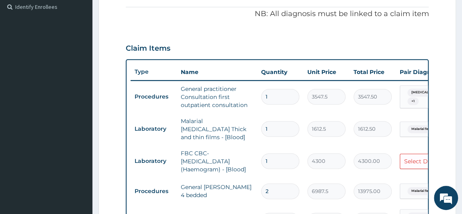
click at [409, 157] on div "Select Diagnosis" at bounding box center [427, 161] width 47 height 8
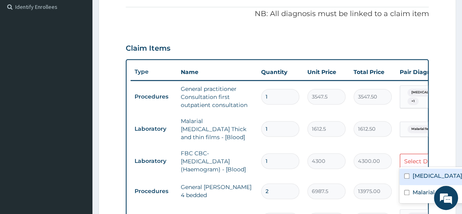
click at [415, 175] on label "Sepsis" at bounding box center [437, 176] width 50 height 8
checkbox input "true"
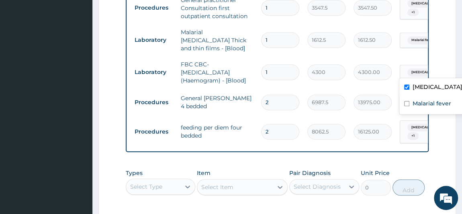
scroll to position [349, 0]
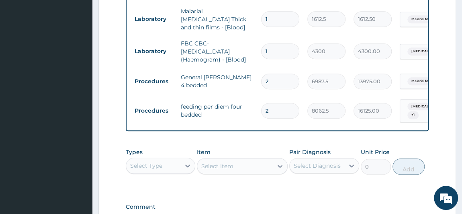
click at [395, 116] on tr "Procedures feeding per diem four bedded 2 8062.5 16125.00 Sepsis + 1 Delete" at bounding box center [328, 110] width 394 height 31
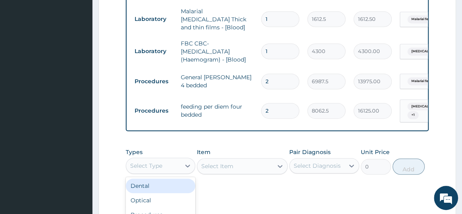
drag, startPoint x: 170, startPoint y: 165, endPoint x: 170, endPoint y: 171, distance: 6.0
click at [170, 166] on div "Select Type" at bounding box center [153, 165] width 55 height 13
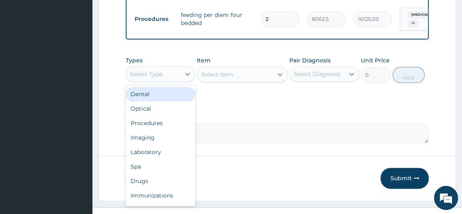
scroll to position [451, 0]
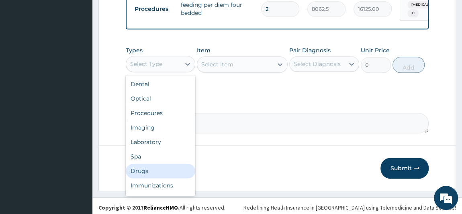
drag, startPoint x: 148, startPoint y: 170, endPoint x: 148, endPoint y: 165, distance: 5.6
click at [148, 170] on div "Drugs" at bounding box center [161, 170] width 70 height 14
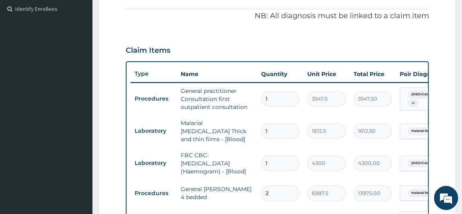
scroll to position [196, 0]
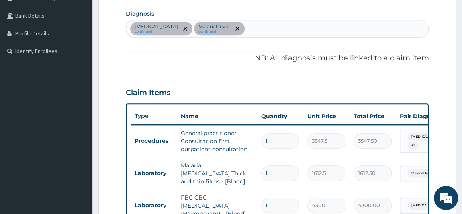
click at [250, 24] on div "Sepsis confirmed Malarial fever confirmed" at bounding box center [277, 28] width 302 height 17
type input "D"
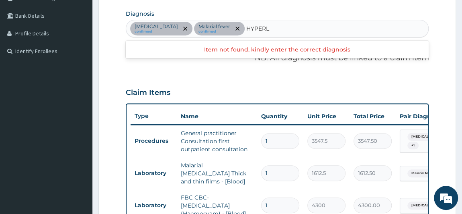
type input "HYPER"
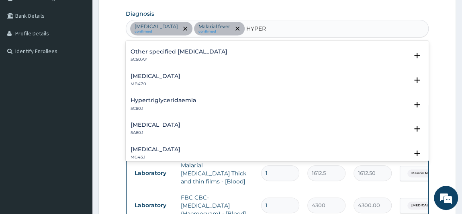
scroll to position [219, 0]
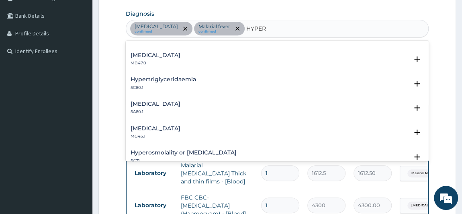
click at [168, 77] on h4 "Hypertriglyceridaemia" at bounding box center [163, 79] width 65 height 6
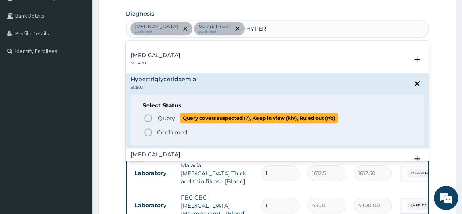
click at [162, 118] on span "Query" at bounding box center [166, 118] width 17 height 8
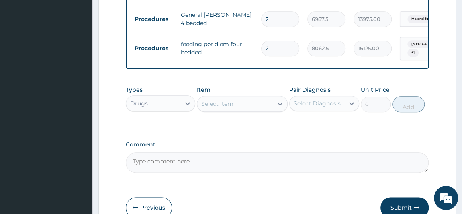
scroll to position [414, 0]
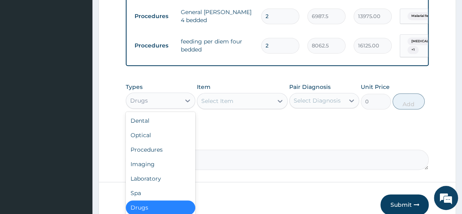
click at [170, 97] on div "Drugs" at bounding box center [153, 100] width 55 height 13
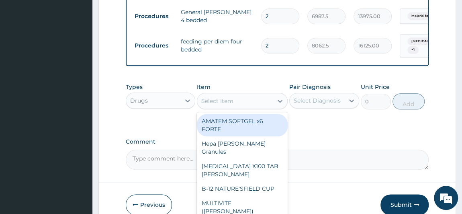
click at [249, 95] on div "Select Item" at bounding box center [235, 100] width 76 height 13
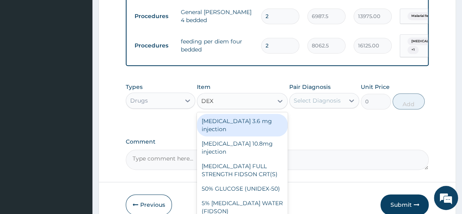
type input "DEXT"
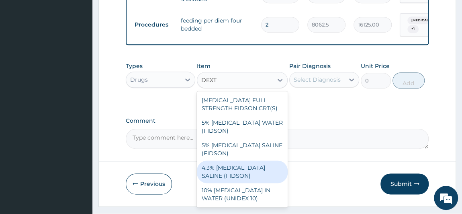
scroll to position [451, 0]
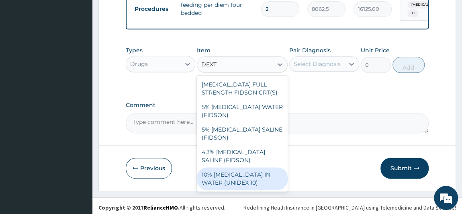
click at [264, 171] on div "10% [MEDICAL_DATA] IN WATER (UNIDEX 10)" at bounding box center [242, 178] width 91 height 22
type input "1773.75"
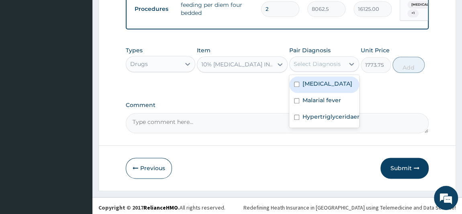
click at [329, 61] on div "Select Diagnosis" at bounding box center [317, 64] width 47 height 8
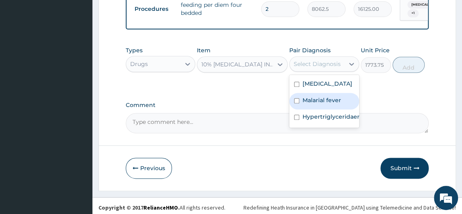
click at [319, 96] on label "Malarial fever" at bounding box center [321, 100] width 39 height 8
checkbox input "true"
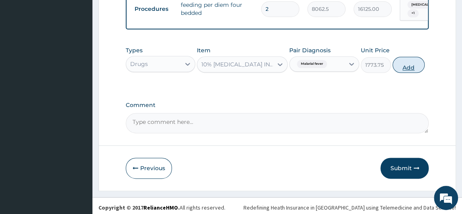
click at [411, 61] on button "Add" at bounding box center [408, 65] width 32 height 16
type input "0"
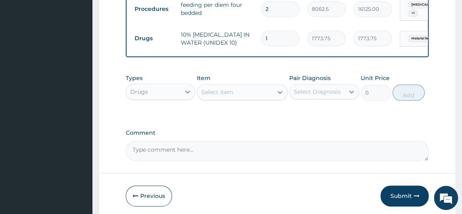
type input "0.00"
type input "3"
type input "5321.25"
type input "0.00"
type input "1"
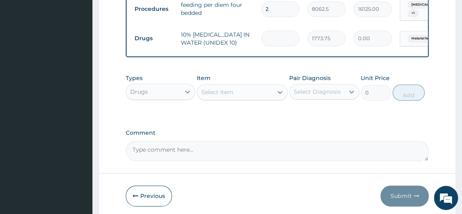
type input "1773.75"
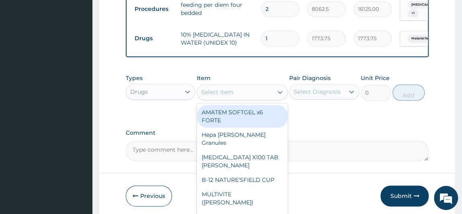
click at [259, 92] on div "Select Item" at bounding box center [235, 92] width 76 height 13
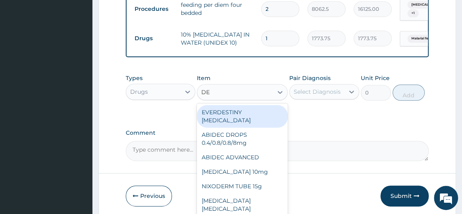
type input "DEX"
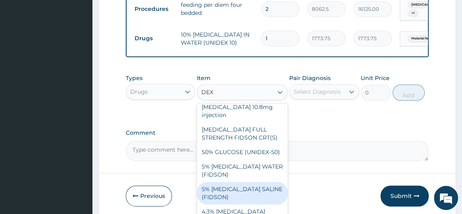
scroll to position [36, 0]
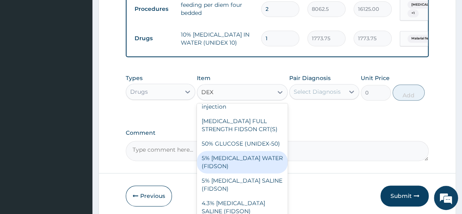
click at [259, 151] on div "5% [MEDICAL_DATA] WATER (FIDSON)" at bounding box center [242, 162] width 91 height 22
type input "1773.75"
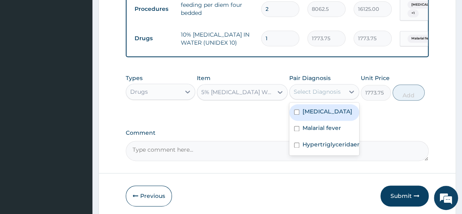
drag, startPoint x: 314, startPoint y: 91, endPoint x: 314, endPoint y: 100, distance: 9.2
click at [314, 92] on div "Select Diagnosis" at bounding box center [317, 92] width 47 height 8
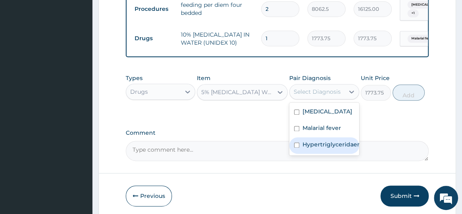
drag, startPoint x: 313, startPoint y: 143, endPoint x: 311, endPoint y: 131, distance: 12.6
click at [313, 142] on label "Hypertriglyceridaemia" at bounding box center [332, 144] width 60 height 8
checkbox input "true"
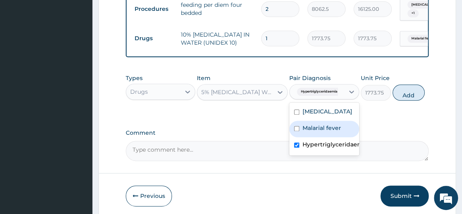
click at [311, 126] on label "Malarial fever" at bounding box center [321, 128] width 39 height 8
checkbox input "true"
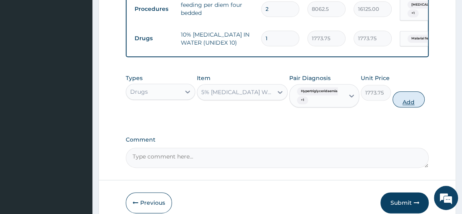
click at [405, 96] on button "Add" at bounding box center [408, 99] width 32 height 16
type input "0"
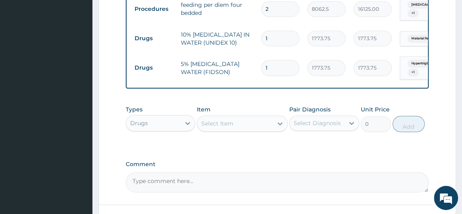
click at [279, 63] on input "1" at bounding box center [280, 68] width 38 height 16
type input "0.00"
type input "2"
type input "3547.50"
type input "2"
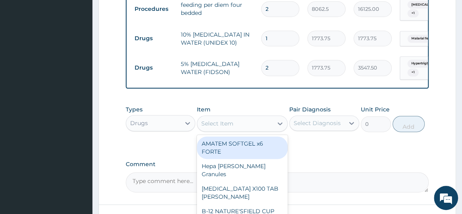
click at [238, 123] on div "Select Item" at bounding box center [235, 123] width 76 height 13
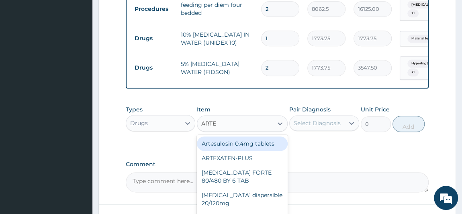
type input "ARTES"
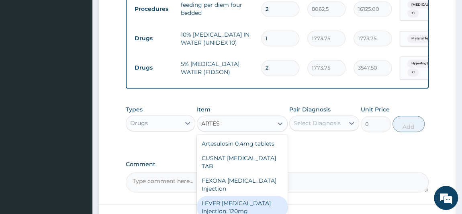
click at [253, 196] on div "LEVER [MEDICAL_DATA] Injection. 120mg" at bounding box center [242, 207] width 91 height 22
type input "2365"
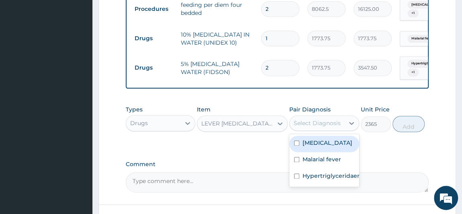
click at [318, 119] on div "Select Diagnosis" at bounding box center [317, 123] width 47 height 8
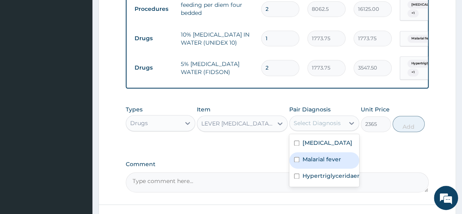
drag, startPoint x: 309, startPoint y: 157, endPoint x: 347, endPoint y: 147, distance: 38.7
click at [311, 157] on label "Malarial fever" at bounding box center [321, 159] width 39 height 8
checkbox input "true"
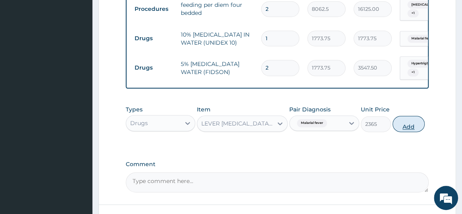
click at [416, 123] on button "Add" at bounding box center [408, 124] width 32 height 16
type input "0"
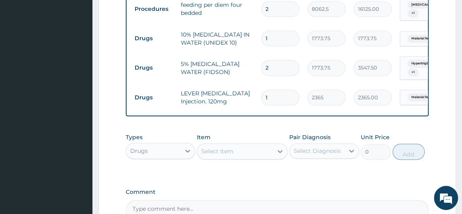
type input "0.00"
type input "3"
type input "7095.00"
type input "0.00"
type input "3"
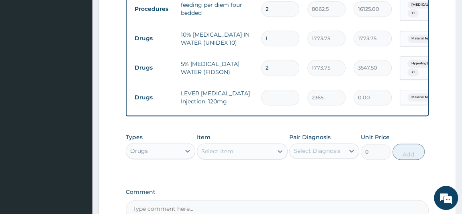
type input "7095.00"
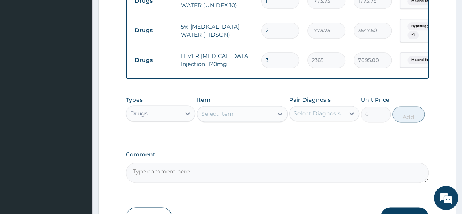
scroll to position [538, 0]
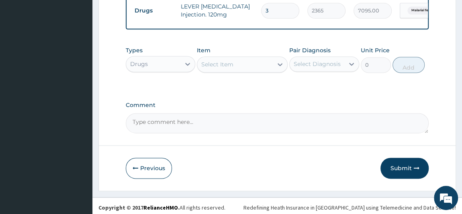
type input "3"
click at [265, 63] on div "Select Item" at bounding box center [235, 64] width 76 height 13
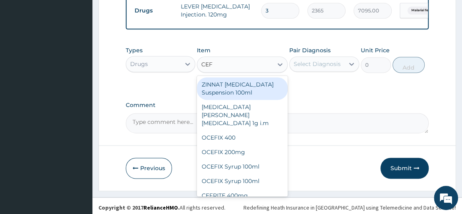
type input "CEFU"
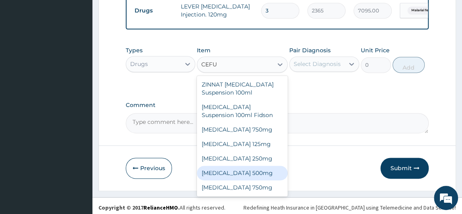
click at [263, 170] on div "[MEDICAL_DATA] 500mg" at bounding box center [242, 172] width 91 height 14
type input "450"
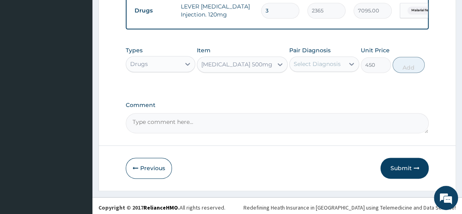
click at [325, 61] on div "Select Diagnosis" at bounding box center [317, 64] width 47 height 8
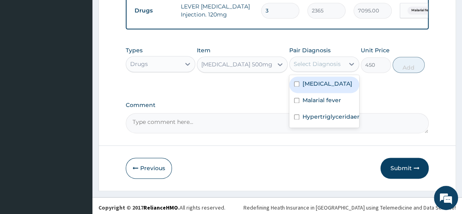
drag, startPoint x: 321, startPoint y: 83, endPoint x: 318, endPoint y: 88, distance: 6.1
click at [321, 83] on div "Sepsis" at bounding box center [324, 84] width 70 height 16
checkbox input "true"
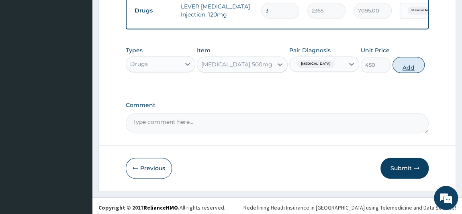
click at [406, 57] on button "Add" at bounding box center [408, 65] width 32 height 16
type input "0"
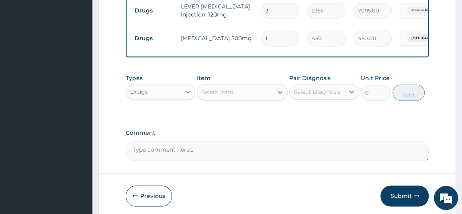
type input "10"
type input "4500.00"
type input "10"
click at [267, 86] on div "Select Item" at bounding box center [235, 92] width 76 height 13
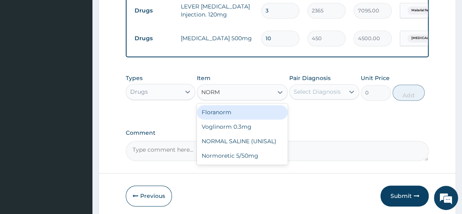
type input "NORMA"
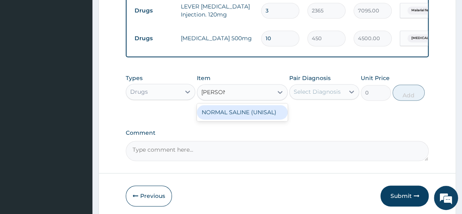
drag, startPoint x: 264, startPoint y: 102, endPoint x: 310, endPoint y: 92, distance: 47.4
click at [265, 105] on div "NORMAL SALINE (UNISAL)" at bounding box center [242, 112] width 91 height 14
type input "1773.75"
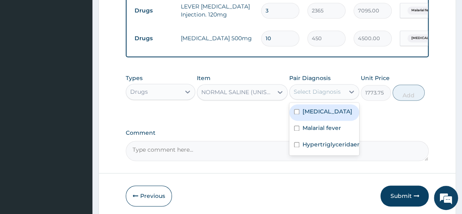
click at [323, 88] on div "Select Diagnosis" at bounding box center [317, 92] width 47 height 8
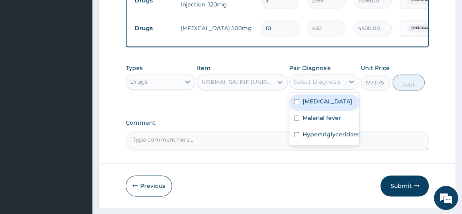
scroll to position [566, 0]
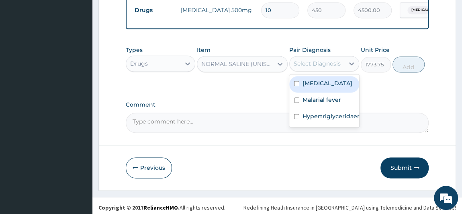
click at [310, 80] on label "Sepsis" at bounding box center [327, 83] width 50 height 8
checkbox input "true"
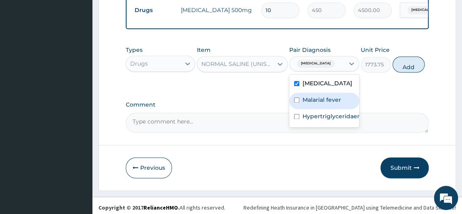
click at [312, 96] on label "Malarial fever" at bounding box center [321, 100] width 39 height 8
checkbox input "true"
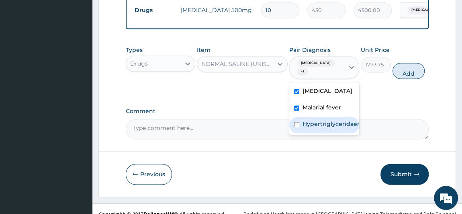
click at [316, 120] on label "Hypertriglyceridaemia" at bounding box center [332, 124] width 60 height 8
checkbox input "true"
click at [406, 63] on button "Add" at bounding box center [408, 71] width 32 height 16
type input "0"
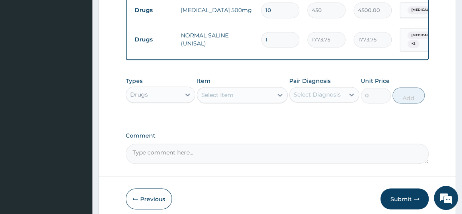
click at [245, 88] on div "Select Item" at bounding box center [235, 94] width 76 height 13
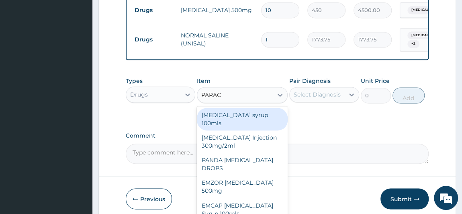
type input "PARACE"
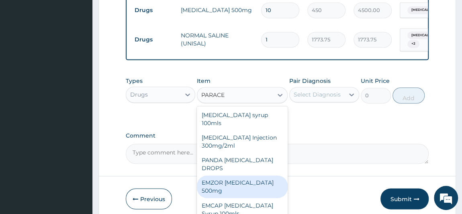
click at [235, 176] on div "EMZOR [MEDICAL_DATA] 500mg" at bounding box center [242, 186] width 91 height 22
type input "23.65"
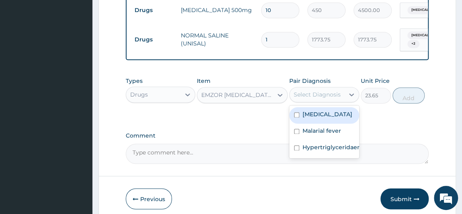
click at [332, 90] on div "Select Diagnosis" at bounding box center [317, 94] width 47 height 8
drag, startPoint x: 323, startPoint y: 114, endPoint x: 322, endPoint y: 120, distance: 6.1
click at [323, 115] on div "Sepsis" at bounding box center [324, 115] width 70 height 16
checkbox input "true"
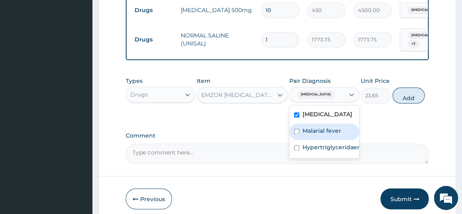
click at [322, 127] on label "Malarial fever" at bounding box center [321, 131] width 39 height 8
checkbox input "true"
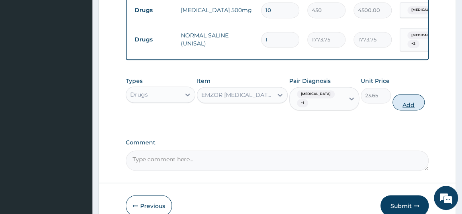
click at [416, 94] on button "Add" at bounding box center [408, 102] width 32 height 16
type input "0"
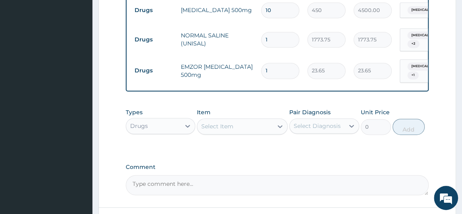
type input "18"
type input "425.70"
type input "18"
click at [247, 120] on div "Select Item" at bounding box center [235, 126] width 76 height 13
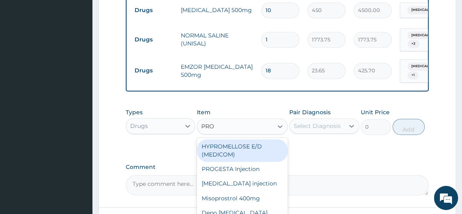
type input "PROM"
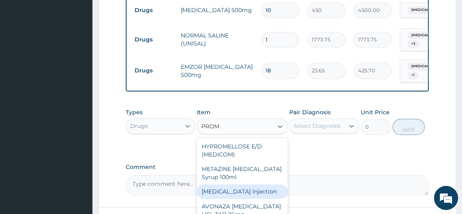
click at [233, 188] on div "[MEDICAL_DATA] Injection" at bounding box center [242, 191] width 91 height 14
type input "354.75"
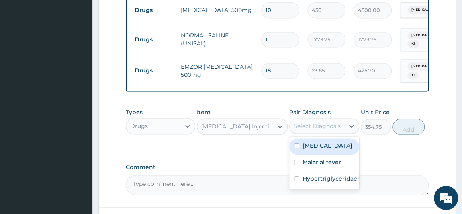
click at [321, 122] on div "Select Diagnosis" at bounding box center [317, 126] width 47 height 8
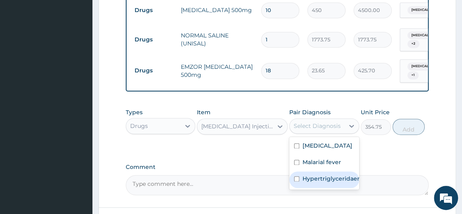
click at [326, 174] on label "Hypertriglyceridaemia" at bounding box center [332, 178] width 60 height 8
checkbox input "true"
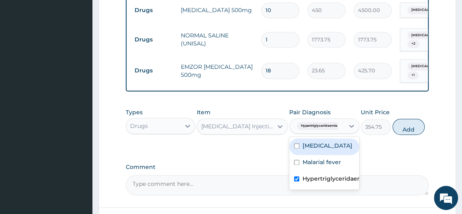
click at [319, 141] on label "Sepsis" at bounding box center [327, 145] width 50 height 8
checkbox input "true"
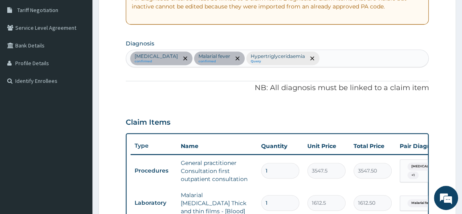
scroll to position [164, 0]
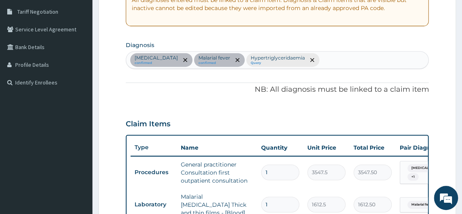
click at [314, 59] on div "Sepsis confirmed Malarial fever confirmed Hypertriglyceridaemia Query" at bounding box center [277, 59] width 302 height 17
type input "G"
type input "V"
type input "GASTRO"
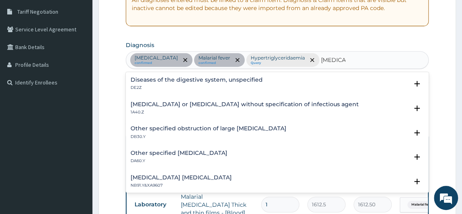
click at [165, 104] on h4 "Infectious gastroenteritis or colitis without specification of infectious agent" at bounding box center [245, 104] width 228 height 6
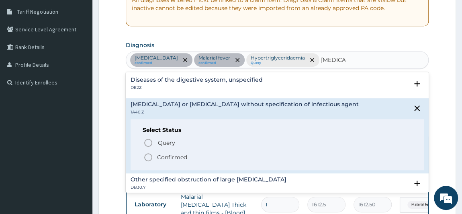
click at [157, 156] on p "Confirmed" at bounding box center [172, 157] width 30 height 8
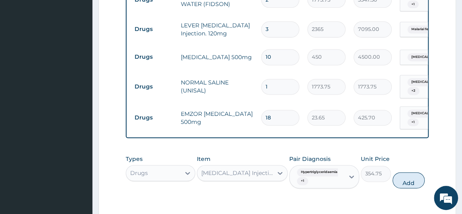
scroll to position [602, 0]
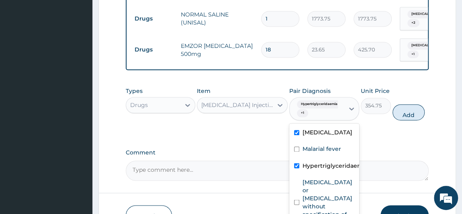
click at [319, 101] on div "Hypertriglyceridaemia + 1" at bounding box center [316, 108] width 44 height 19
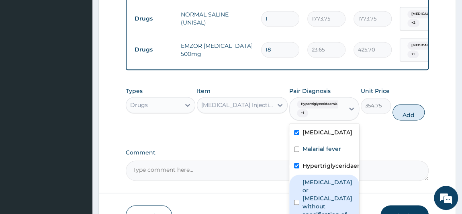
click at [337, 191] on label "Infectious gastroenteritis or colitis without specification of infectious agent" at bounding box center [328, 202] width 52 height 48
checkbox input "true"
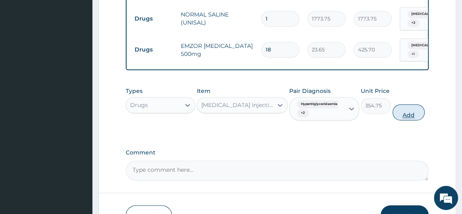
click at [411, 105] on button "Add" at bounding box center [408, 112] width 32 height 16
type input "0"
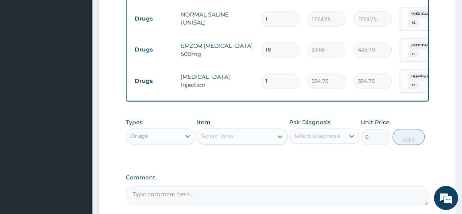
click at [242, 130] on div "Select Item" at bounding box center [235, 136] width 76 height 13
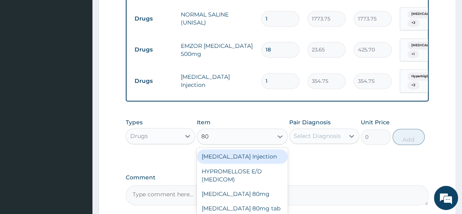
type input "80/"
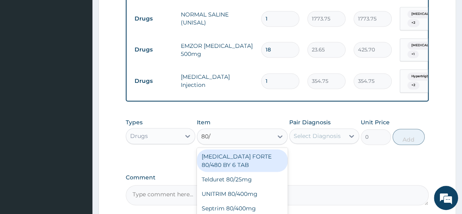
click at [267, 149] on div "[MEDICAL_DATA] FORTE 80/480 BY 6 TAB" at bounding box center [242, 160] width 91 height 22
type input "449.35"
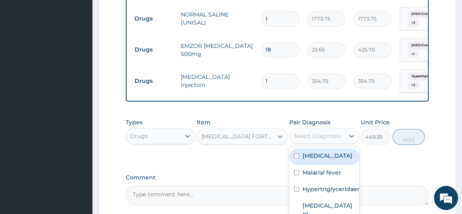
click at [310, 132] on div "Select Diagnosis" at bounding box center [317, 136] width 47 height 8
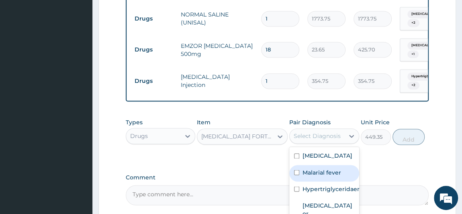
click at [310, 168] on label "Malarial fever" at bounding box center [321, 172] width 39 height 8
checkbox input "true"
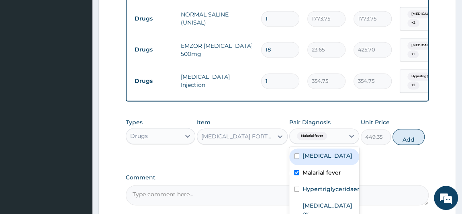
click at [416, 129] on button "Add" at bounding box center [408, 137] width 32 height 16
type input "0"
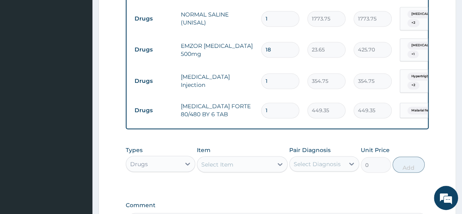
type input "0.00"
type input "6"
type input "2696.10"
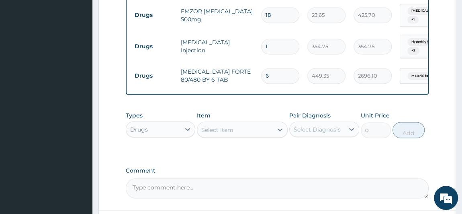
scroll to position [675, 0]
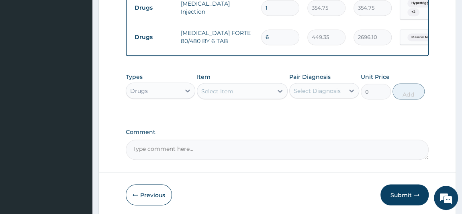
type input "6"
click at [232, 87] on div "Select Item" at bounding box center [217, 91] width 32 height 8
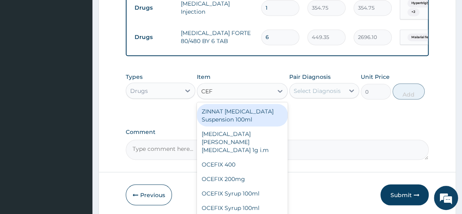
type input "CEFU"
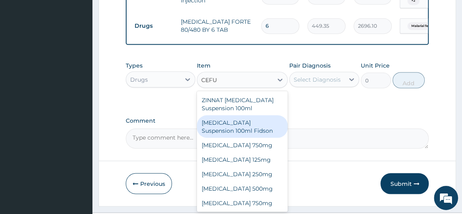
scroll to position [695, 0]
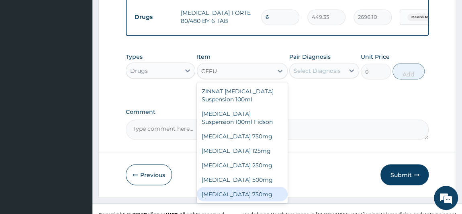
click at [244, 186] on div "[MEDICAL_DATA] 750mg" at bounding box center [242, 193] width 91 height 14
type input "3000"
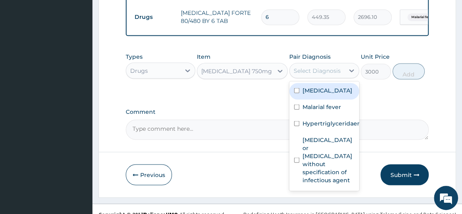
click at [302, 66] on div "Select Diagnosis" at bounding box center [317, 70] width 47 height 8
drag, startPoint x: 309, startPoint y: 84, endPoint x: 337, endPoint y: 155, distance: 75.7
click at [309, 87] on div "Sepsis" at bounding box center [324, 91] width 70 height 16
checkbox input "true"
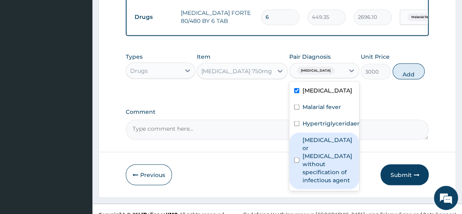
click at [330, 159] on label "Infectious gastroenteritis or colitis without specification of infectious agent" at bounding box center [328, 159] width 52 height 48
checkbox input "true"
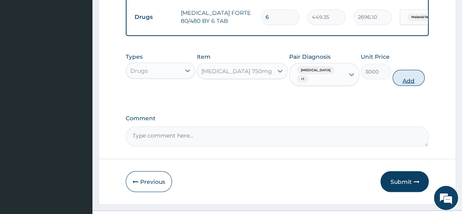
drag, startPoint x: 412, startPoint y: 64, endPoint x: 353, endPoint y: 67, distance: 59.5
click at [412, 69] on button "Add" at bounding box center [408, 77] width 32 height 16
type input "0"
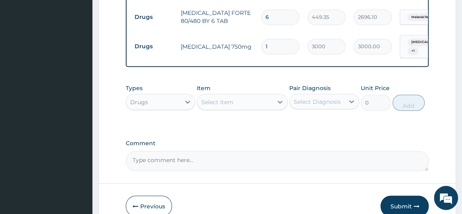
click at [231, 95] on div "Select Item" at bounding box center [235, 101] width 76 height 13
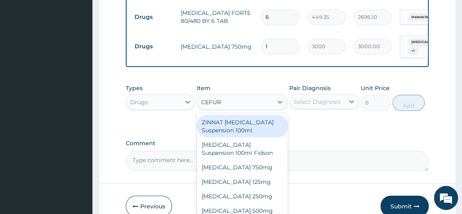
type input "CEFURO"
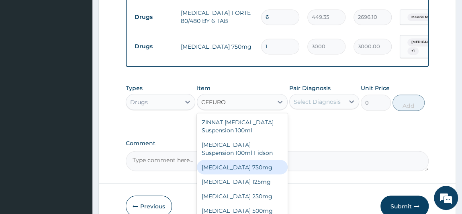
click at [252, 159] on div "[MEDICAL_DATA] 750mg" at bounding box center [242, 166] width 91 height 14
type input "1773.75"
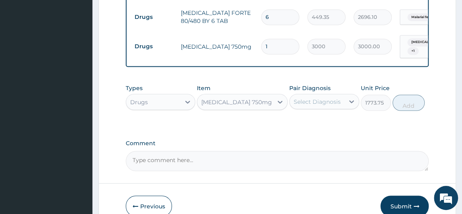
click at [279, 39] on input "1" at bounding box center [280, 47] width 38 height 16
type input "0.00"
type input "3"
type input "9000.00"
type input "3"
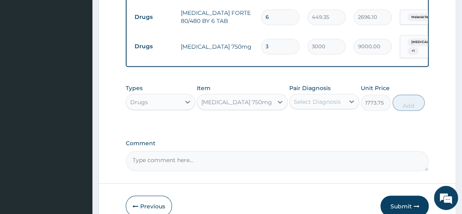
click at [287, 39] on input "3" at bounding box center [280, 47] width 38 height 16
type input "0.00"
type input "6"
type input "18000.00"
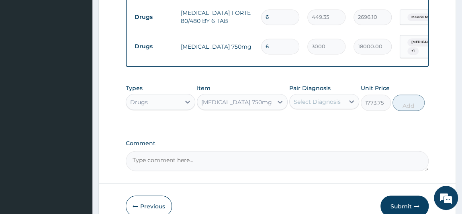
type input "6"
click at [229, 98] on div "[MEDICAL_DATA] 750mg" at bounding box center [236, 102] width 71 height 8
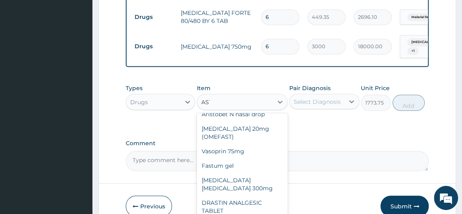
scroll to position [279, 0]
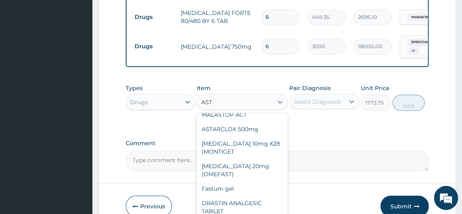
type input "ASTY"
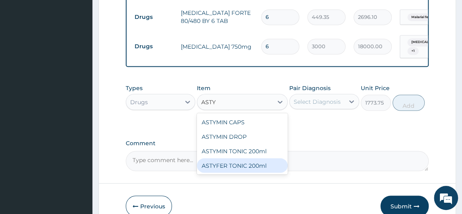
click at [246, 158] on div "ASTYFER TONIC 200ml" at bounding box center [242, 165] width 91 height 14
type input "2956.25"
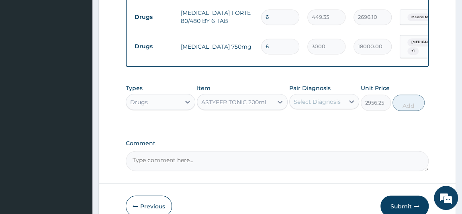
click at [325, 97] on div "Select Diagnosis" at bounding box center [317, 101] width 47 height 8
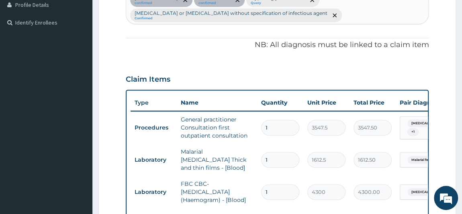
scroll to position [221, 0]
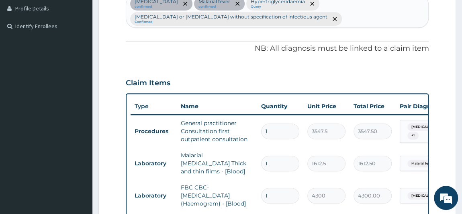
click at [348, 18] on div "Sepsis confirmed Malarial fever confirmed Hypertriglyceridaemia Query Infectiou…" at bounding box center [277, 11] width 302 height 32
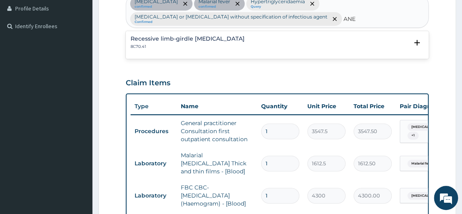
type input "ANEM"
click at [215, 44] on p "3A9Z" at bounding box center [208, 47] width 155 height 6
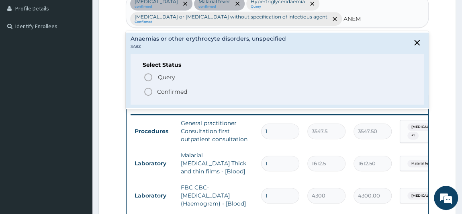
click at [180, 88] on p "Confirmed" at bounding box center [172, 92] width 30 height 8
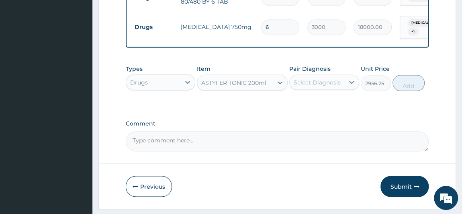
scroll to position [732, 0]
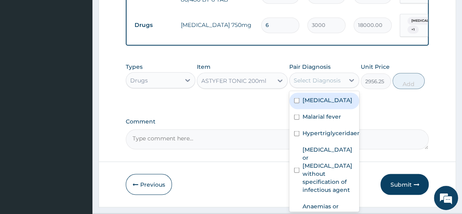
click at [329, 76] on div "Select Diagnosis" at bounding box center [317, 80] width 47 height 8
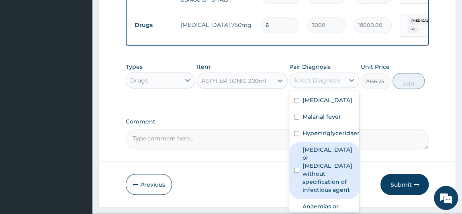
scroll to position [51, 0]
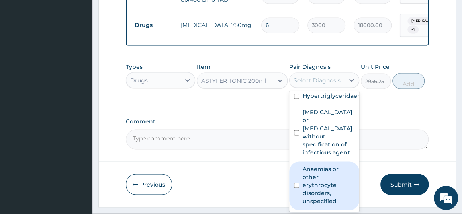
click at [322, 181] on label "Anaemias or other erythrocyte disorders, unspecified" at bounding box center [328, 184] width 52 height 40
checkbox input "true"
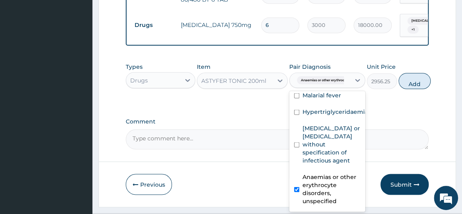
scroll to position [27, 0]
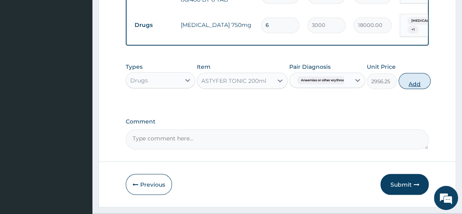
click at [416, 73] on button "Add" at bounding box center [414, 81] width 32 height 16
type input "0"
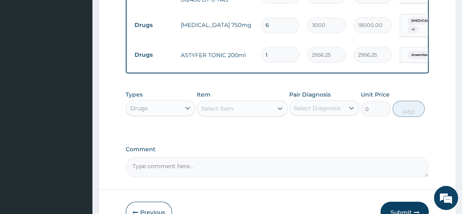
click at [233, 102] on div "Select Item" at bounding box center [235, 108] width 76 height 13
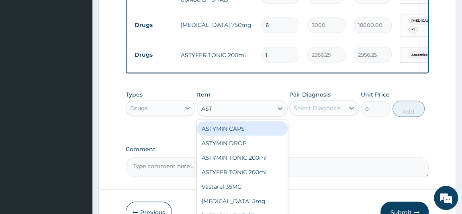
type input "ASTY"
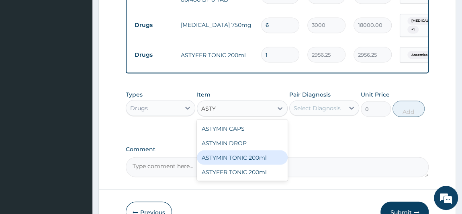
click at [240, 150] on div "ASTYMIN TONIC 200ml" at bounding box center [242, 157] width 91 height 14
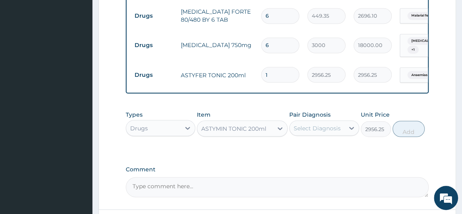
scroll to position [766, 0]
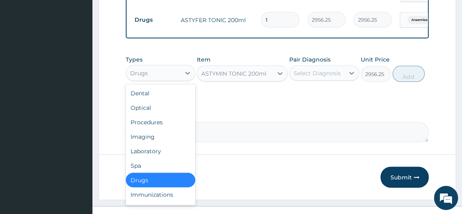
click at [169, 67] on div "Drugs" at bounding box center [153, 73] width 55 height 13
drag, startPoint x: 152, startPoint y: 138, endPoint x: 182, endPoint y: 103, distance: 45.6
click at [153, 144] on div "Laboratory" at bounding box center [161, 151] width 70 height 14
type input "0"
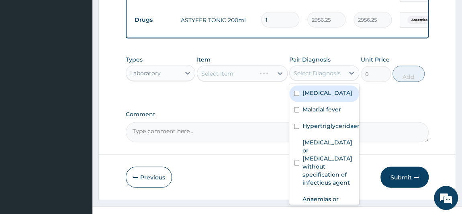
click at [306, 69] on div "Select Diagnosis" at bounding box center [317, 73] width 47 height 8
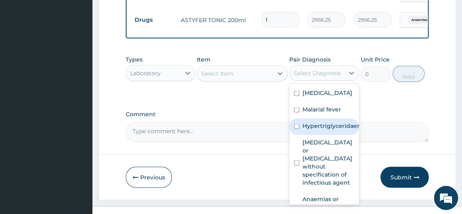
click at [316, 122] on label "Hypertriglyceridaemia" at bounding box center [332, 126] width 60 height 8
checkbox input "true"
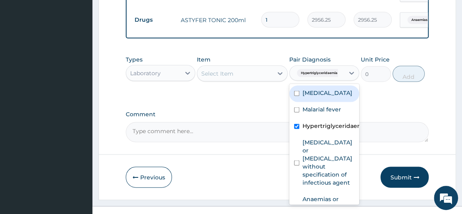
click at [249, 67] on div "Select Item" at bounding box center [235, 73] width 76 height 13
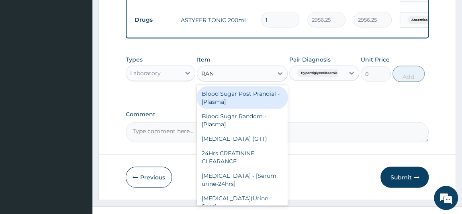
type input "RAND"
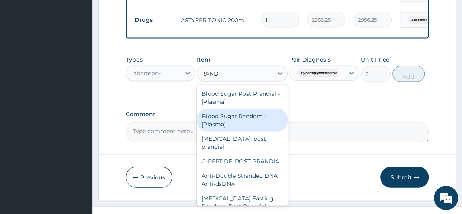
click at [259, 111] on div "Blood Sugar Random - [Plasma]" at bounding box center [242, 120] width 91 height 22
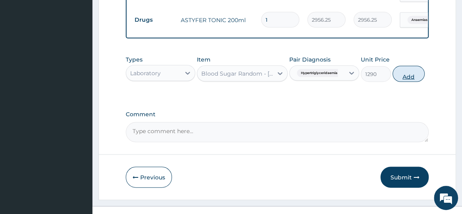
click at [411, 66] on button "Add" at bounding box center [408, 74] width 32 height 16
type input "0"
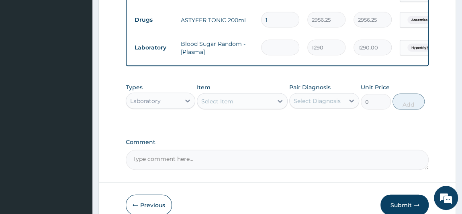
type input "0.00"
type input "2"
type input "2580.00"
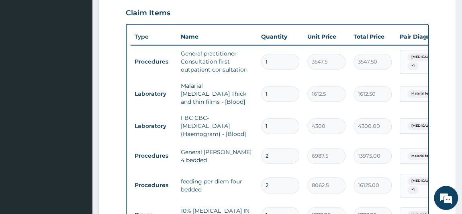
scroll to position [146, 0]
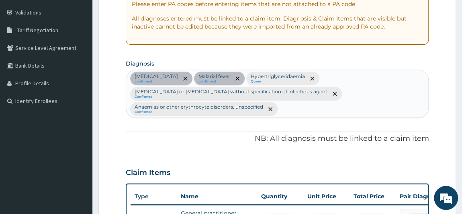
type input "2"
click at [328, 107] on div "Sepsis confirmed Malarial fever confirmed Hypertriglyceridaemia Query Infectiou…" at bounding box center [277, 93] width 302 height 47
type input "S"
type input "D"
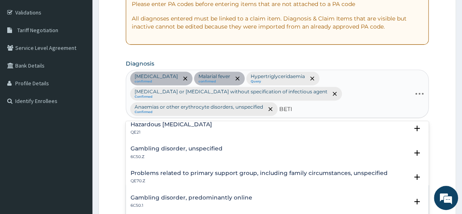
scroll to position [0, 0]
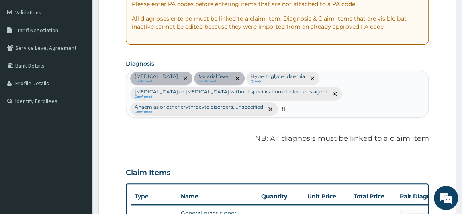
type input "B"
type input "D"
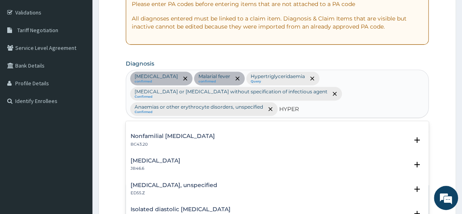
scroll to position [913, 0]
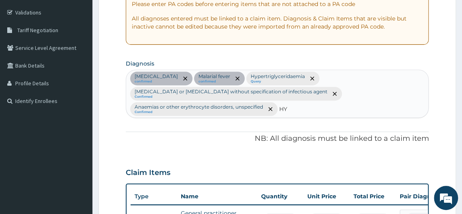
type input "H"
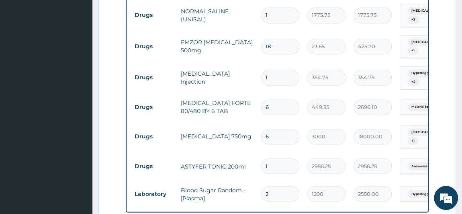
scroll to position [794, 0]
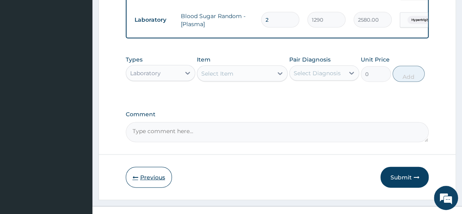
click at [158, 169] on button "Previous" at bounding box center [149, 177] width 46 height 21
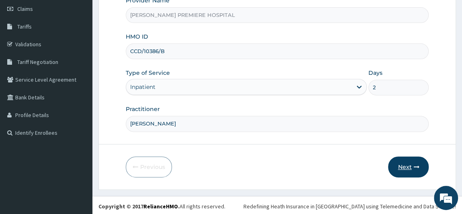
click at [408, 161] on button "Next" at bounding box center [408, 166] width 41 height 21
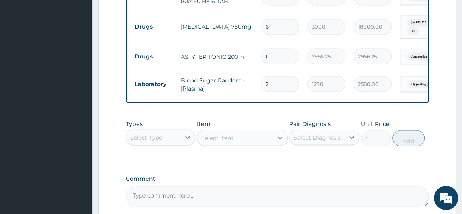
scroll to position [794, 0]
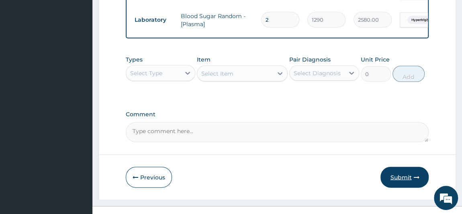
click at [400, 167] on button "Submit" at bounding box center [404, 177] width 48 height 21
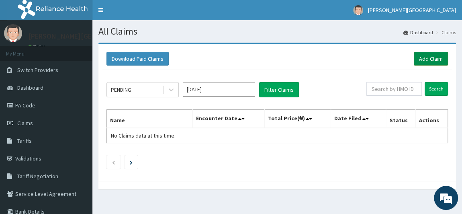
click at [433, 57] on link "Add Claim" at bounding box center [431, 59] width 34 height 14
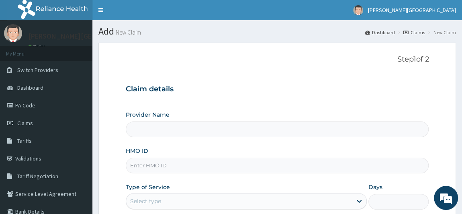
type input "[PERSON_NAME] PREMIERE HOSPITAL"
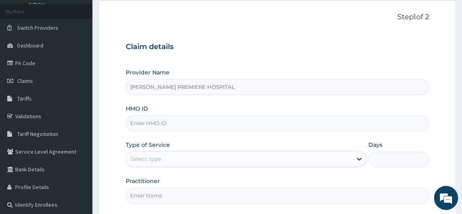
scroll to position [73, 0]
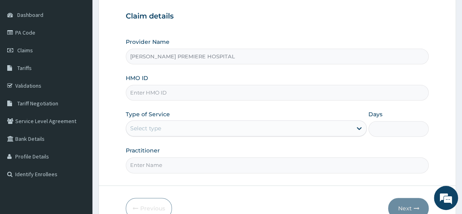
click at [170, 85] on input "HMO ID" at bounding box center [277, 93] width 303 height 16
paste input "NFF/10020/A"
type input "NFF/10020/A"
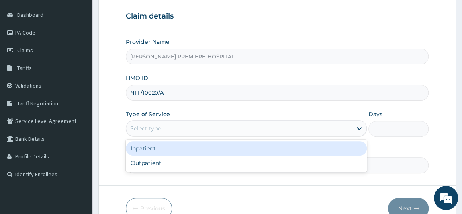
click at [180, 123] on div "Select type" at bounding box center [239, 128] width 226 height 13
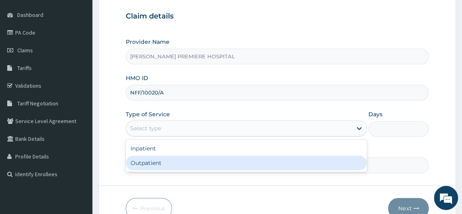
click at [162, 166] on div "Outpatient" at bounding box center [246, 162] width 241 height 14
type input "1"
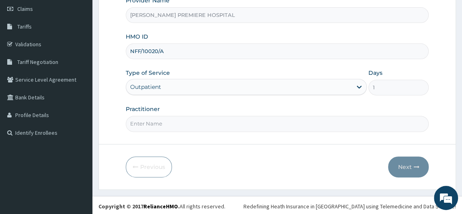
scroll to position [114, 0]
click at [190, 124] on input "Practitioner" at bounding box center [277, 124] width 303 height 16
type input "[PERSON_NAME]"
click at [416, 169] on button "Next" at bounding box center [408, 166] width 41 height 21
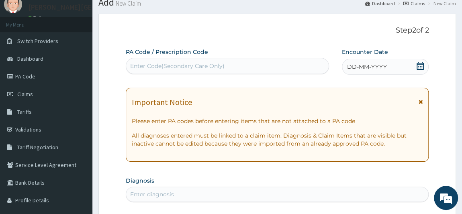
scroll to position [5, 0]
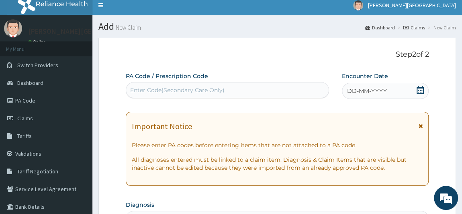
click at [420, 86] on icon at bounding box center [420, 90] width 8 height 8
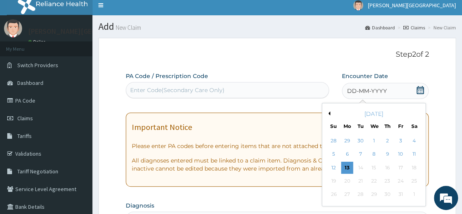
click at [330, 111] on div "Previous Month [DATE] Su Mo Tu We Th Fr Sa 28 29 30 1 2 3 4 5 6 7 8 9 10 11 12 …" at bounding box center [374, 154] width 104 height 103
click at [328, 112] on button "Previous Month" at bounding box center [328, 113] width 4 height 4
click at [387, 180] on div "25" at bounding box center [387, 181] width 12 height 12
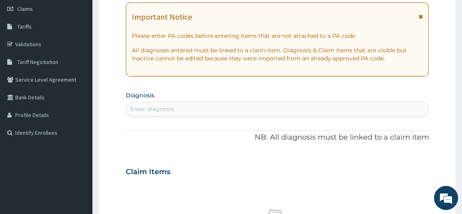
scroll to position [151, 0]
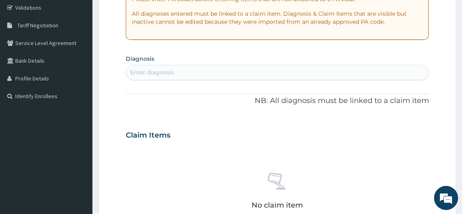
click at [253, 68] on div "Enter diagnosis" at bounding box center [277, 72] width 302 height 13
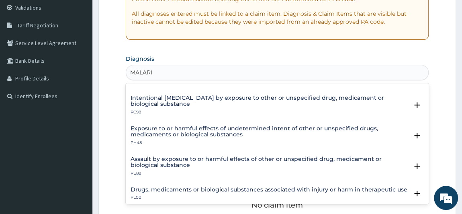
scroll to position [78, 0]
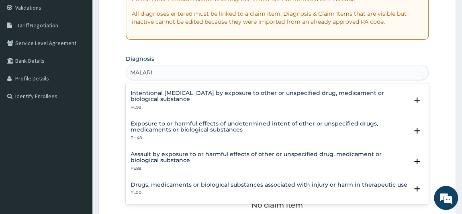
type input "[MEDICAL_DATA]"
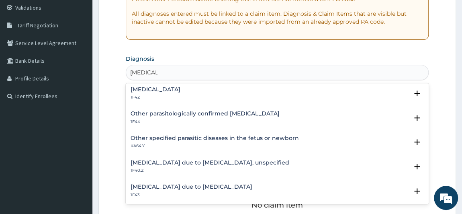
scroll to position [0, 0]
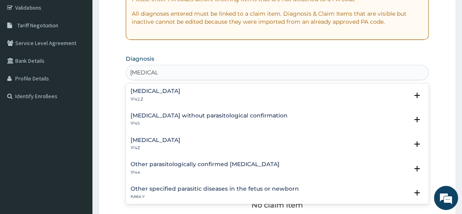
click at [180, 91] on h4 "[MEDICAL_DATA]" at bounding box center [156, 91] width 50 height 6
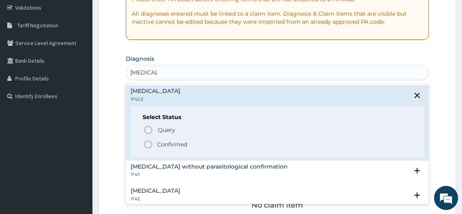
click at [160, 143] on p "Confirmed" at bounding box center [172, 144] width 30 height 8
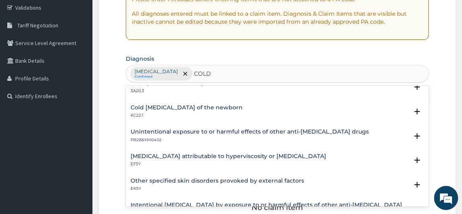
scroll to position [547, 0]
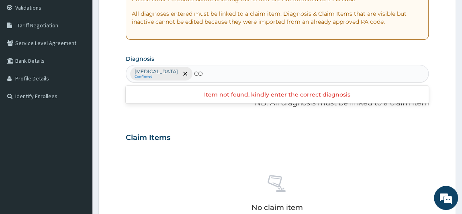
type input "C"
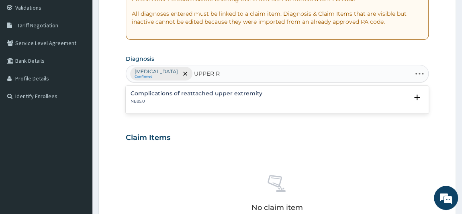
type input "UPPER"
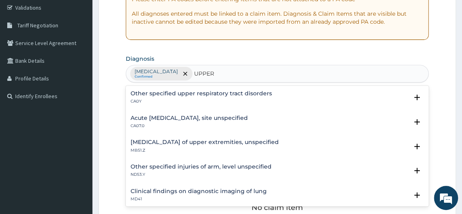
click at [231, 96] on div "Other specified upper respiratory tract disorders CA0Y" at bounding box center [201, 97] width 141 height 14
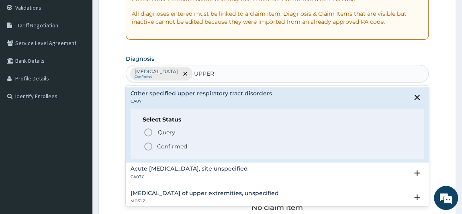
click at [174, 142] on p "Confirmed" at bounding box center [172, 146] width 30 height 8
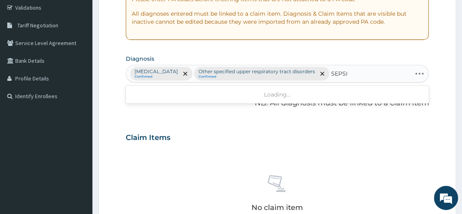
type input "[MEDICAL_DATA]"
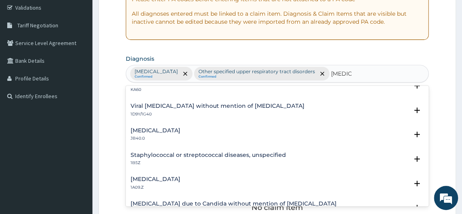
scroll to position [0, 0]
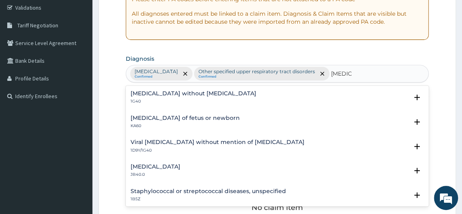
click at [183, 104] on div "[MEDICAL_DATA] without [MEDICAL_DATA] 1G40" at bounding box center [194, 97] width 126 height 14
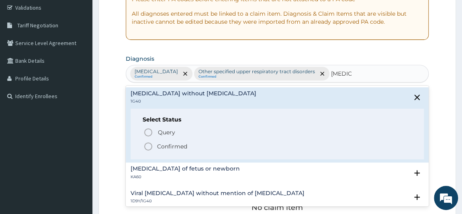
click at [170, 150] on p "Confirmed" at bounding box center [172, 146] width 30 height 8
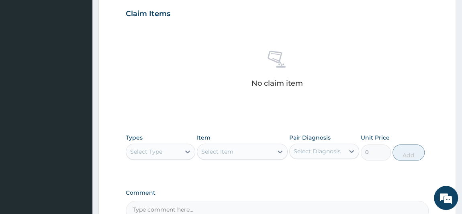
scroll to position [333, 0]
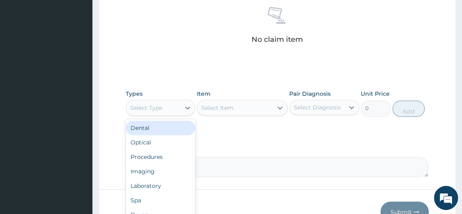
click at [175, 104] on div "Select Type" at bounding box center [153, 107] width 55 height 13
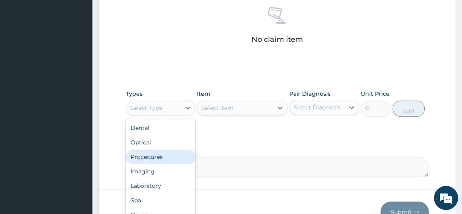
click at [160, 158] on div "Procedures" at bounding box center [161, 156] width 70 height 14
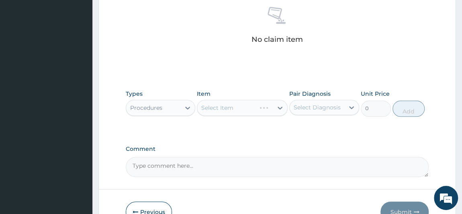
click at [316, 103] on div "Select Diagnosis" at bounding box center [317, 107] width 47 height 8
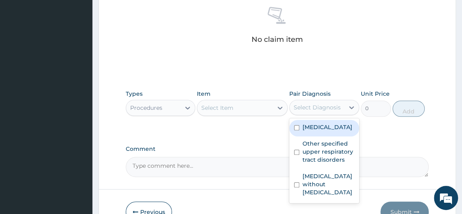
click at [314, 131] on label "[MEDICAL_DATA]" at bounding box center [327, 127] width 50 height 8
checkbox input "true"
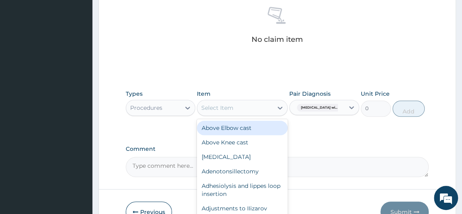
click at [241, 106] on div "Select Item" at bounding box center [235, 107] width 76 height 13
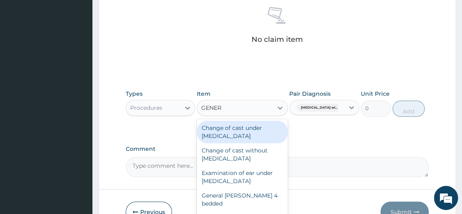
type input "GENERA"
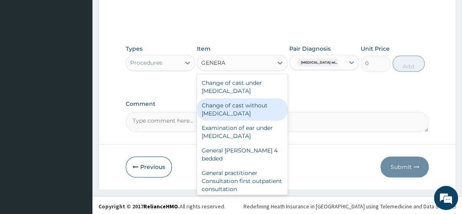
scroll to position [379, 0]
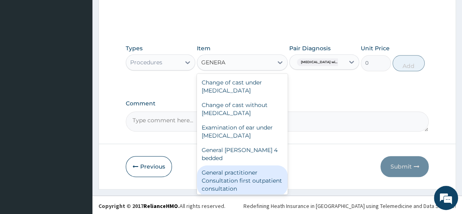
click at [243, 178] on div "General practitioner Consultation first outpatient consultation" at bounding box center [242, 180] width 91 height 31
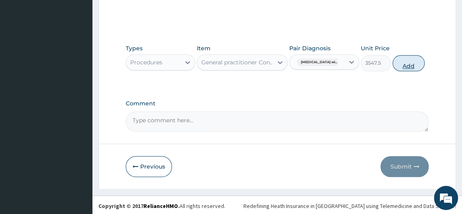
drag, startPoint x: 420, startPoint y: 65, endPoint x: 410, endPoint y: 65, distance: 10.0
click at [418, 65] on button "Add" at bounding box center [408, 63] width 32 height 16
type input "0"
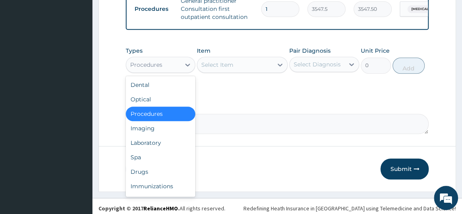
click at [158, 69] on div "Procedures" at bounding box center [146, 65] width 32 height 8
click at [151, 147] on div "Laboratory" at bounding box center [161, 142] width 70 height 14
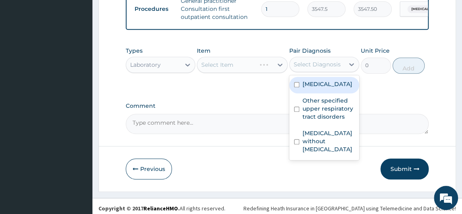
click at [325, 66] on div "Select Diagnosis" at bounding box center [317, 64] width 47 height 8
click at [318, 88] on label "[MEDICAL_DATA]" at bounding box center [327, 84] width 50 height 8
checkbox input "true"
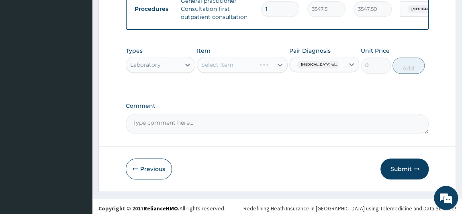
click at [263, 69] on div "Select Item" at bounding box center [235, 64] width 76 height 13
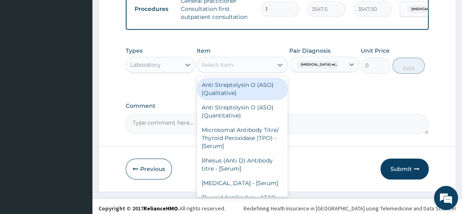
type input "W"
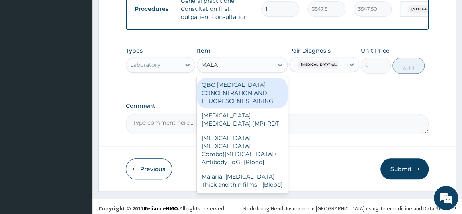
type input "MALAR"
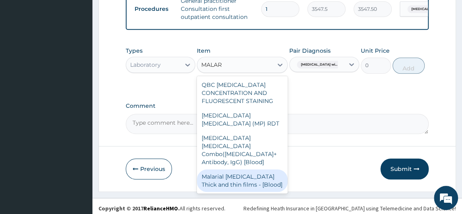
click at [255, 174] on div "Malarial [MEDICAL_DATA] Thick and thin films - [Blood]" at bounding box center [242, 180] width 91 height 22
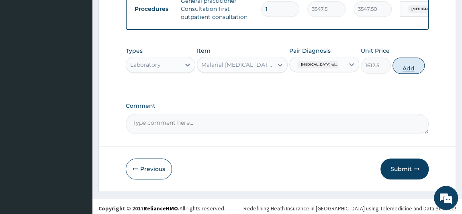
click at [414, 74] on button "Add" at bounding box center [408, 65] width 32 height 16
type input "0"
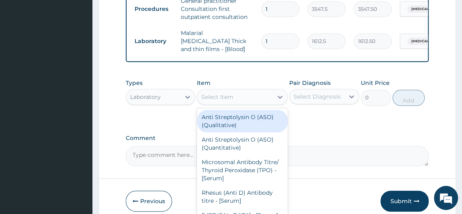
click at [243, 98] on div "Select Item" at bounding box center [235, 96] width 76 height 13
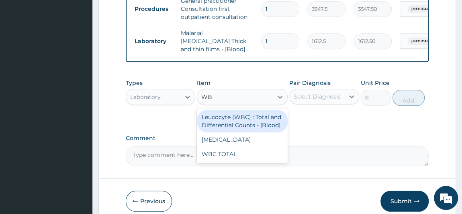
type input "WBC"
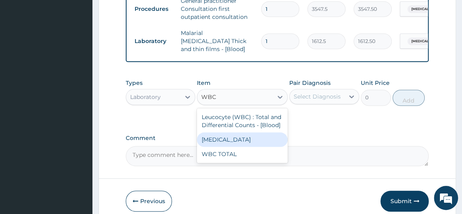
drag, startPoint x: 236, startPoint y: 136, endPoint x: 263, endPoint y: 124, distance: 30.0
click at [238, 136] on div "[MEDICAL_DATA]" at bounding box center [242, 139] width 91 height 14
type input "3225"
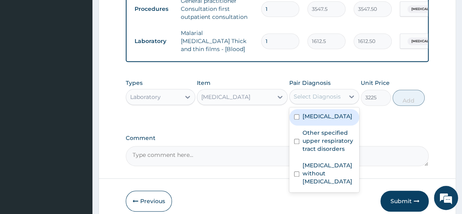
click at [319, 98] on div "Select Diagnosis" at bounding box center [317, 96] width 47 height 8
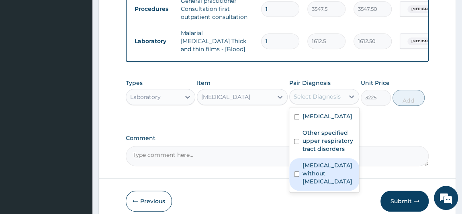
click at [317, 185] on label "[MEDICAL_DATA] without [MEDICAL_DATA]" at bounding box center [328, 173] width 52 height 24
checkbox input "true"
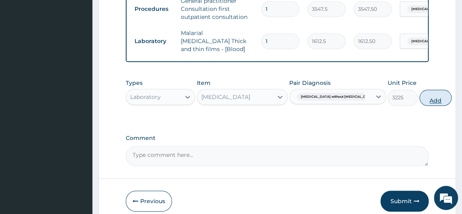
click at [419, 100] on button "Add" at bounding box center [435, 98] width 32 height 16
type input "0"
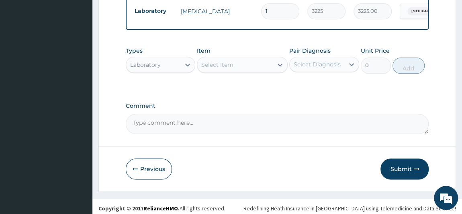
scroll to position [406, 0]
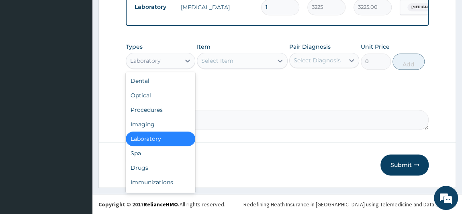
click at [172, 63] on div "Laboratory" at bounding box center [153, 60] width 55 height 13
drag, startPoint x: 143, startPoint y: 169, endPoint x: 143, endPoint y: 165, distance: 4.0
click at [143, 167] on div "Drugs" at bounding box center [161, 167] width 70 height 14
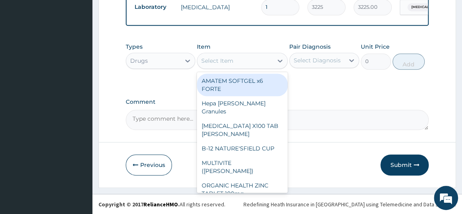
click at [237, 61] on div "Select Item" at bounding box center [235, 60] width 76 height 13
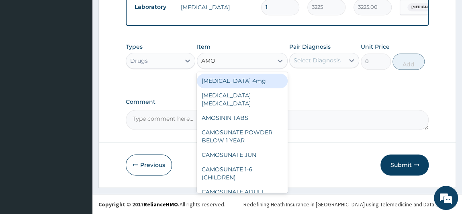
type input "AMOX"
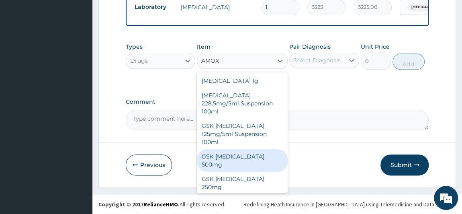
click at [243, 151] on div "GSK [MEDICAL_DATA] 500mg" at bounding box center [242, 160] width 91 height 22
type input "59.125"
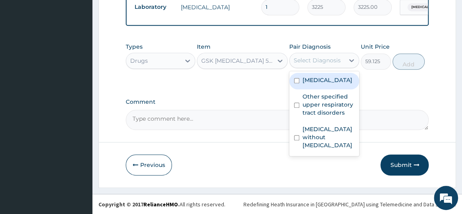
click at [329, 59] on div "Select Diagnosis" at bounding box center [317, 60] width 47 height 8
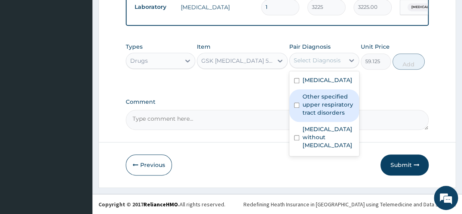
click at [315, 116] on label "Other specified upper respiratory tract disorders" at bounding box center [328, 104] width 52 height 24
checkbox input "true"
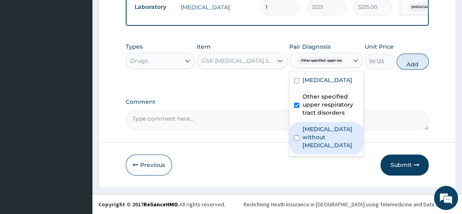
drag, startPoint x: 321, startPoint y: 164, endPoint x: 327, endPoint y: 151, distance: 13.7
click at [323, 149] on label "[MEDICAL_DATA] without [MEDICAL_DATA]" at bounding box center [330, 137] width 56 height 24
checkbox input "true"
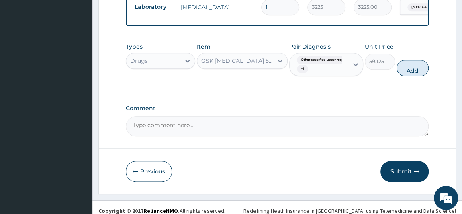
click at [417, 71] on button "Add" at bounding box center [412, 68] width 32 height 16
type input "0"
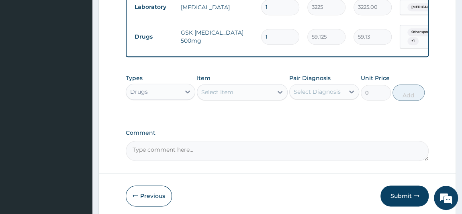
type input "10"
type input "591.25"
type input "10"
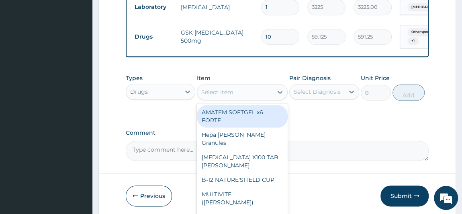
click at [228, 92] on div "Select Item" at bounding box center [217, 92] width 32 height 8
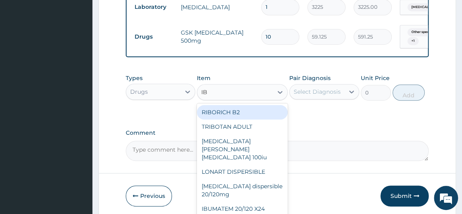
type input "IBU"
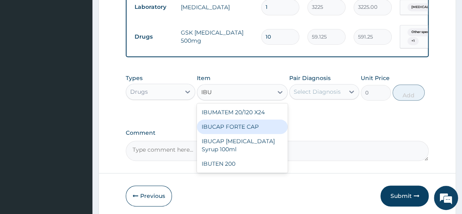
click at [248, 131] on div "IBUCAP FORTE CAP" at bounding box center [242, 126] width 91 height 14
type input "59.125"
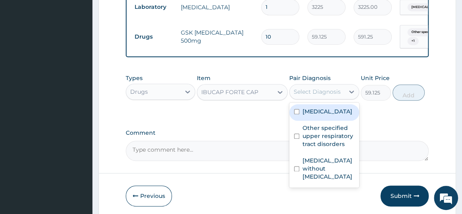
click at [308, 93] on div "Select Diagnosis" at bounding box center [317, 92] width 47 height 8
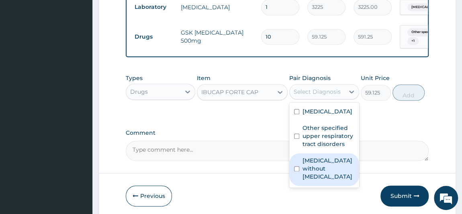
drag, startPoint x: 311, startPoint y: 188, endPoint x: 317, endPoint y: 180, distance: 10.7
click at [314, 180] on label "[MEDICAL_DATA] without [MEDICAL_DATA]" at bounding box center [328, 168] width 52 height 24
checkbox input "true"
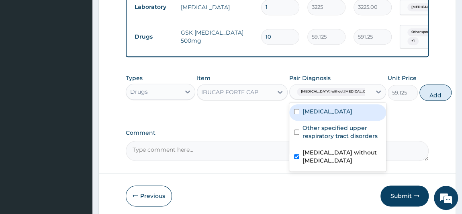
click at [325, 115] on label "[MEDICAL_DATA]" at bounding box center [327, 111] width 50 height 8
checkbox input "true"
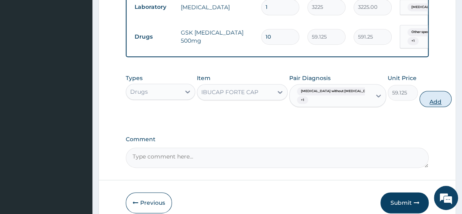
click at [419, 100] on button "Add" at bounding box center [435, 99] width 32 height 16
type input "0"
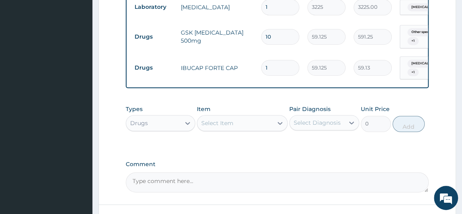
type input "0.00"
type input "9"
type input "532.13"
type input "9"
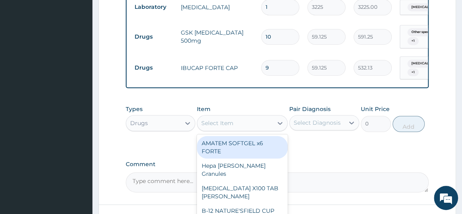
click at [246, 120] on div "Select Item" at bounding box center [235, 122] width 76 height 13
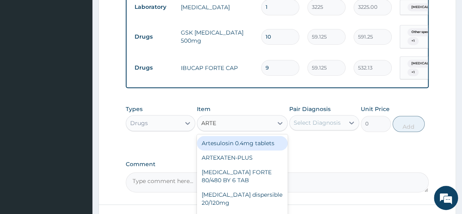
type input "[PERSON_NAME]"
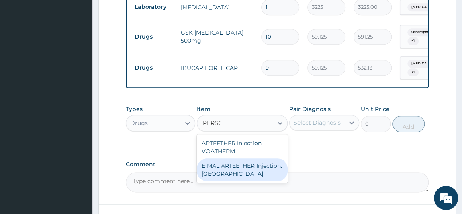
click at [259, 167] on div "E MAL ARTEETHER Injection. [GEOGRAPHIC_DATA]" at bounding box center [242, 169] width 91 height 22
type input "1773.75"
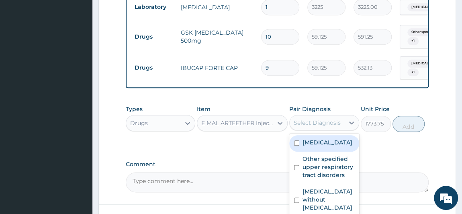
drag, startPoint x: 339, startPoint y: 123, endPoint x: 333, endPoint y: 124, distance: 6.1
click at [339, 123] on div "Select Diagnosis" at bounding box center [317, 122] width 47 height 8
drag, startPoint x: 314, startPoint y: 151, endPoint x: 349, endPoint y: 142, distance: 36.6
click at [321, 146] on label "[MEDICAL_DATA]" at bounding box center [327, 142] width 50 height 8
checkbox input "true"
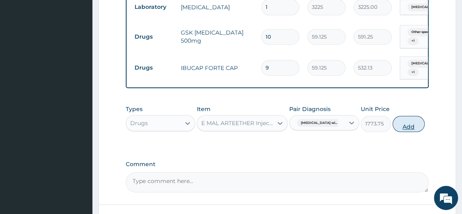
click at [412, 125] on button "Add" at bounding box center [408, 124] width 32 height 16
type input "0"
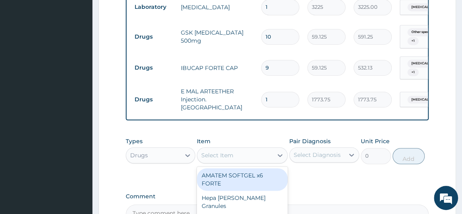
click at [232, 151] on div "Select Item" at bounding box center [217, 155] width 32 height 8
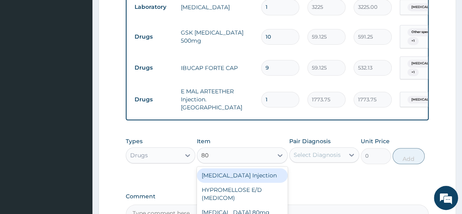
type input "80/"
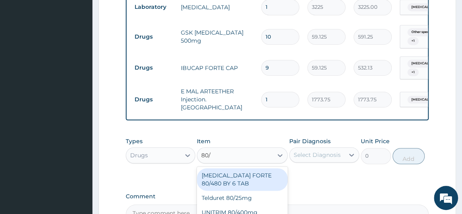
drag, startPoint x: 261, startPoint y: 171, endPoint x: 313, endPoint y: 155, distance: 54.0
click at [263, 171] on div "[MEDICAL_DATA] FORTE 80/480 BY 6 TAB" at bounding box center [242, 179] width 91 height 22
type input "449.35"
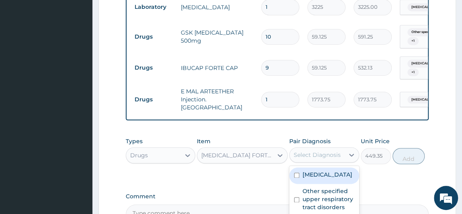
click at [327, 151] on div "Select Diagnosis" at bounding box center [317, 155] width 47 height 8
drag, startPoint x: 314, startPoint y: 178, endPoint x: 344, endPoint y: 165, distance: 32.8
click at [316, 177] on label "[MEDICAL_DATA]" at bounding box center [327, 174] width 50 height 8
checkbox input "true"
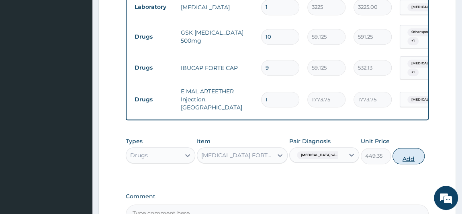
click at [417, 150] on button "Add" at bounding box center [408, 156] width 32 height 16
type input "0"
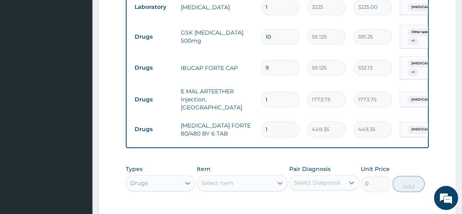
type input "0.00"
type input "6"
type input "2696.10"
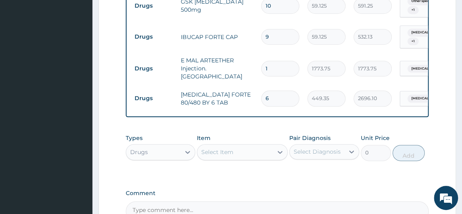
scroll to position [443, 0]
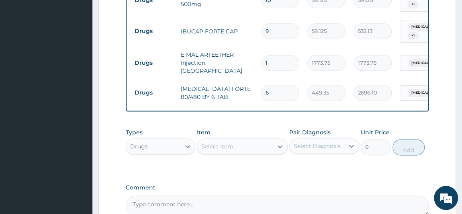
type input "6"
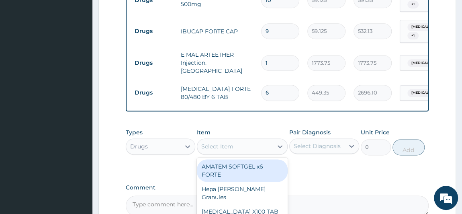
click at [245, 142] on div "Select Item" at bounding box center [235, 146] width 76 height 13
type input "PIRIT"
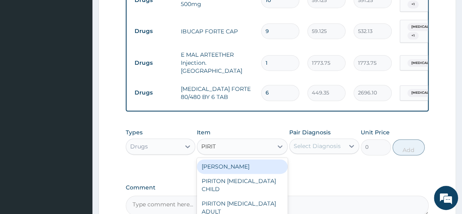
click at [243, 161] on div "[PERSON_NAME]" at bounding box center [242, 166] width 91 height 14
type input "23.65"
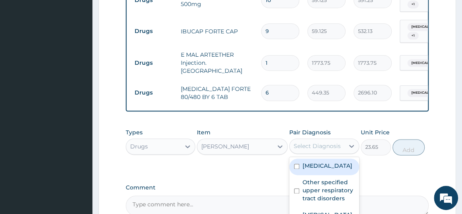
click at [327, 142] on div "Select Diagnosis" at bounding box center [317, 146] width 47 height 8
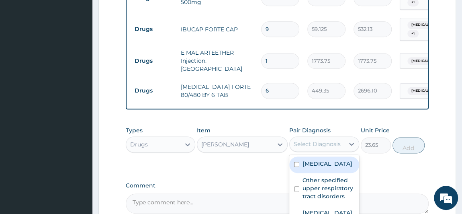
scroll to position [524, 0]
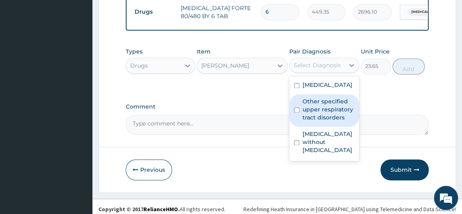
click at [339, 121] on label "Other specified upper respiratory tract disorders" at bounding box center [328, 109] width 52 height 24
checkbox input "true"
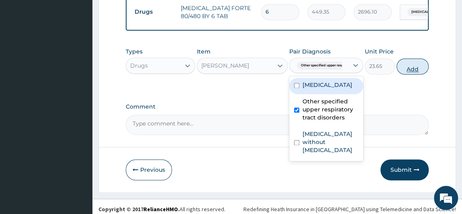
click at [415, 64] on button "Add" at bounding box center [412, 66] width 32 height 16
type input "0"
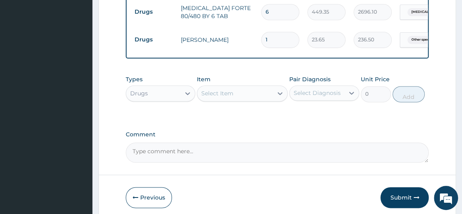
type input "10"
type input "236.50"
type input "10"
click at [350, 75] on div "Pair Diagnosis Select Diagnosis" at bounding box center [324, 88] width 70 height 27
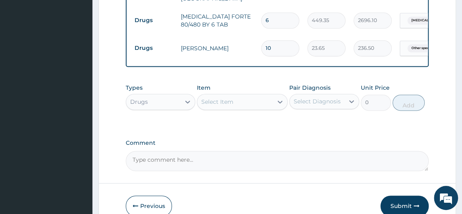
scroll to position [551, 0]
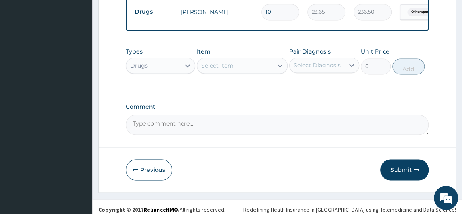
click at [410, 163] on button "Submit" at bounding box center [404, 169] width 48 height 21
